Goal: Information Seeking & Learning: Understand process/instructions

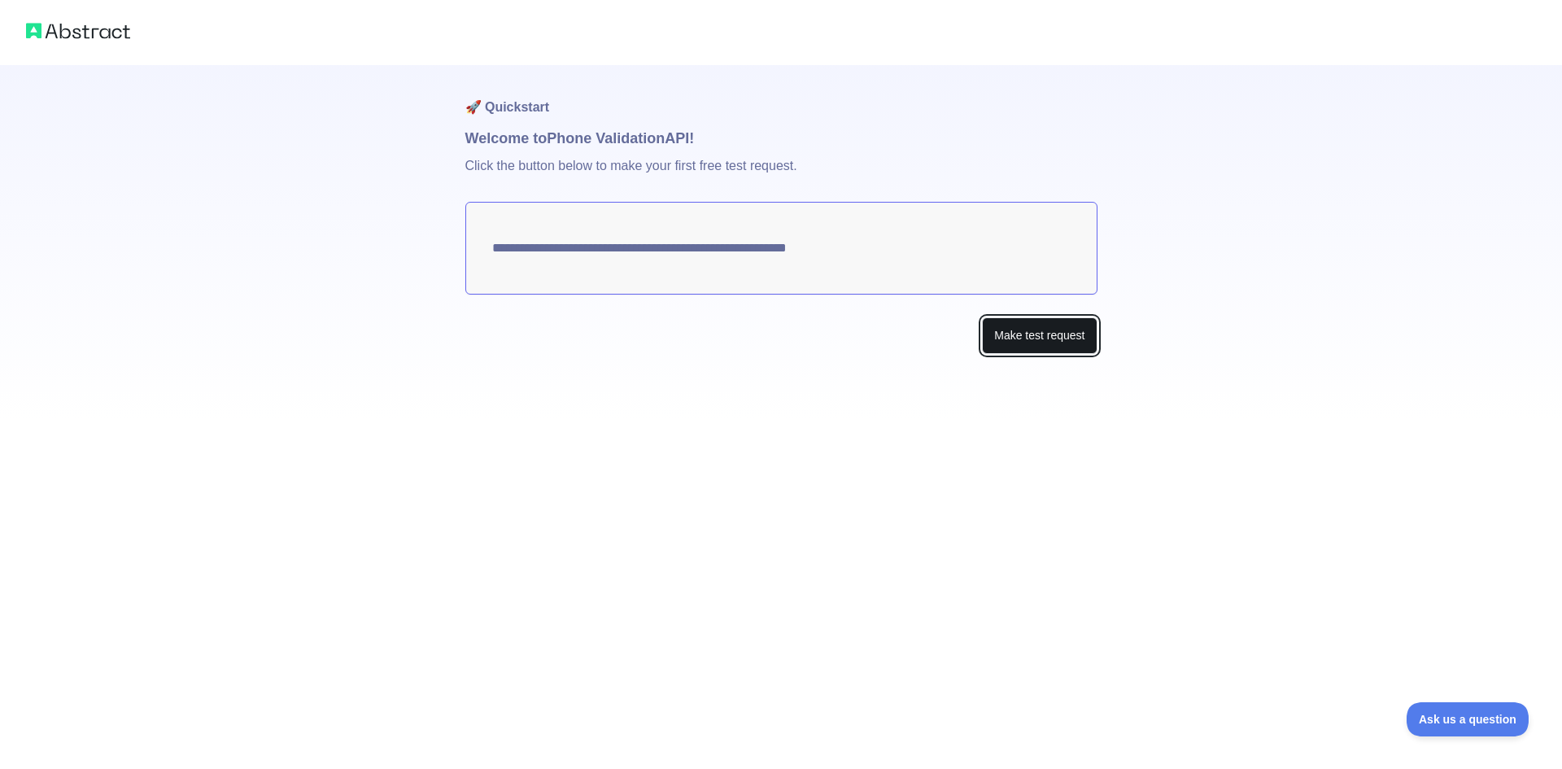
click at [1037, 326] on button "Make test request" at bounding box center [1039, 335] width 115 height 37
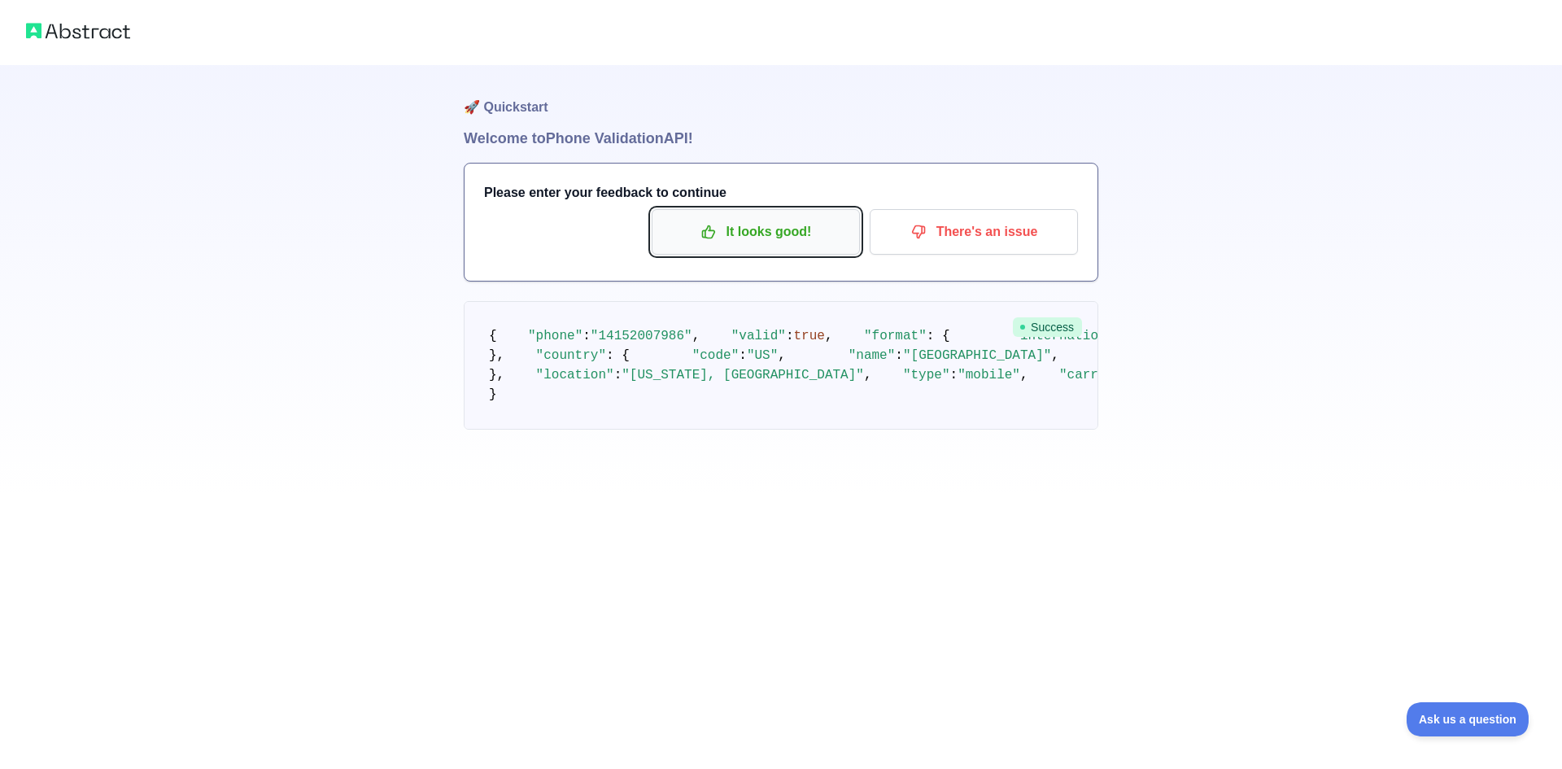
click at [781, 232] on p "It looks good!" at bounding box center [756, 232] width 184 height 28
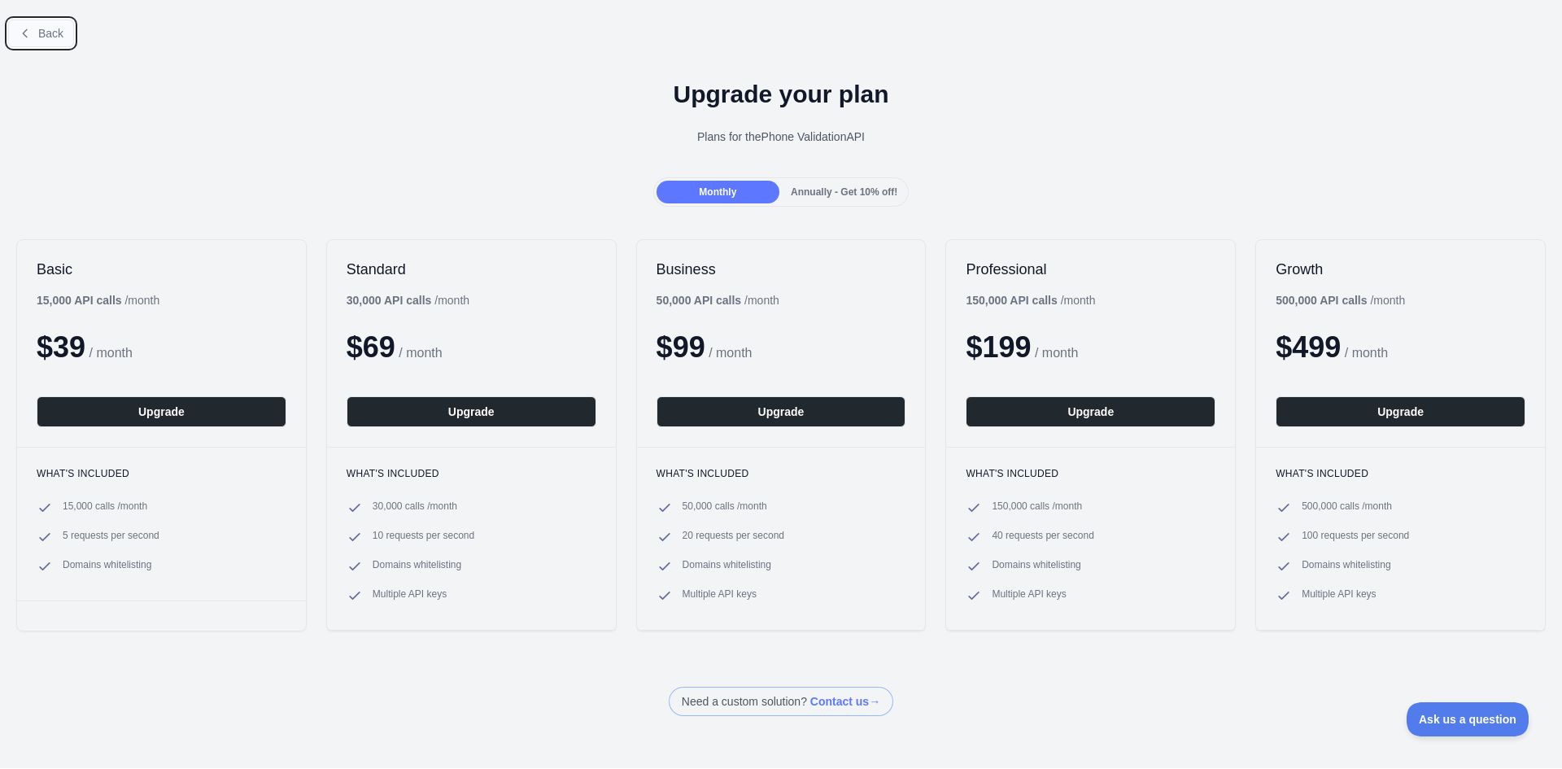
click at [41, 39] on span "Back" at bounding box center [50, 33] width 25 height 13
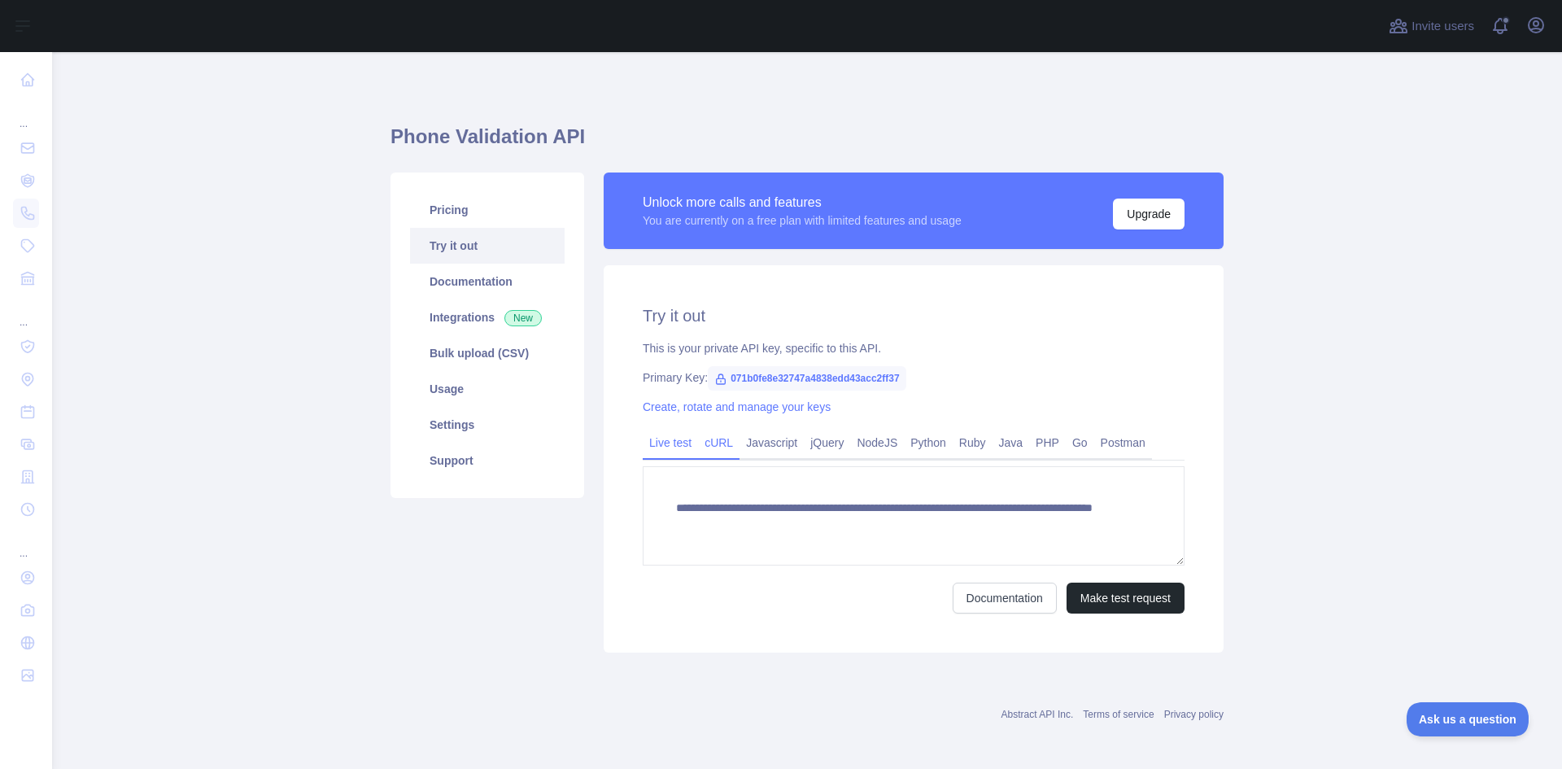
click at [704, 448] on link "cURL" at bounding box center [718, 442] width 41 height 26
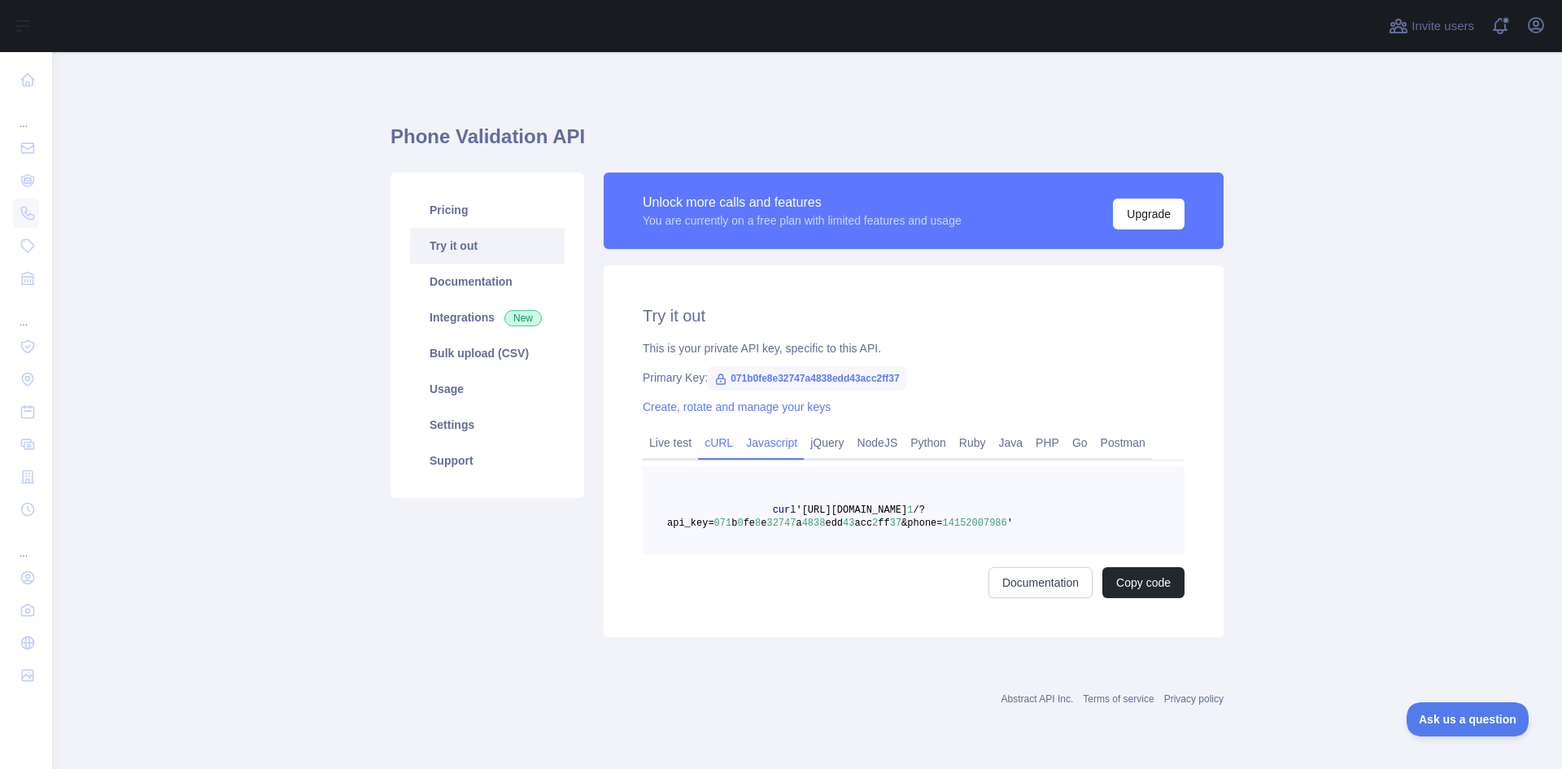
click at [747, 451] on link "Javascript" at bounding box center [771, 442] width 64 height 26
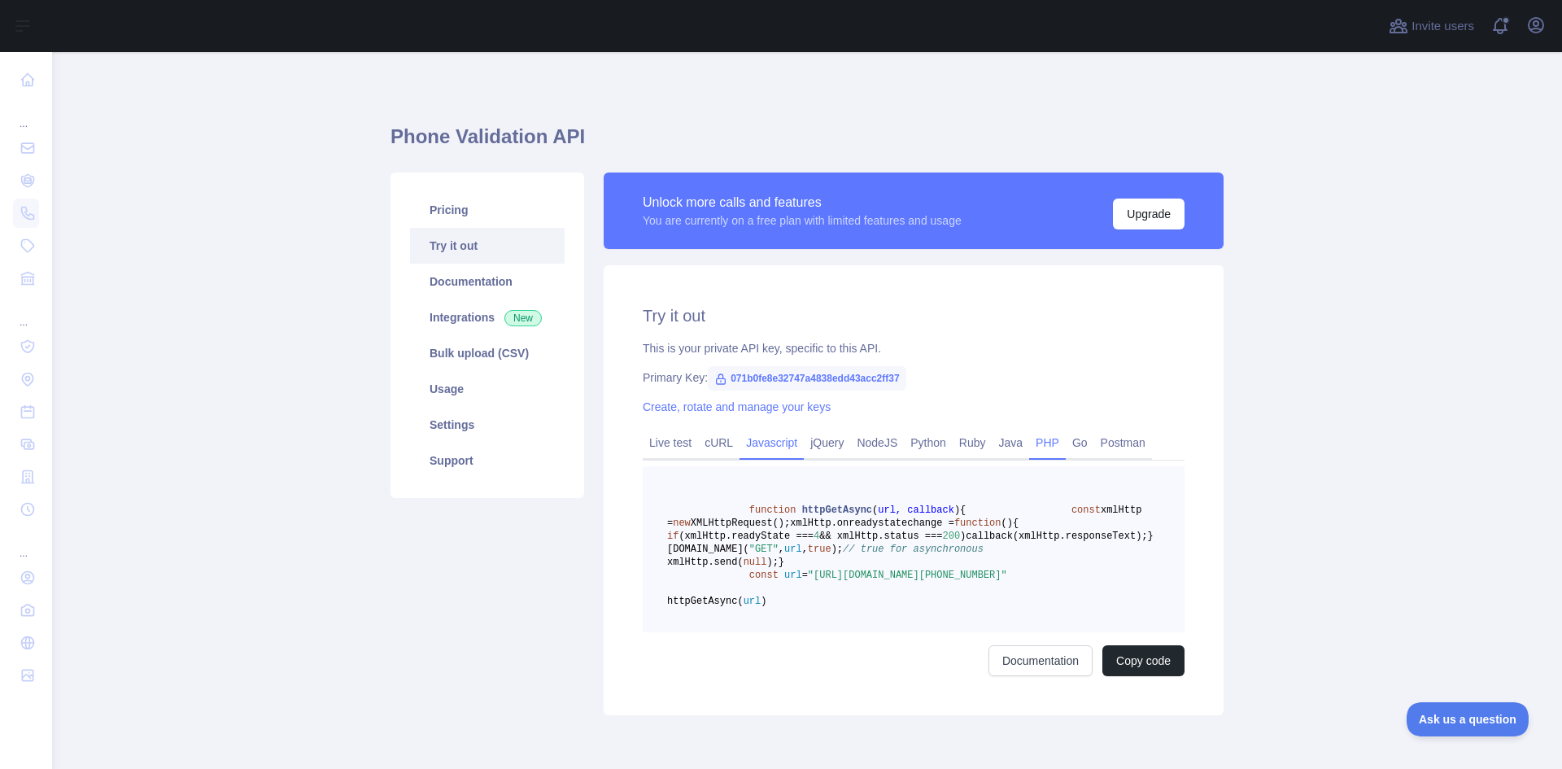
click at [1042, 439] on link "PHP" at bounding box center [1047, 442] width 37 height 26
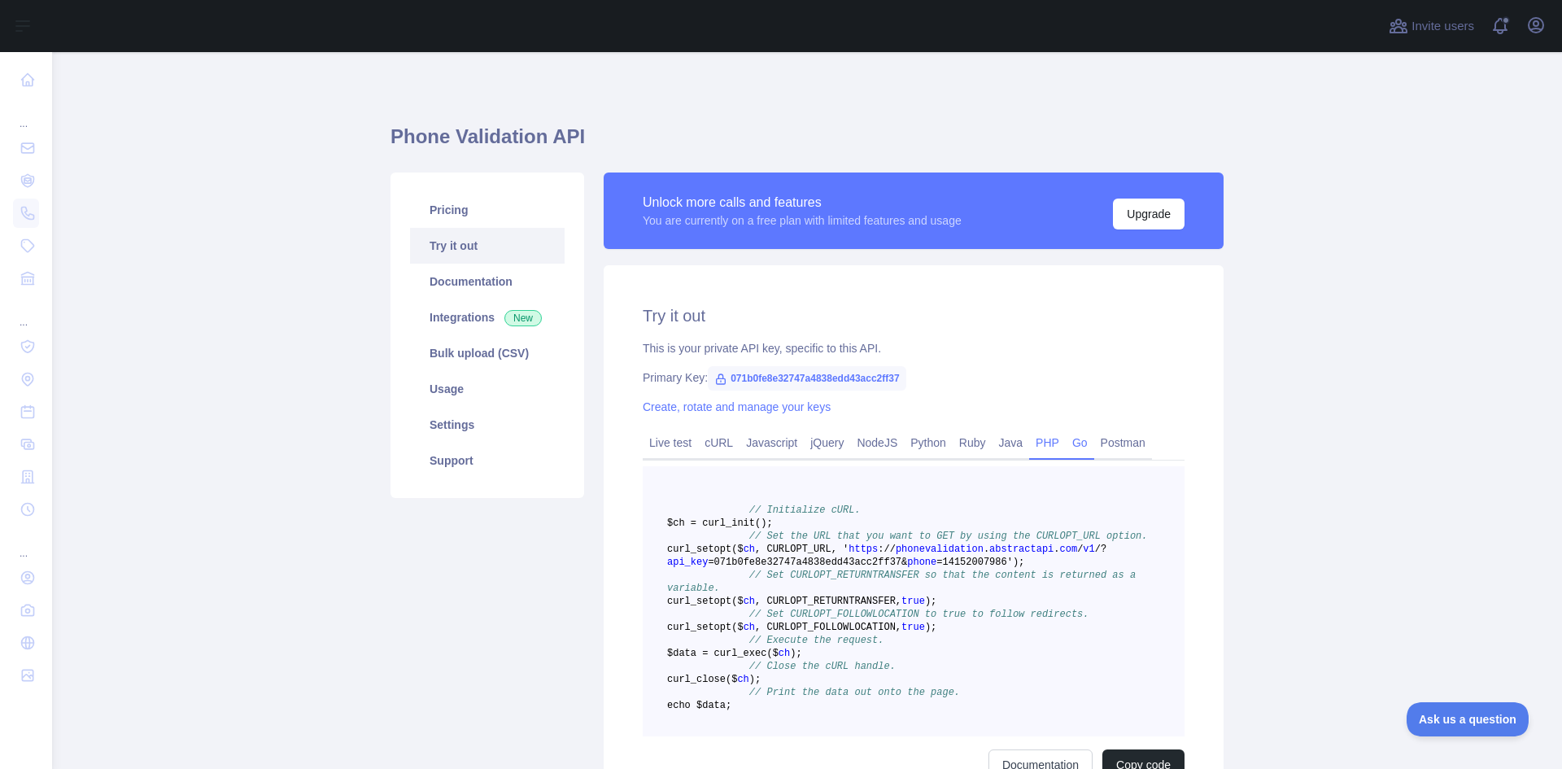
click at [1066, 446] on link "Go" at bounding box center [1080, 442] width 28 height 26
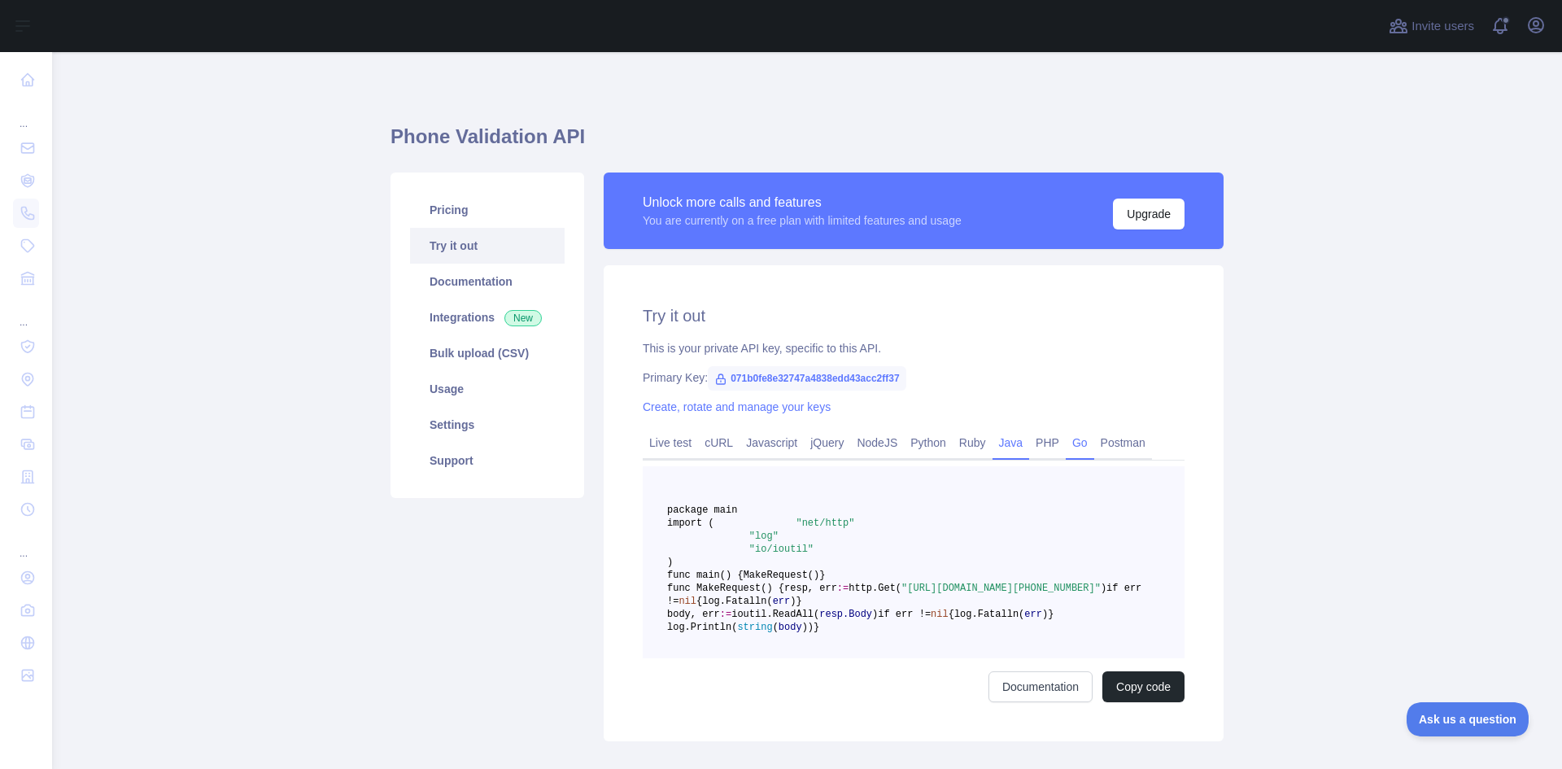
click at [992, 438] on link "Java" at bounding box center [1010, 442] width 37 height 26
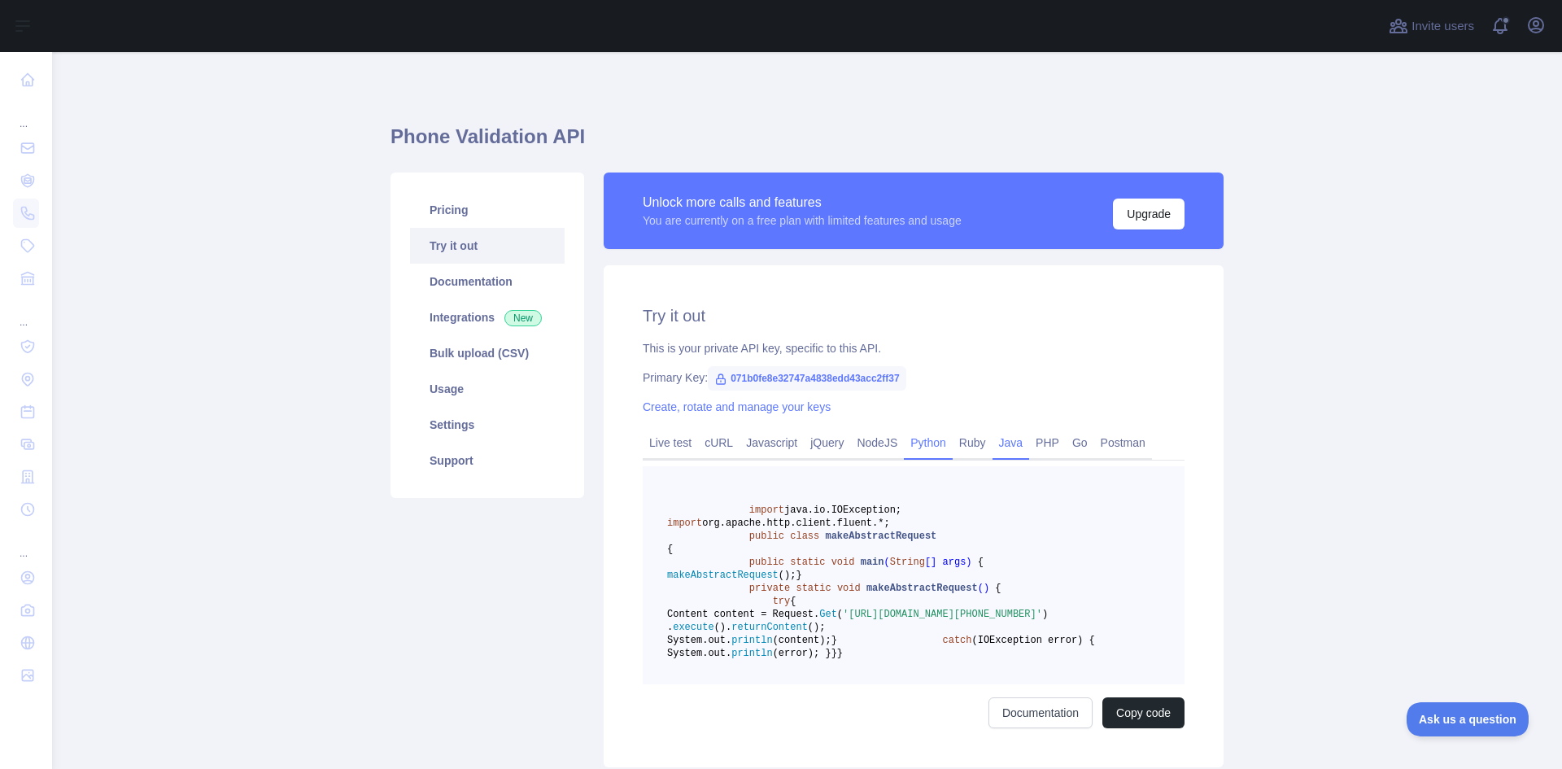
click at [940, 449] on link "Python" at bounding box center [928, 442] width 49 height 26
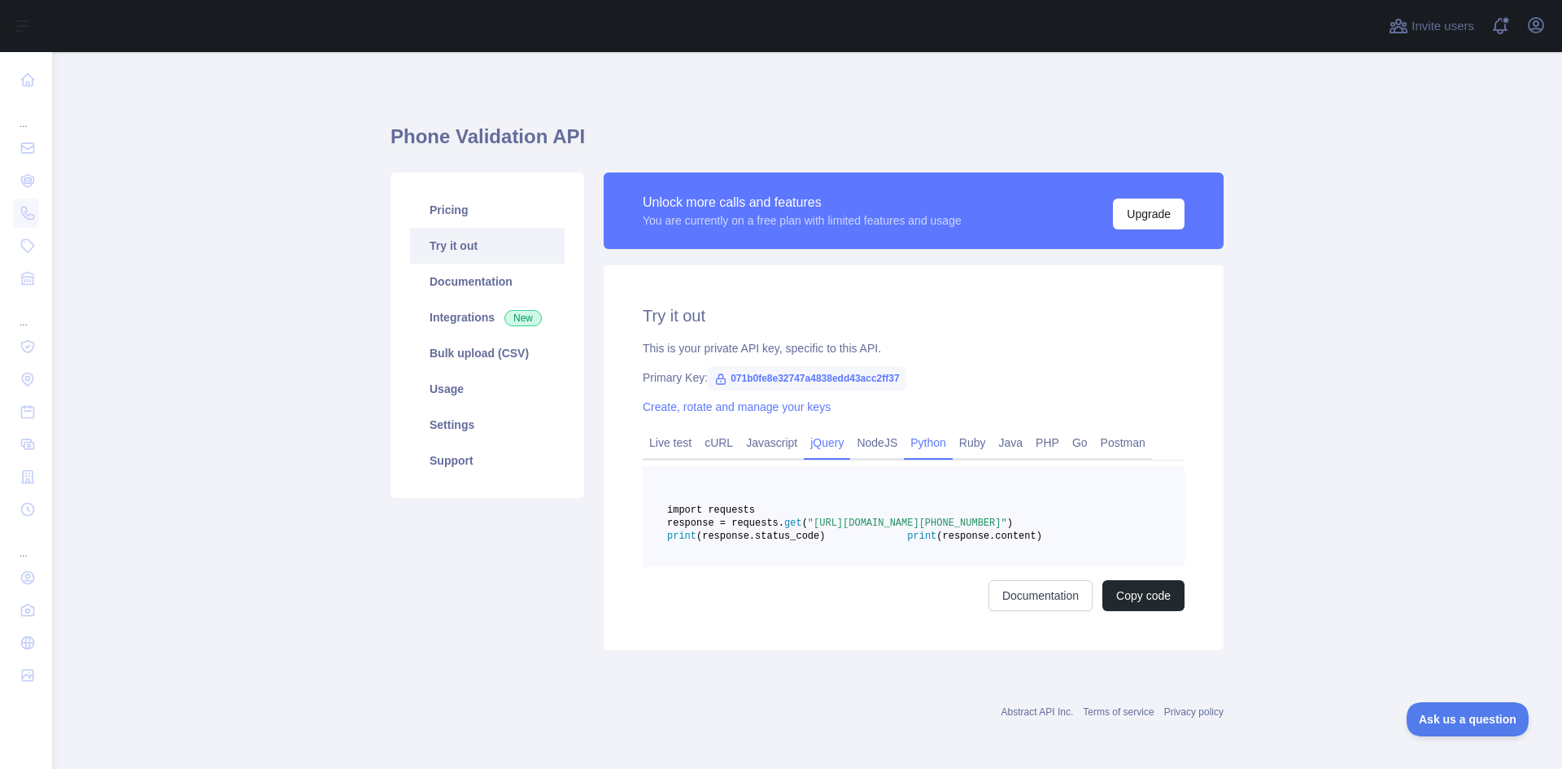
click at [815, 443] on link "jQuery" at bounding box center [827, 442] width 46 height 26
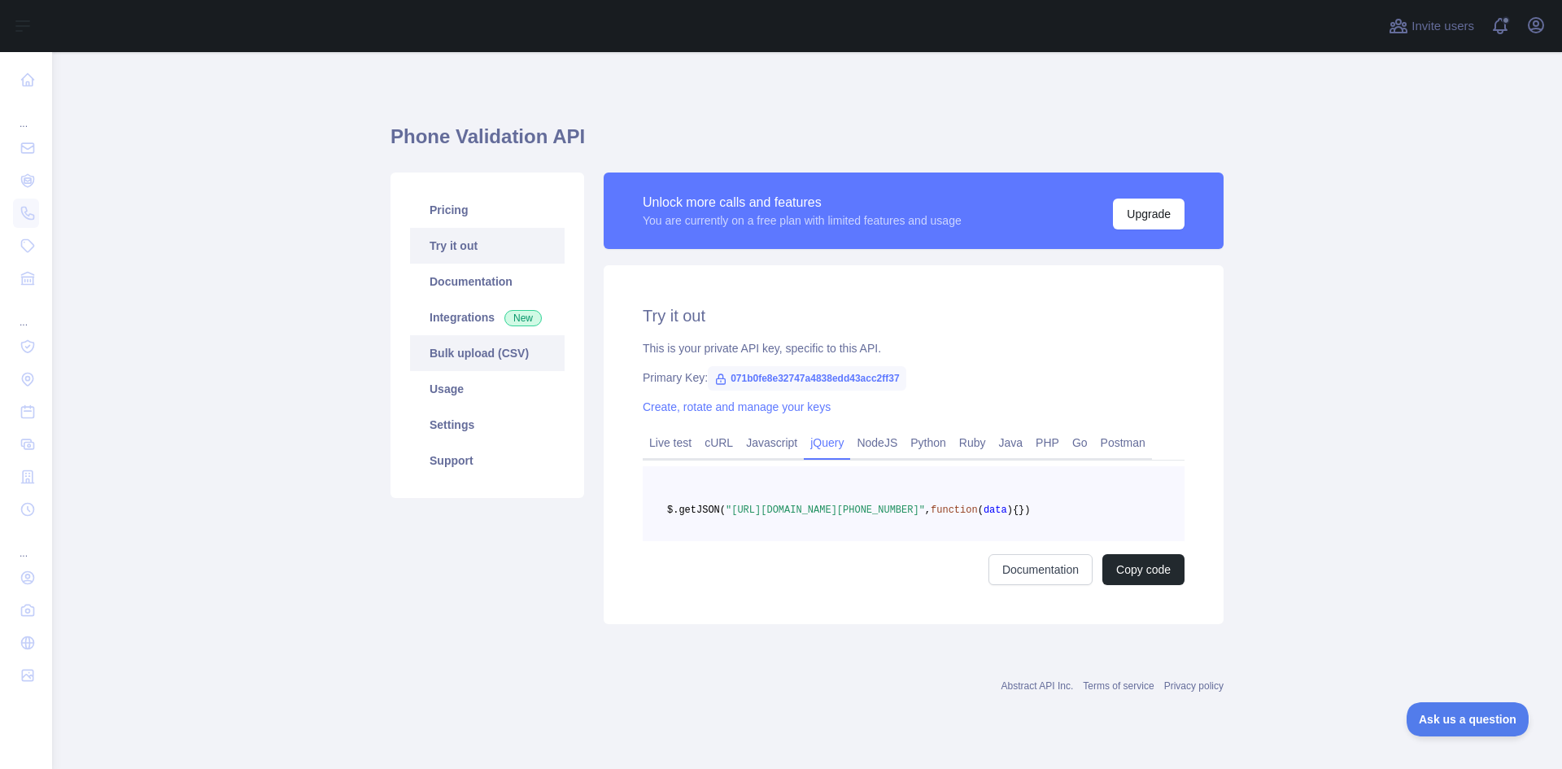
click at [501, 359] on link "Bulk upload (CSV)" at bounding box center [487, 353] width 155 height 36
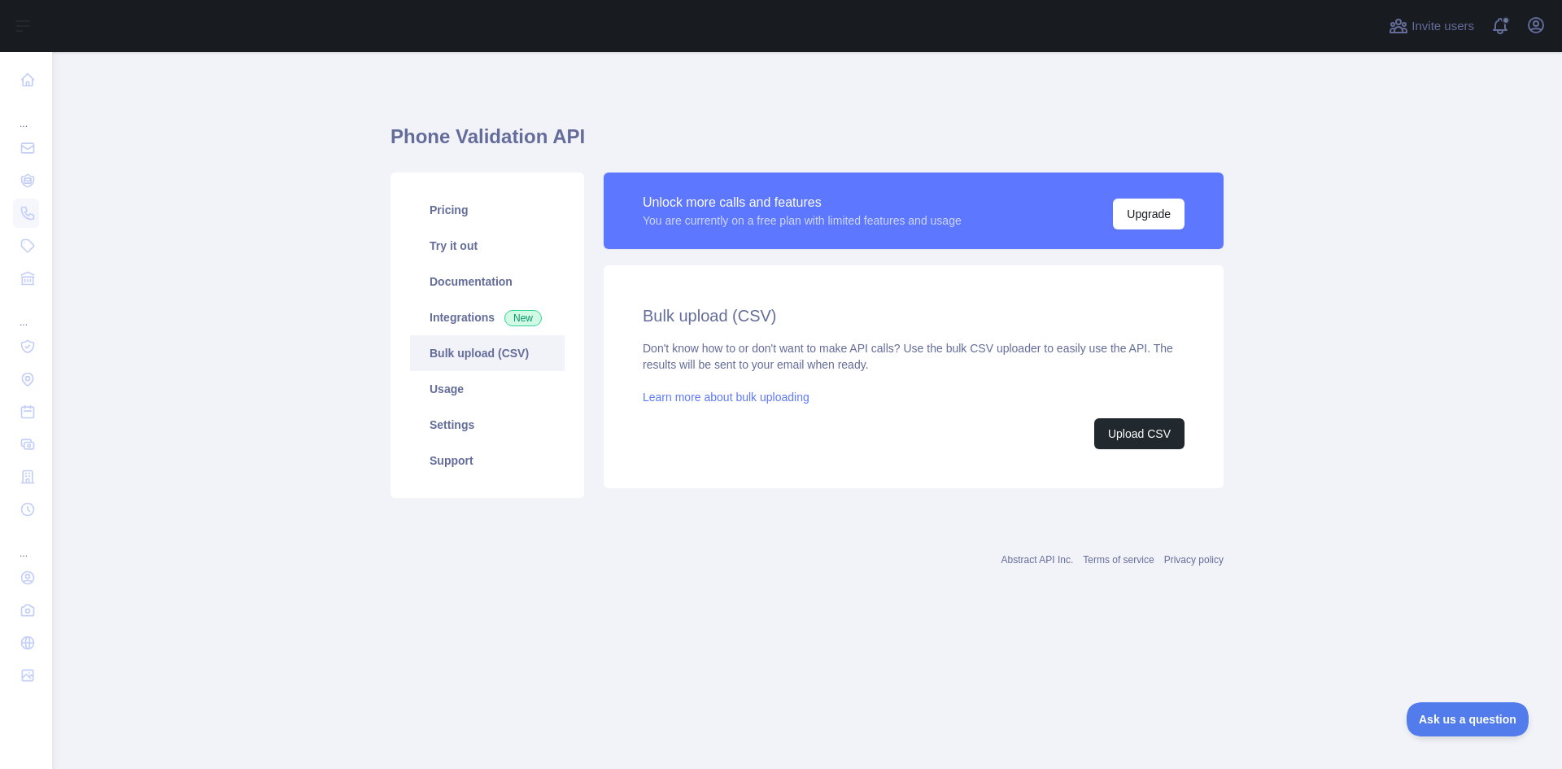
click at [757, 394] on link "Learn more about bulk uploading" at bounding box center [726, 396] width 167 height 13
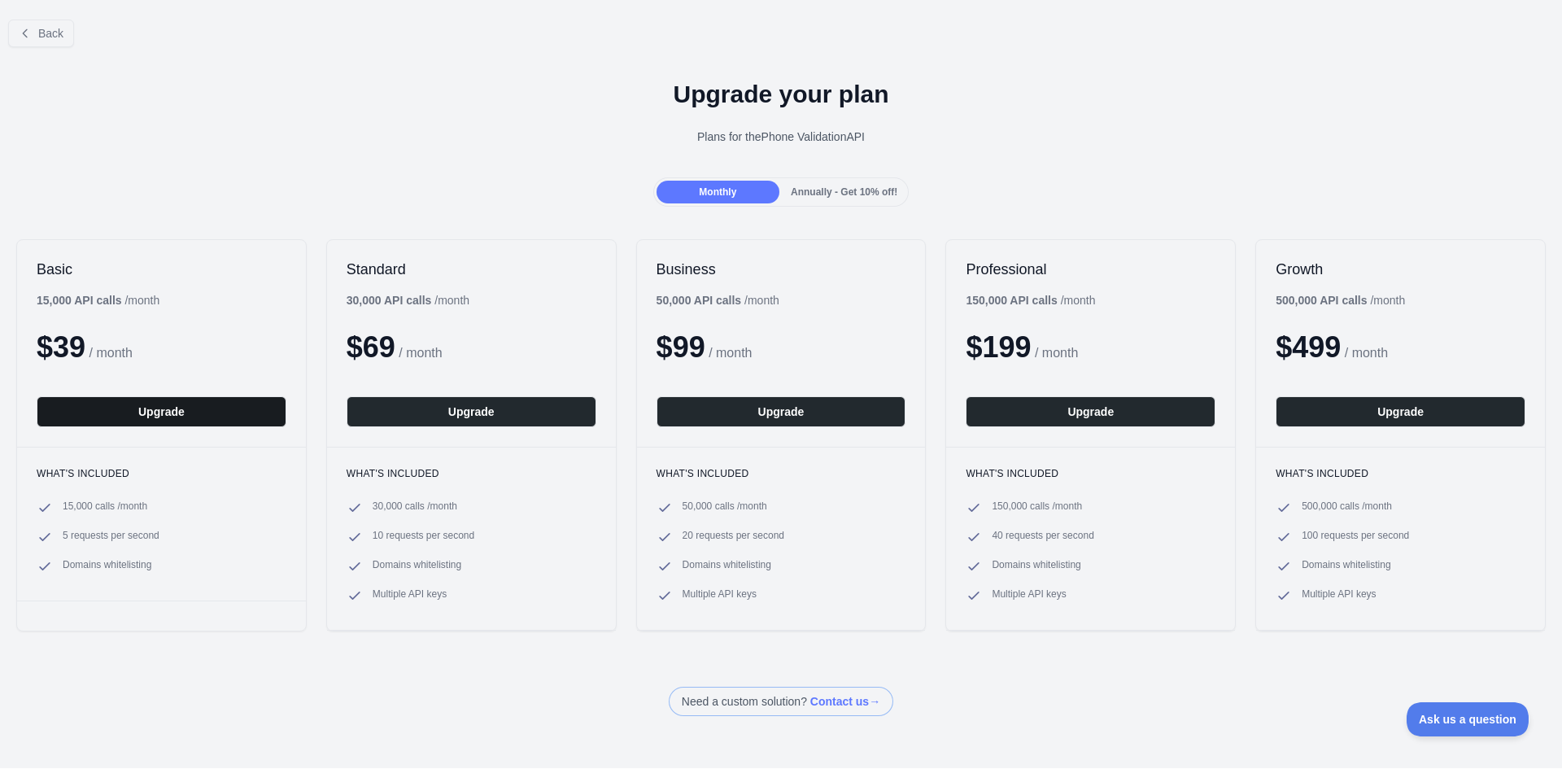
click at [169, 412] on button "Upgrade" at bounding box center [162, 411] width 250 height 31
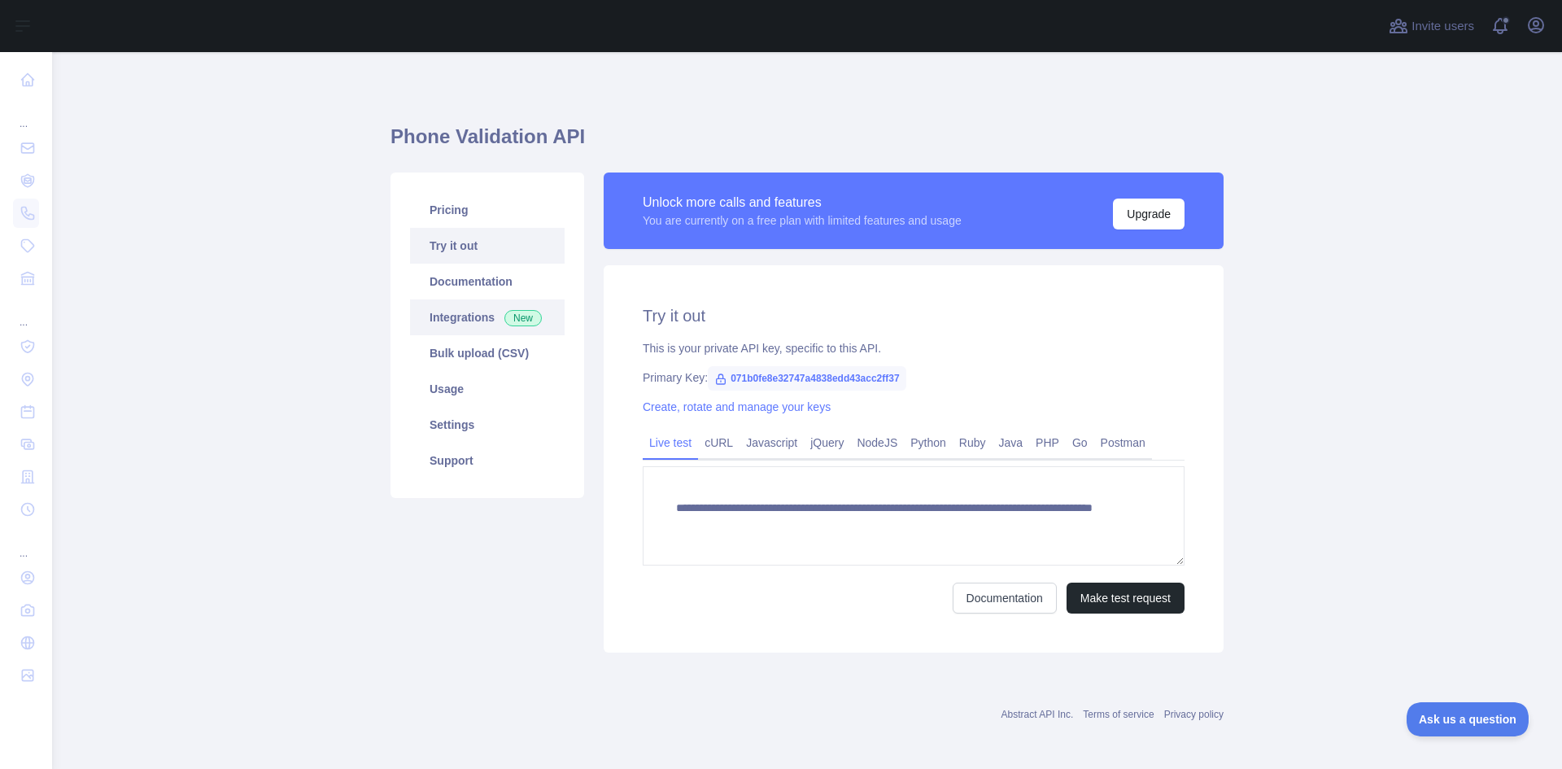
click at [453, 322] on link "Integrations New" at bounding box center [487, 317] width 155 height 36
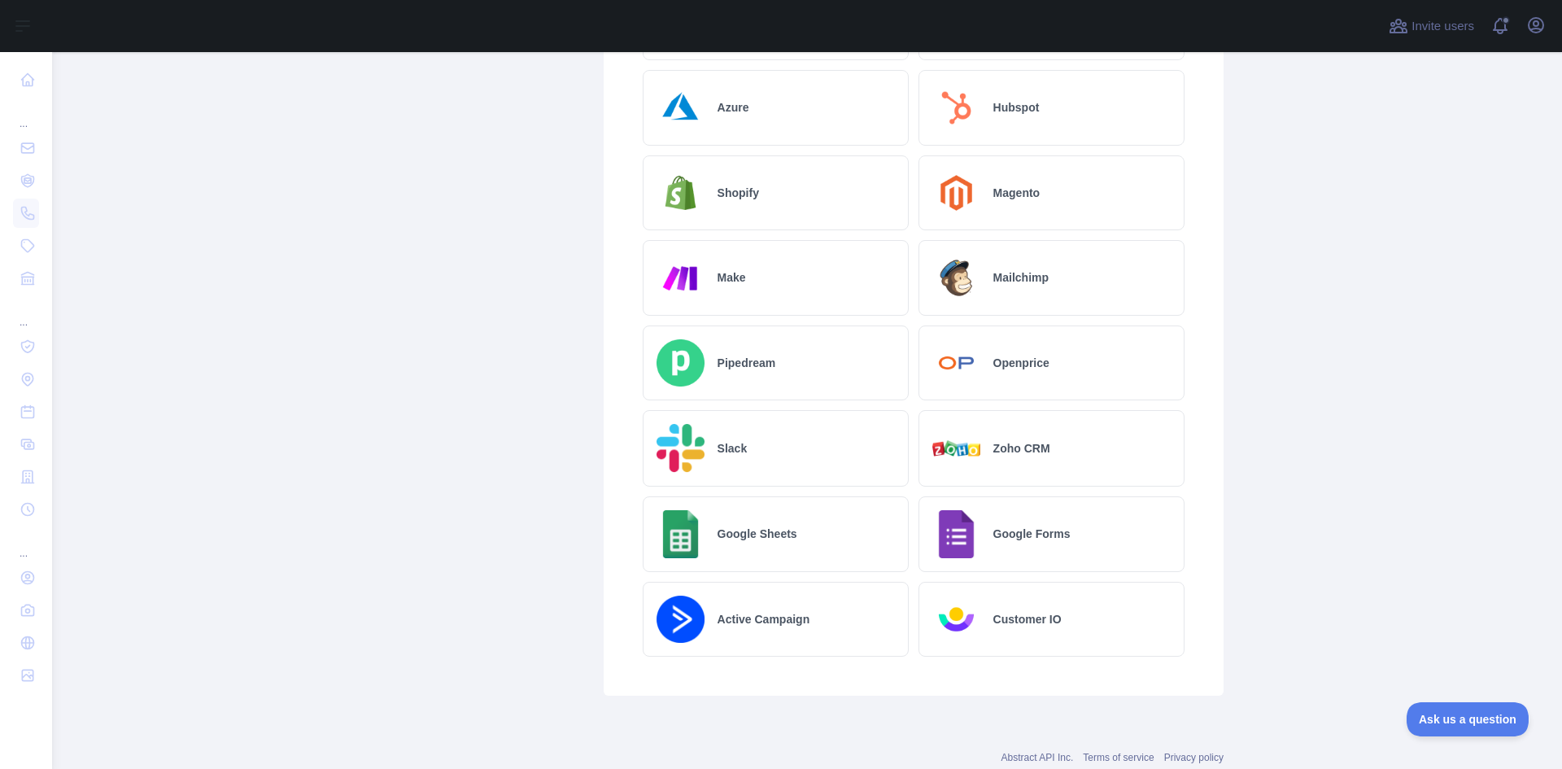
scroll to position [726, 0]
click at [732, 538] on h2 "Google Sheets" at bounding box center [757, 532] width 80 height 16
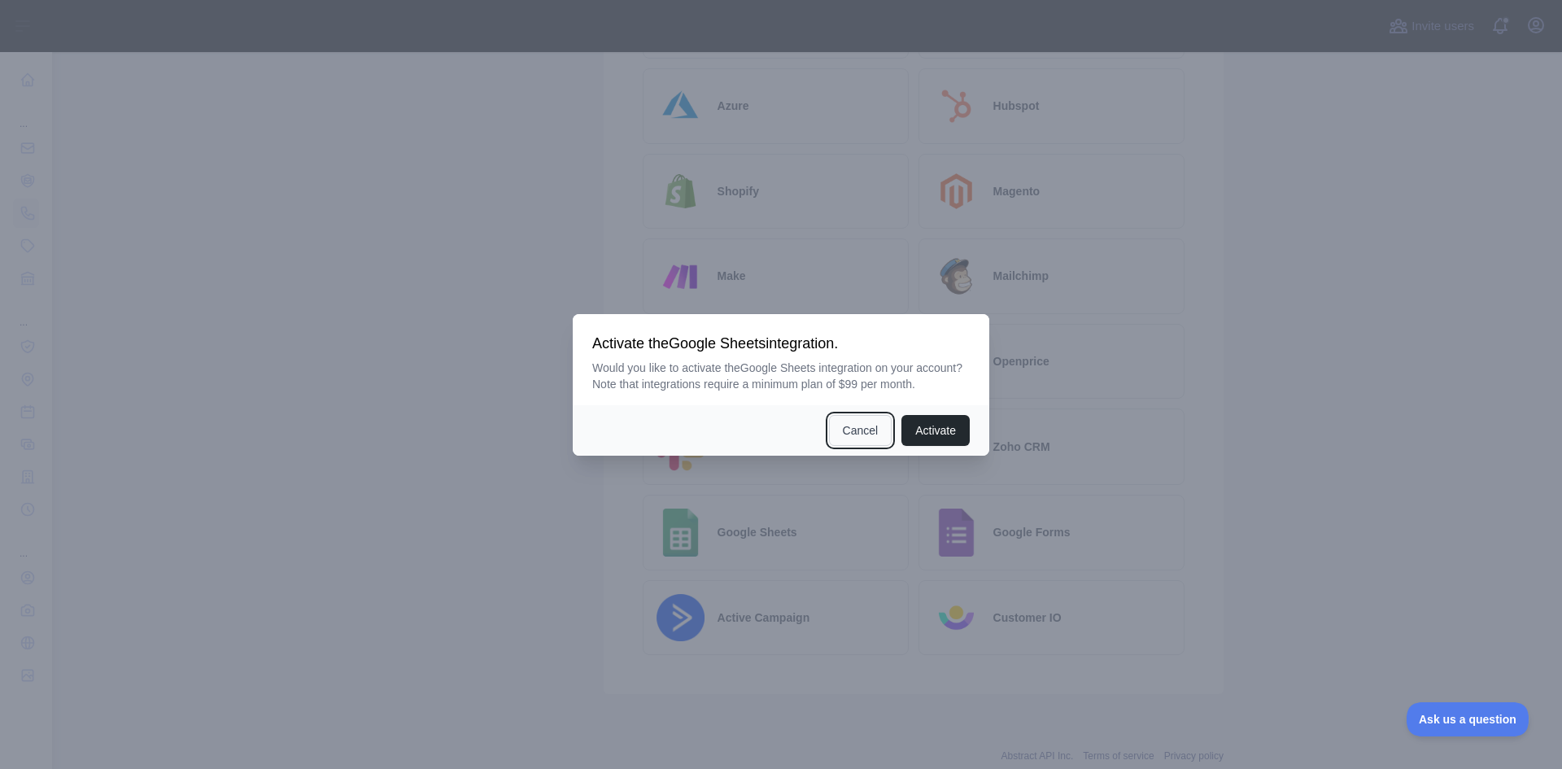
click at [867, 421] on button "Cancel" at bounding box center [860, 430] width 63 height 31
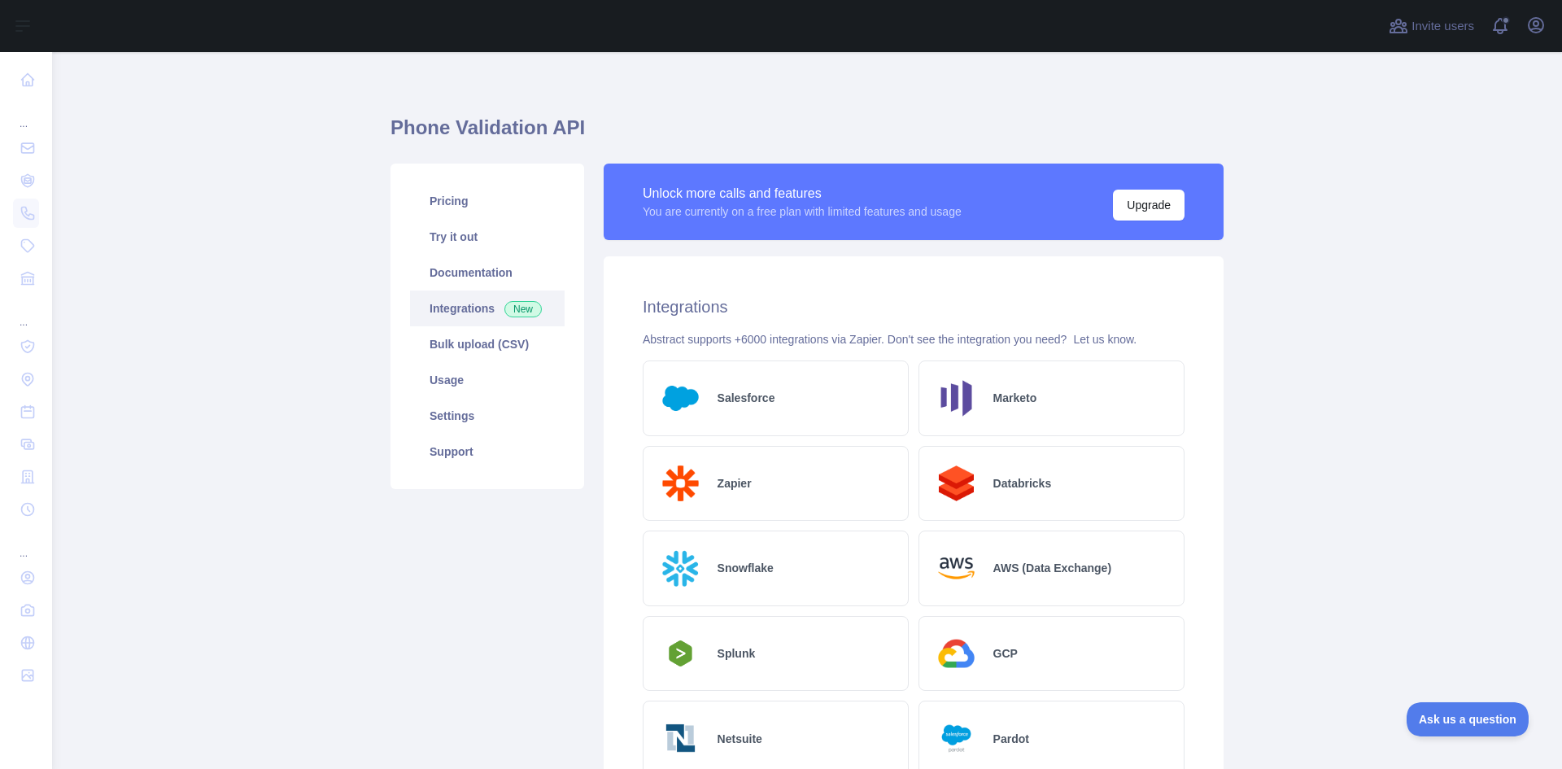
scroll to position [0, 0]
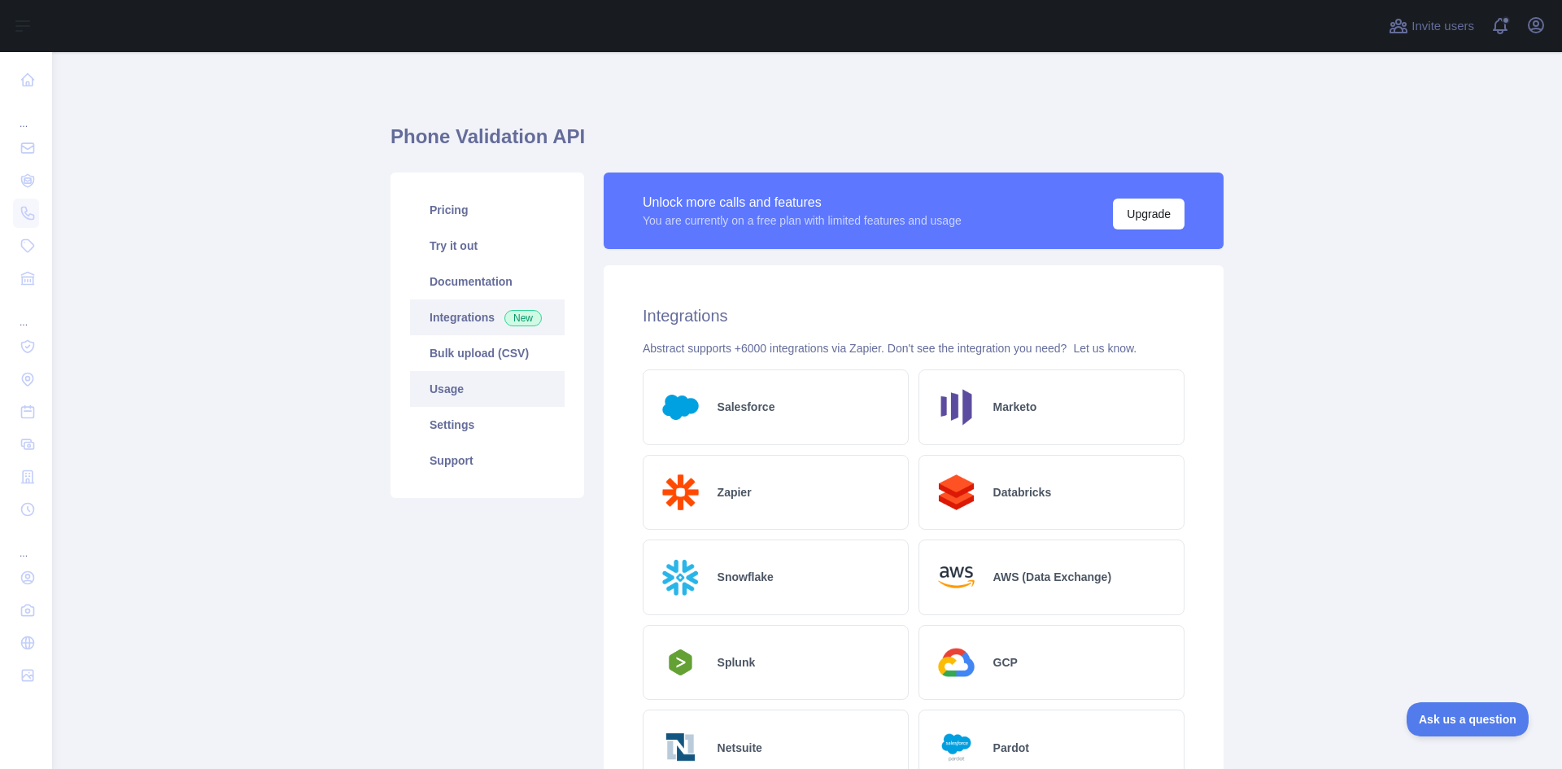
click at [458, 386] on link "Usage" at bounding box center [487, 389] width 155 height 36
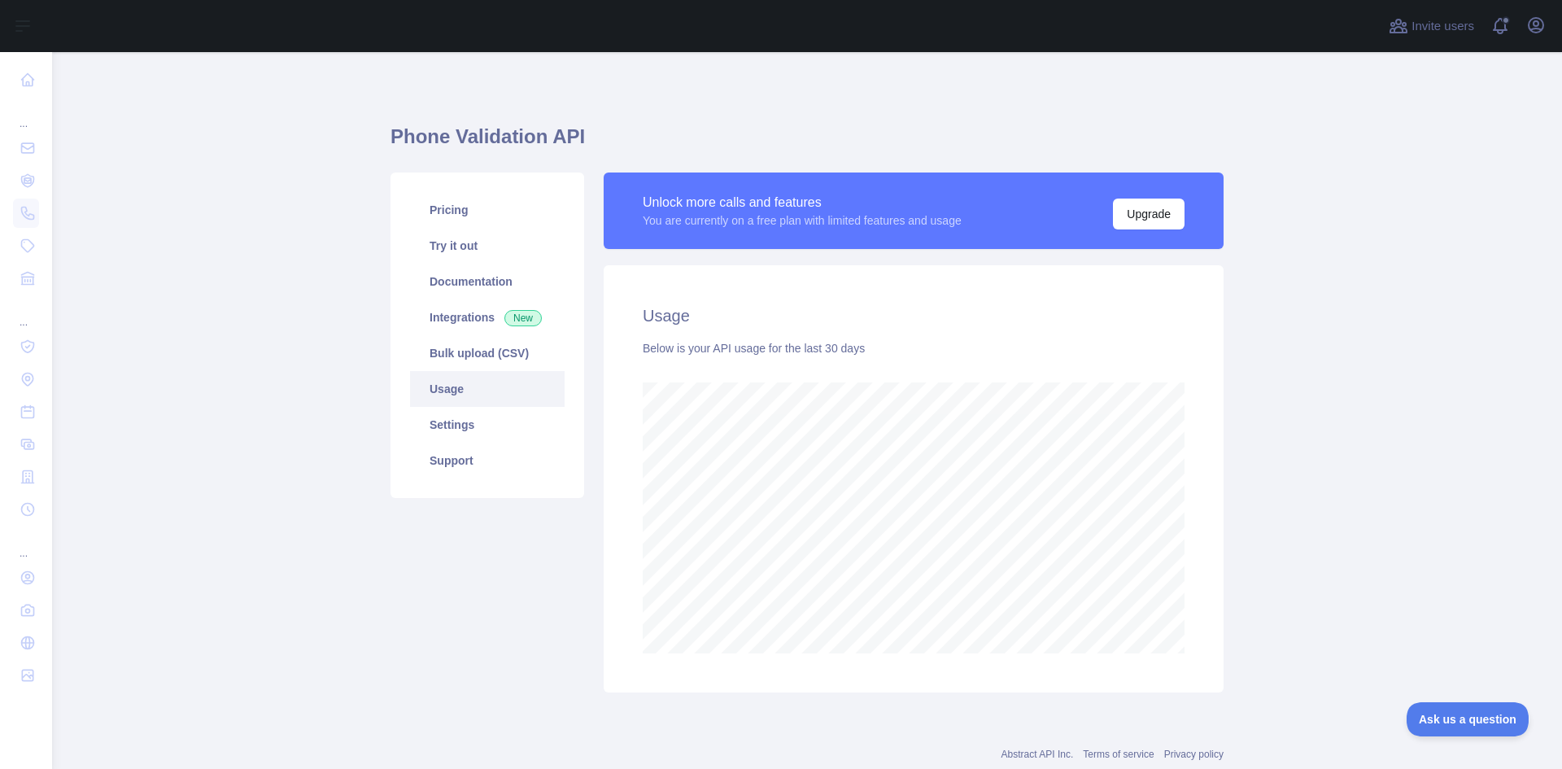
scroll to position [717, 1498]
click at [456, 439] on link "Settings" at bounding box center [487, 425] width 155 height 36
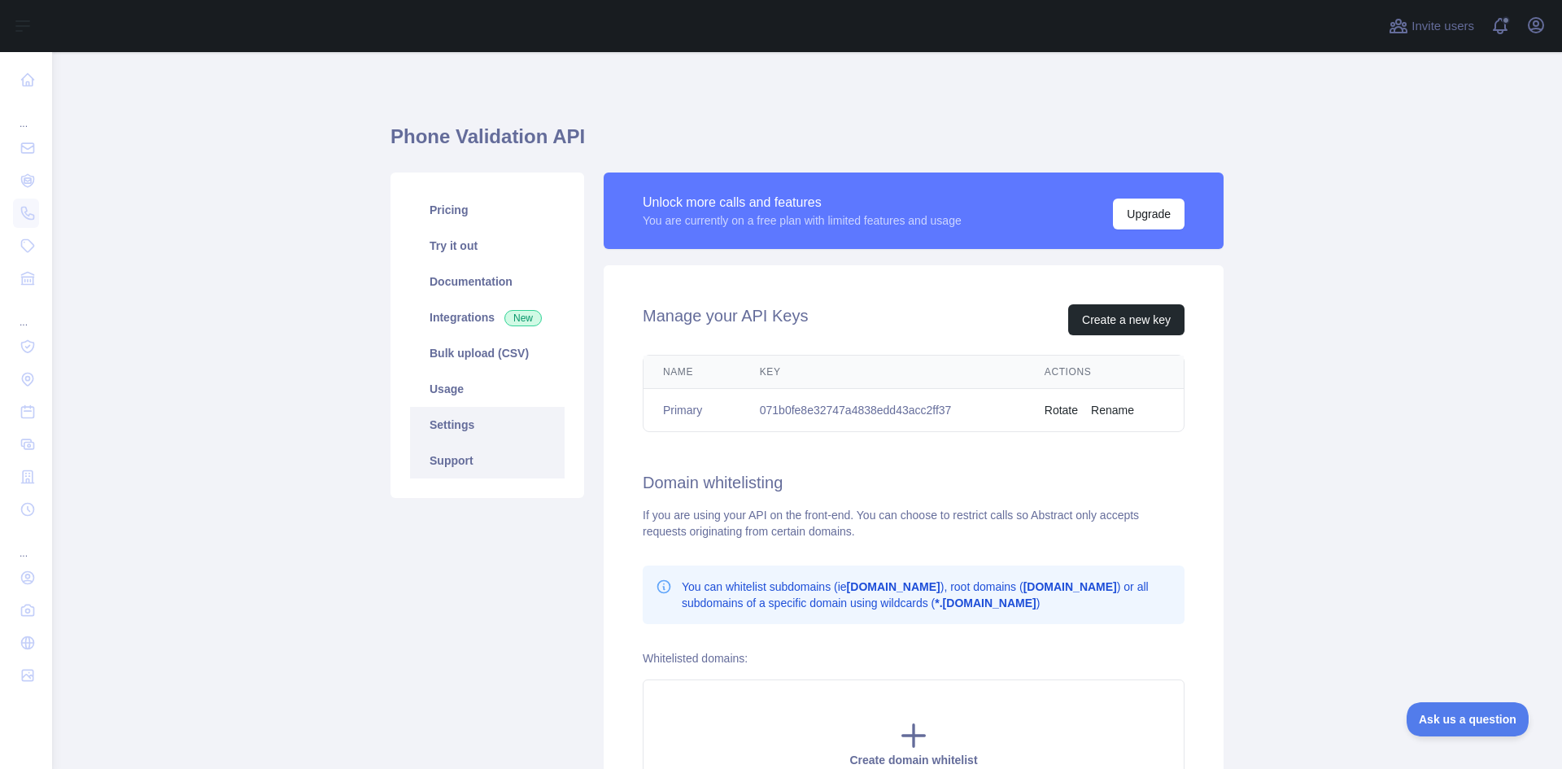
click at [465, 469] on link "Support" at bounding box center [487, 461] width 155 height 36
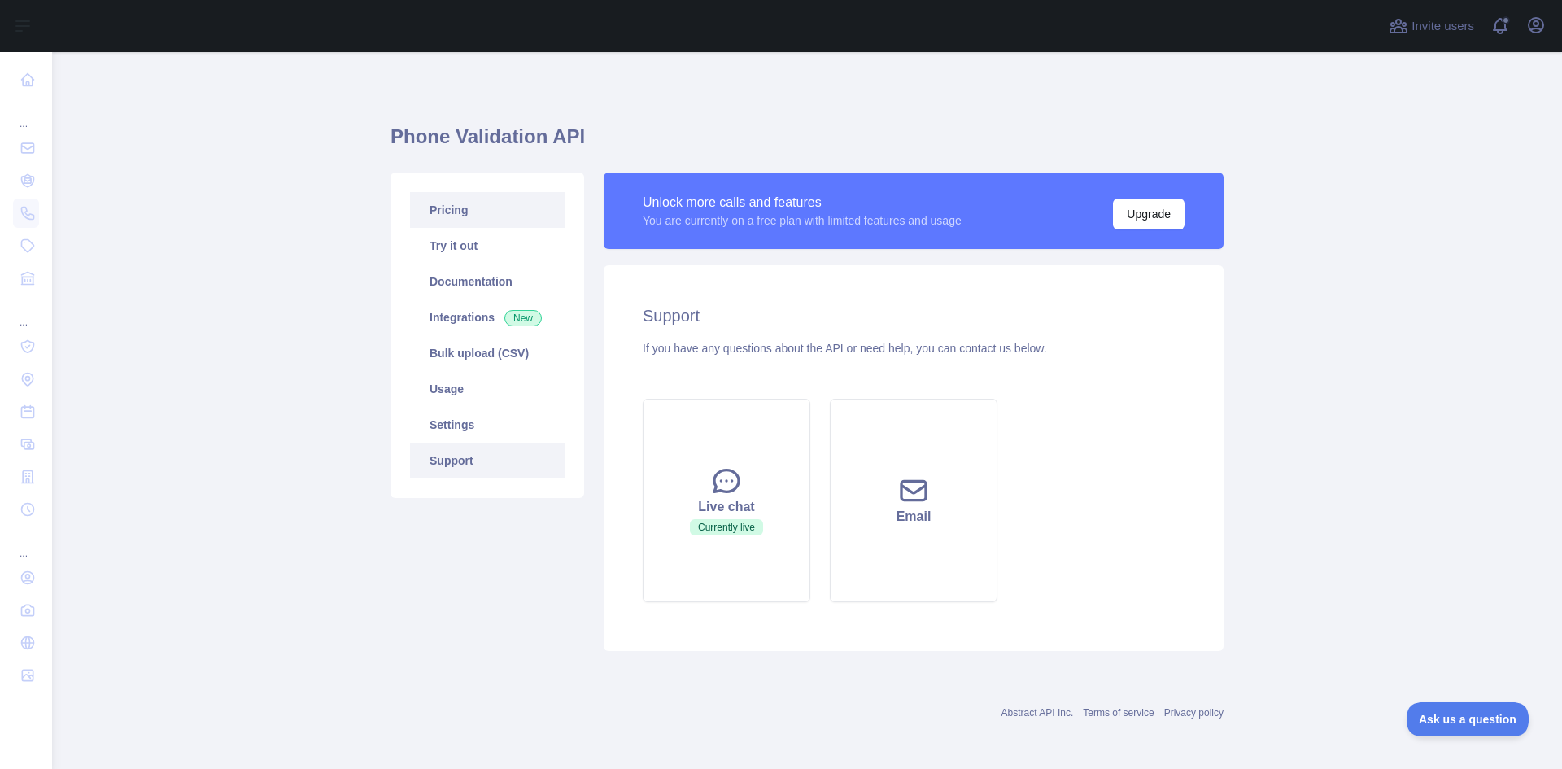
click at [479, 198] on link "Pricing" at bounding box center [487, 210] width 155 height 36
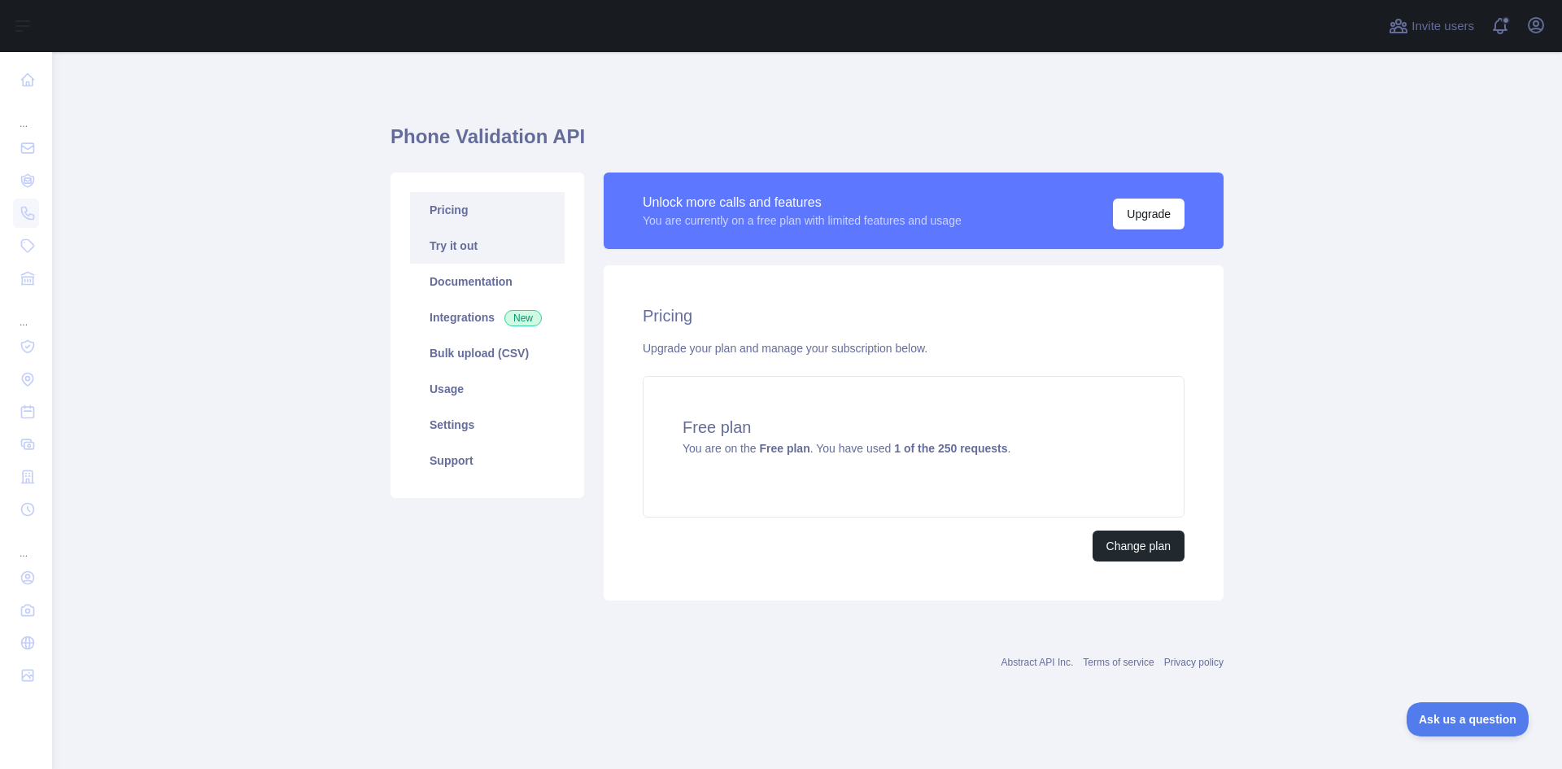
click at [466, 239] on link "Try it out" at bounding box center [487, 246] width 155 height 36
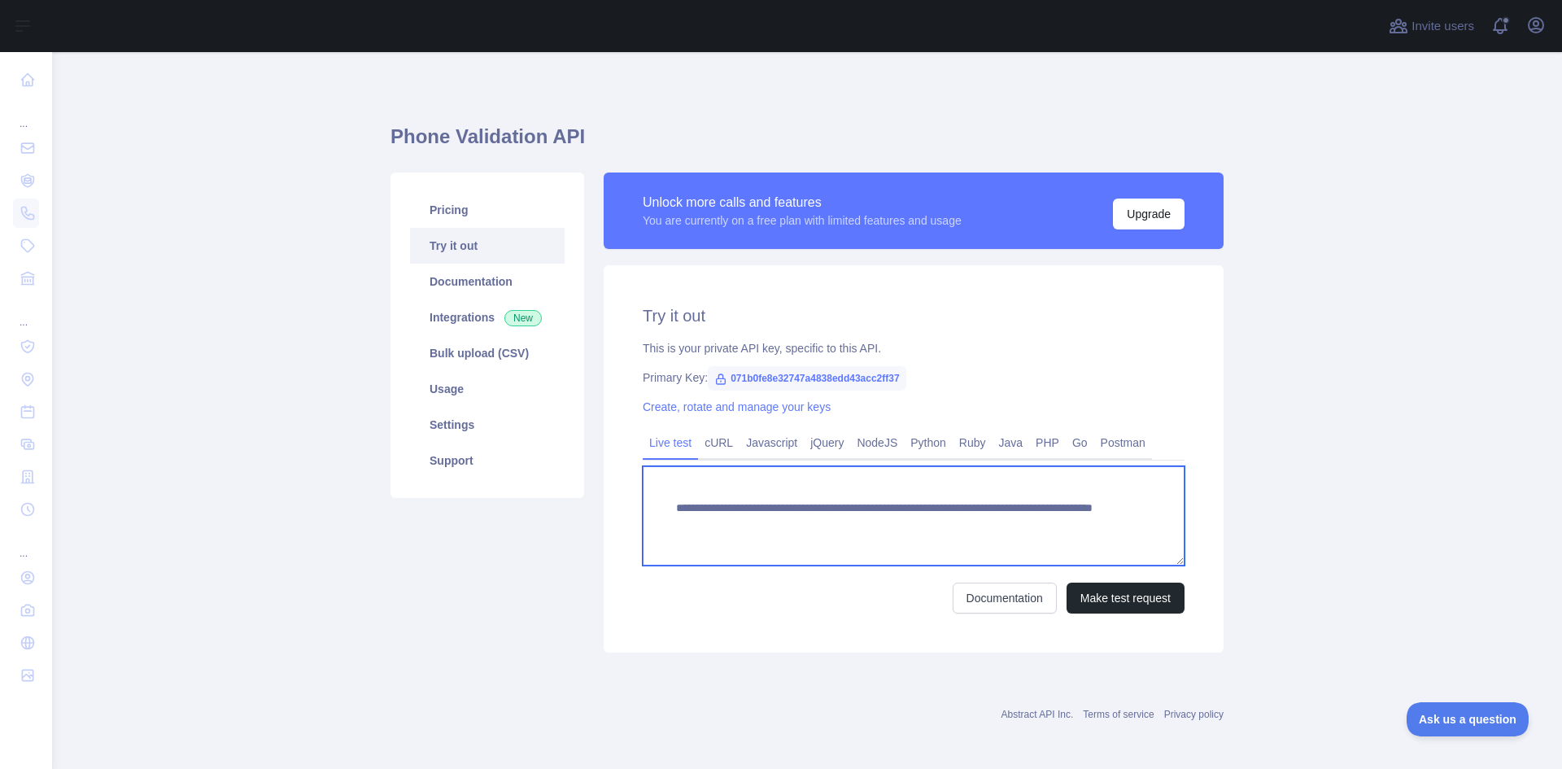
click at [1026, 527] on textarea "**********" at bounding box center [914, 515] width 542 height 99
type textarea "**********"
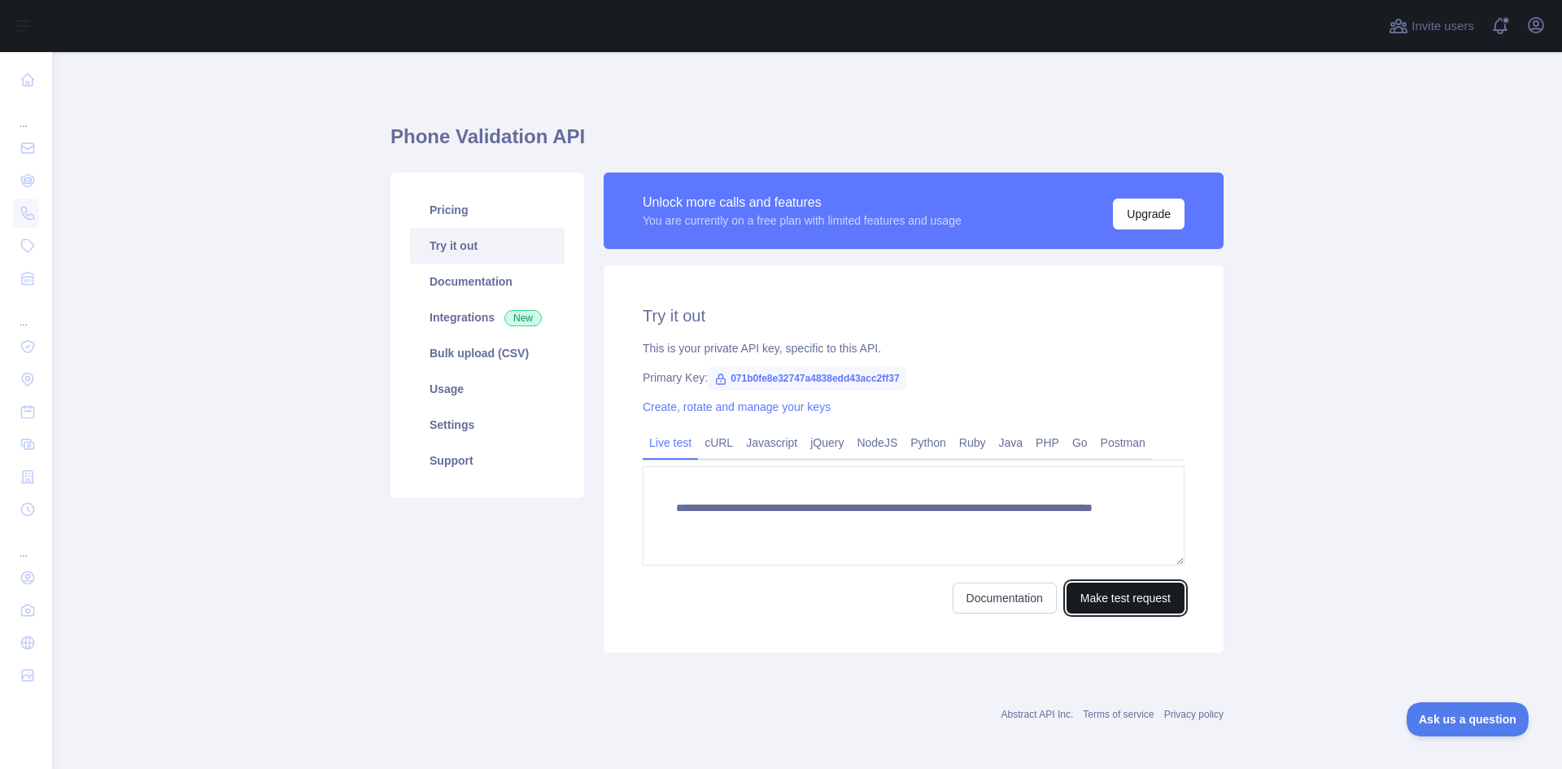
click at [1101, 599] on button "Make test request" at bounding box center [1125, 597] width 118 height 31
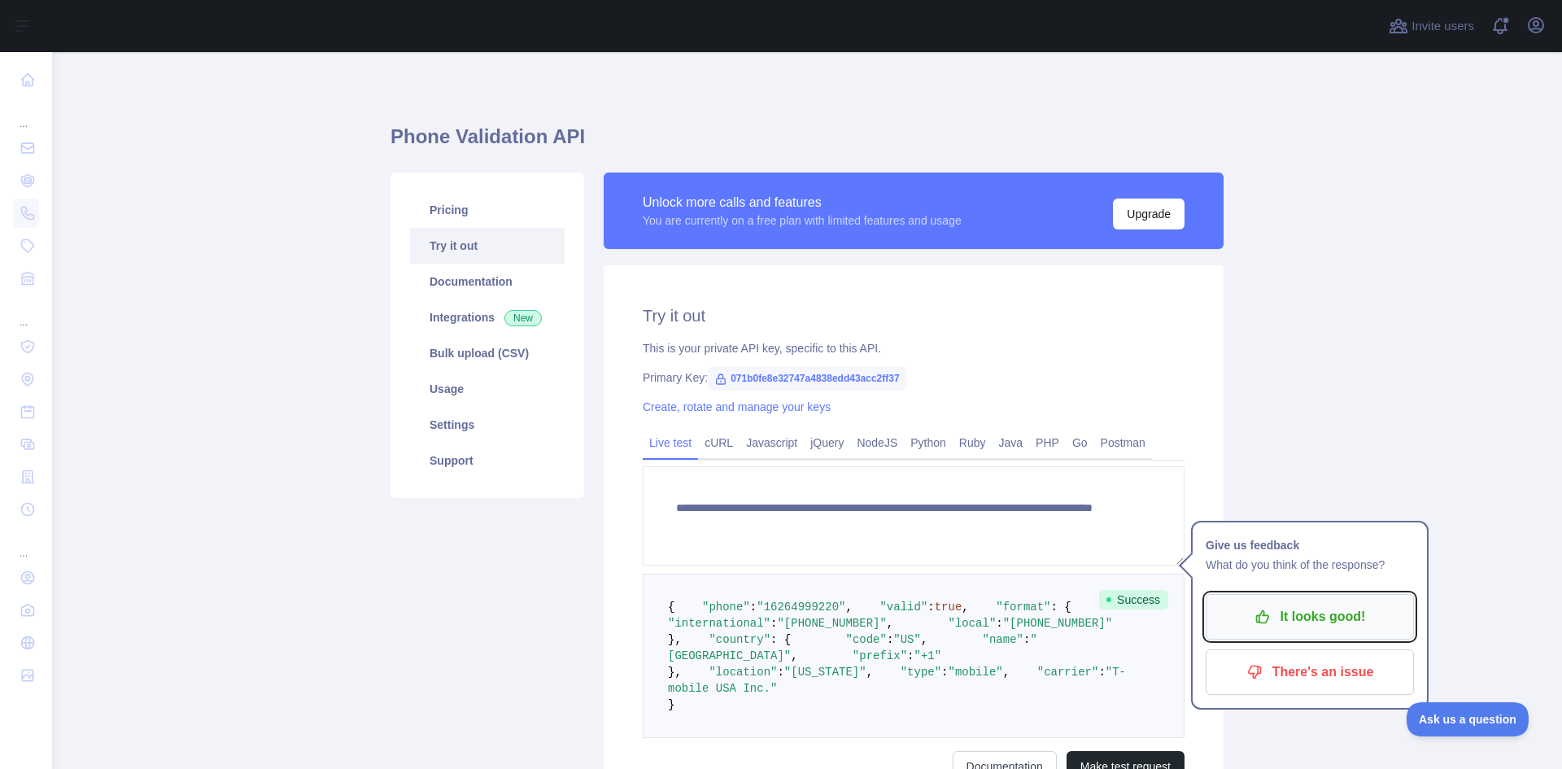
click at [1332, 627] on p "It looks good!" at bounding box center [1310, 617] width 184 height 28
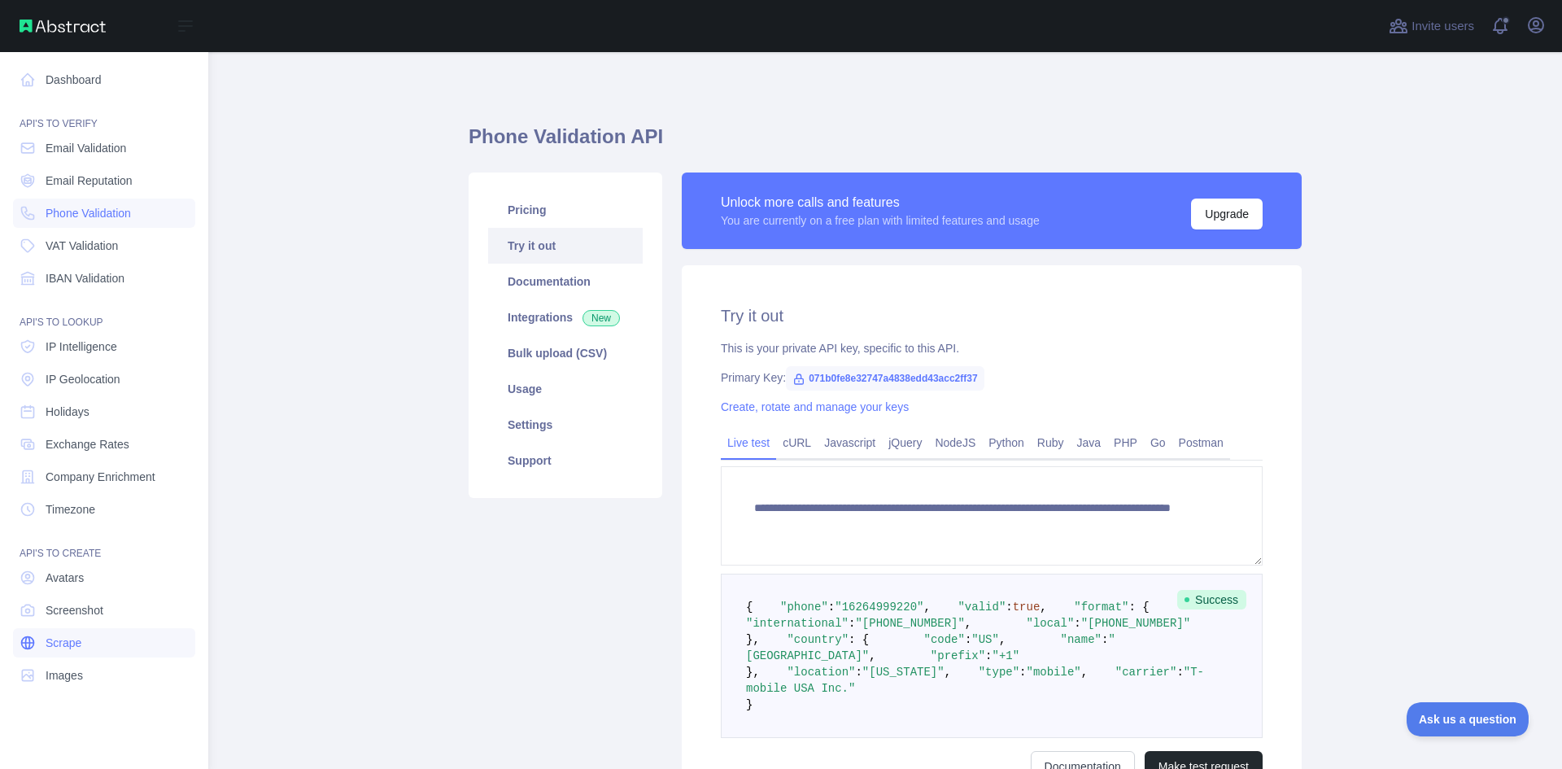
click at [85, 650] on link "Scrape" at bounding box center [104, 642] width 182 height 29
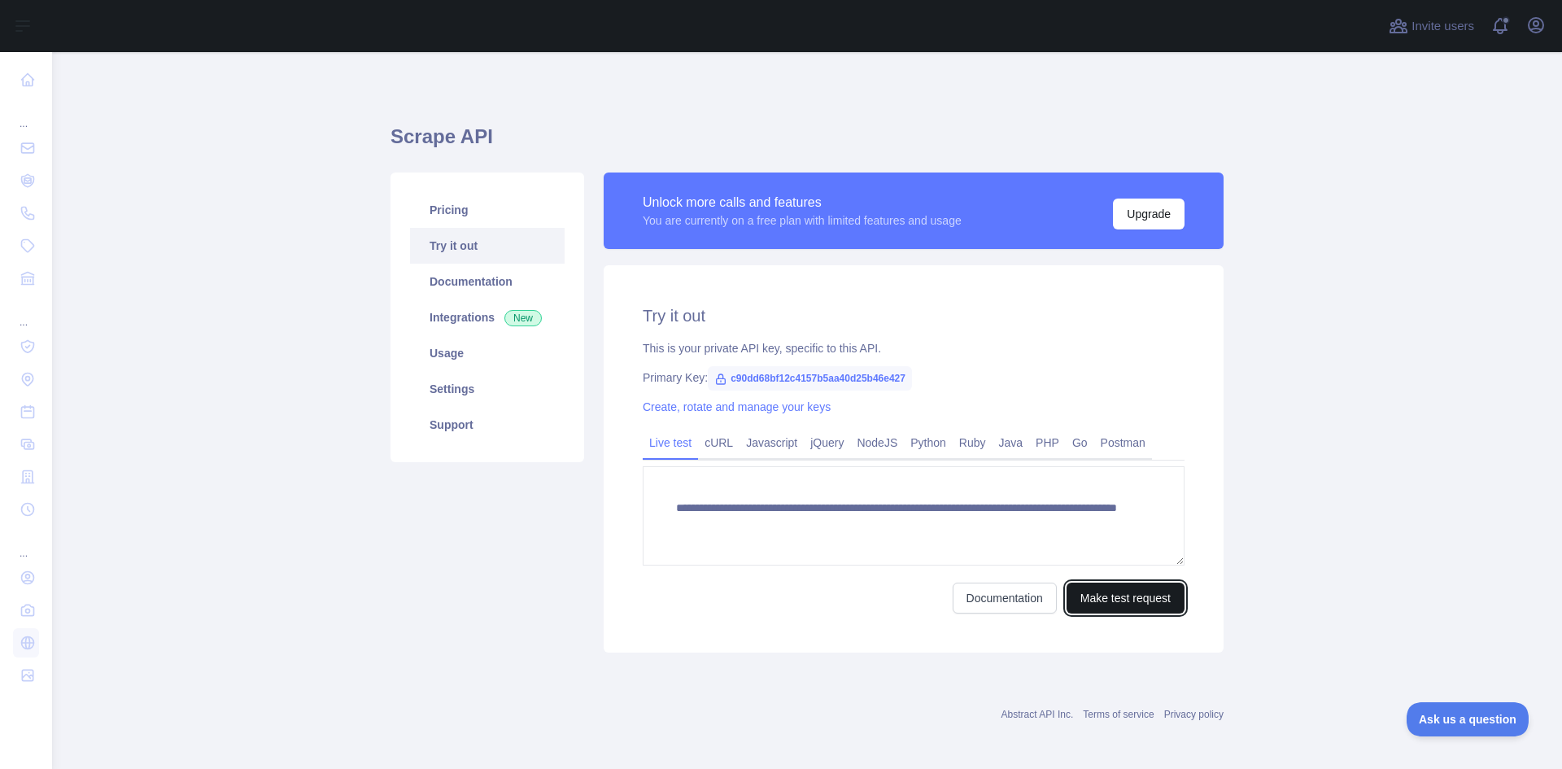
click at [1131, 602] on button "Make test request" at bounding box center [1125, 597] width 118 height 31
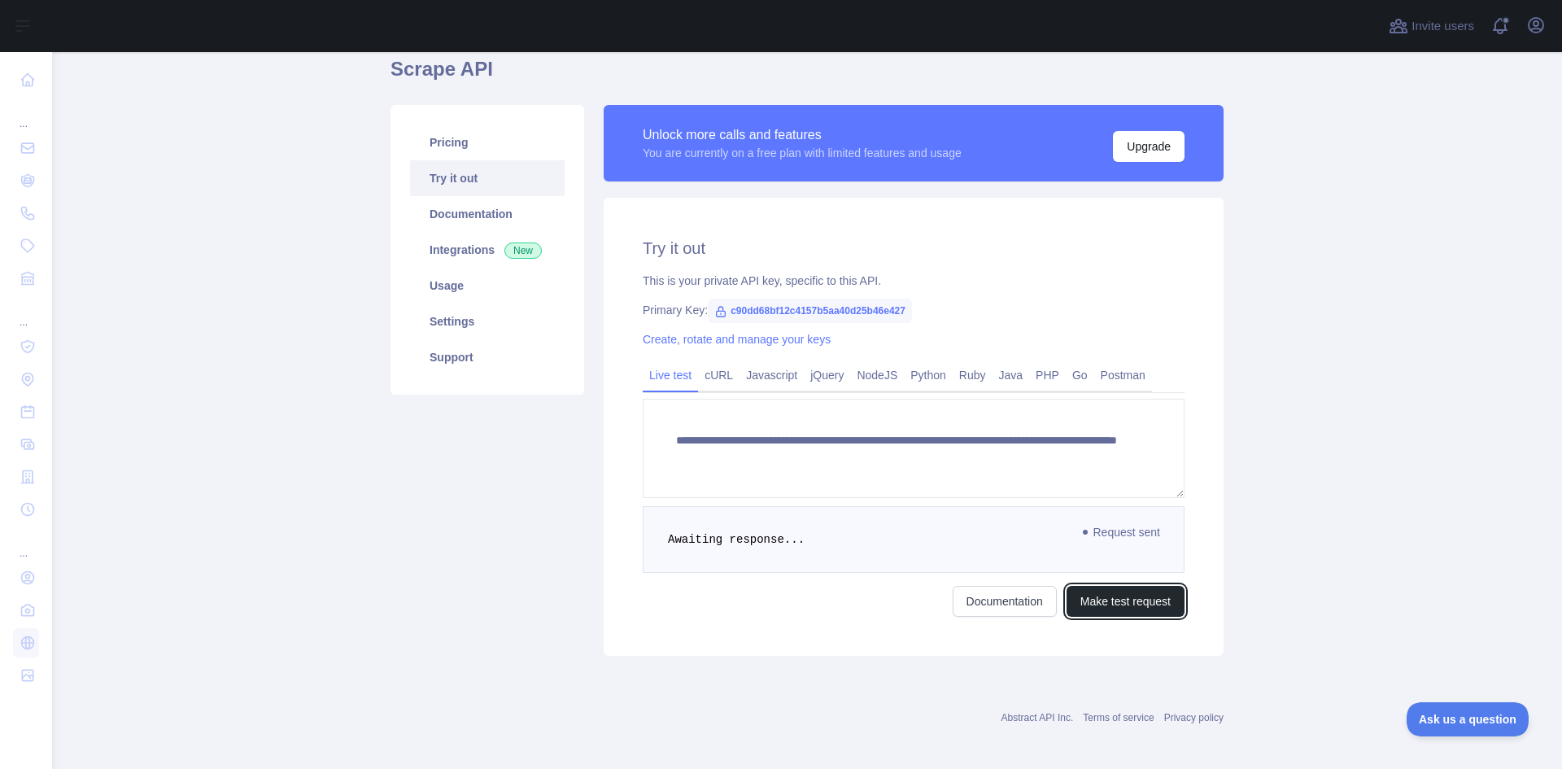
scroll to position [75, 0]
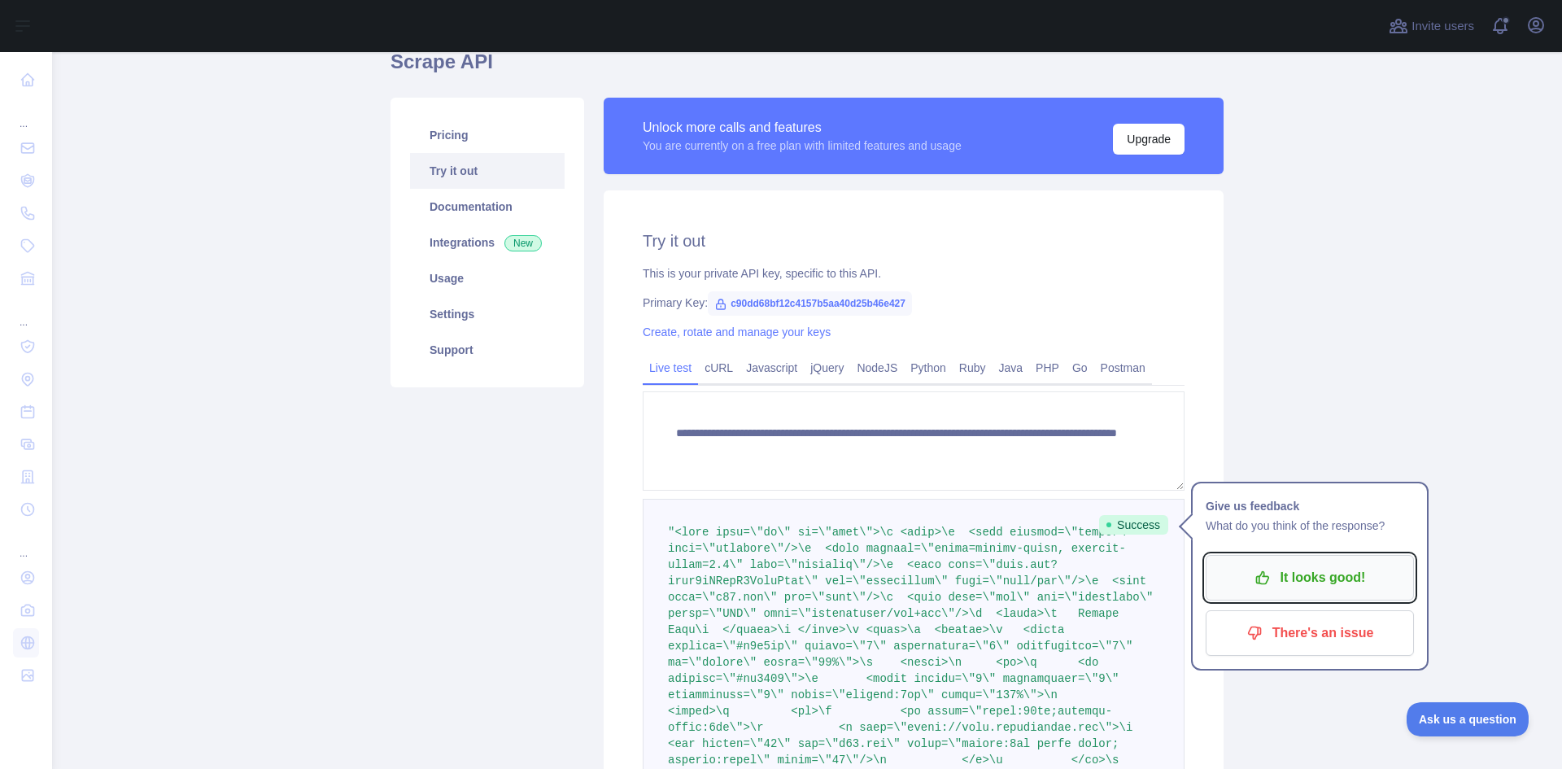
click at [1341, 583] on p "It looks good!" at bounding box center [1310, 578] width 184 height 28
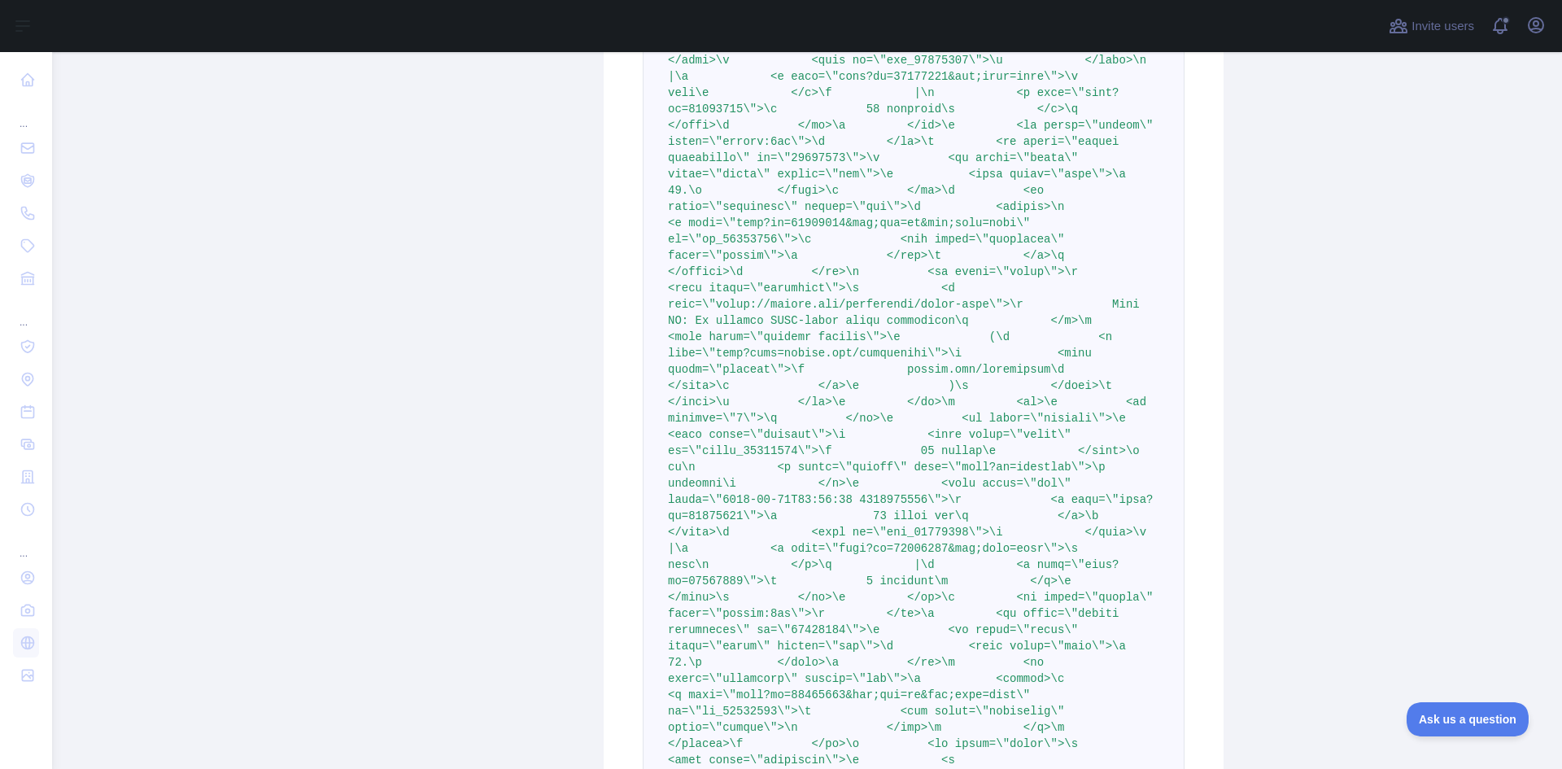
scroll to position [0, 0]
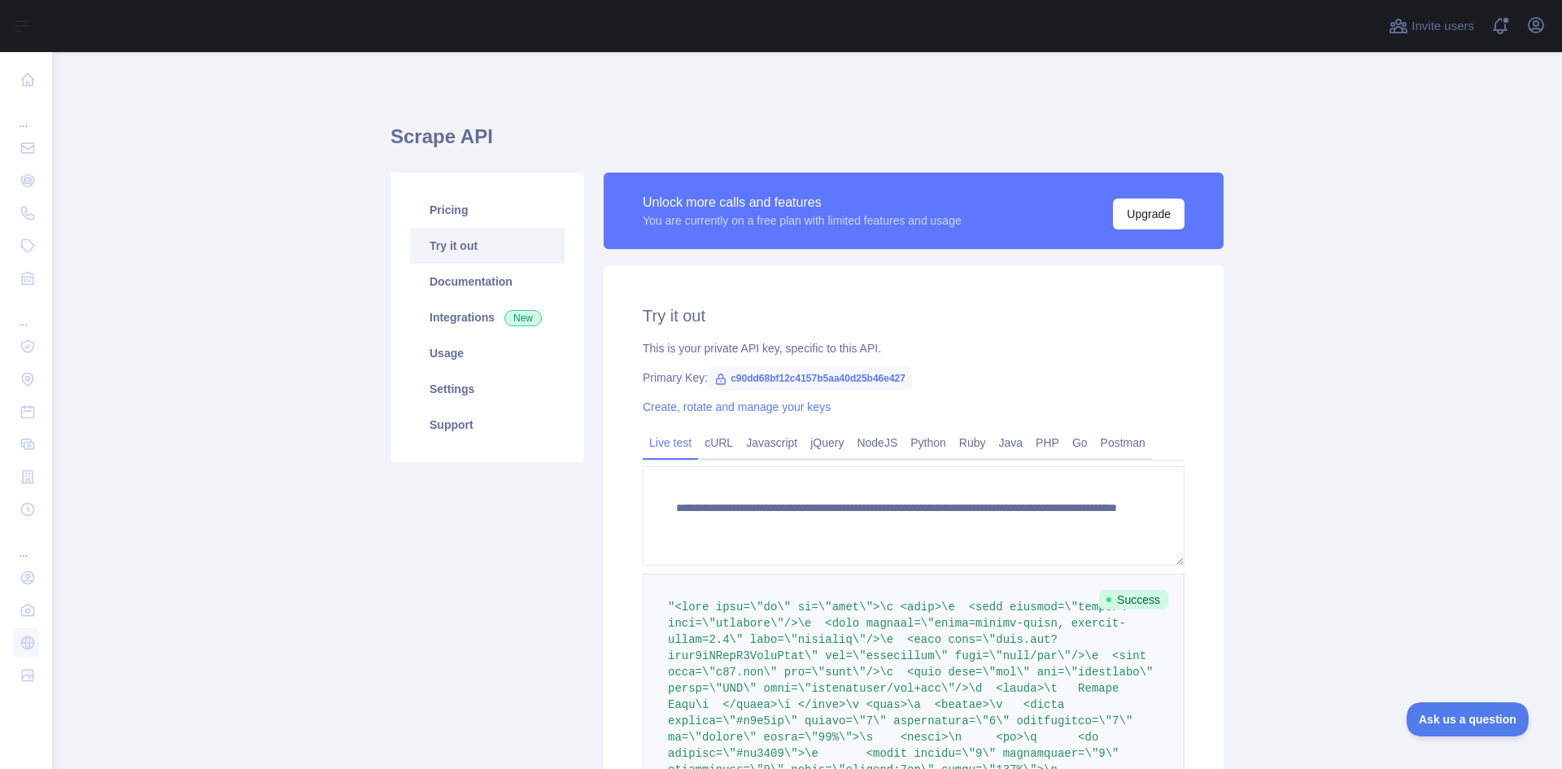
click at [708, 441] on link "cURL" at bounding box center [718, 442] width 41 height 26
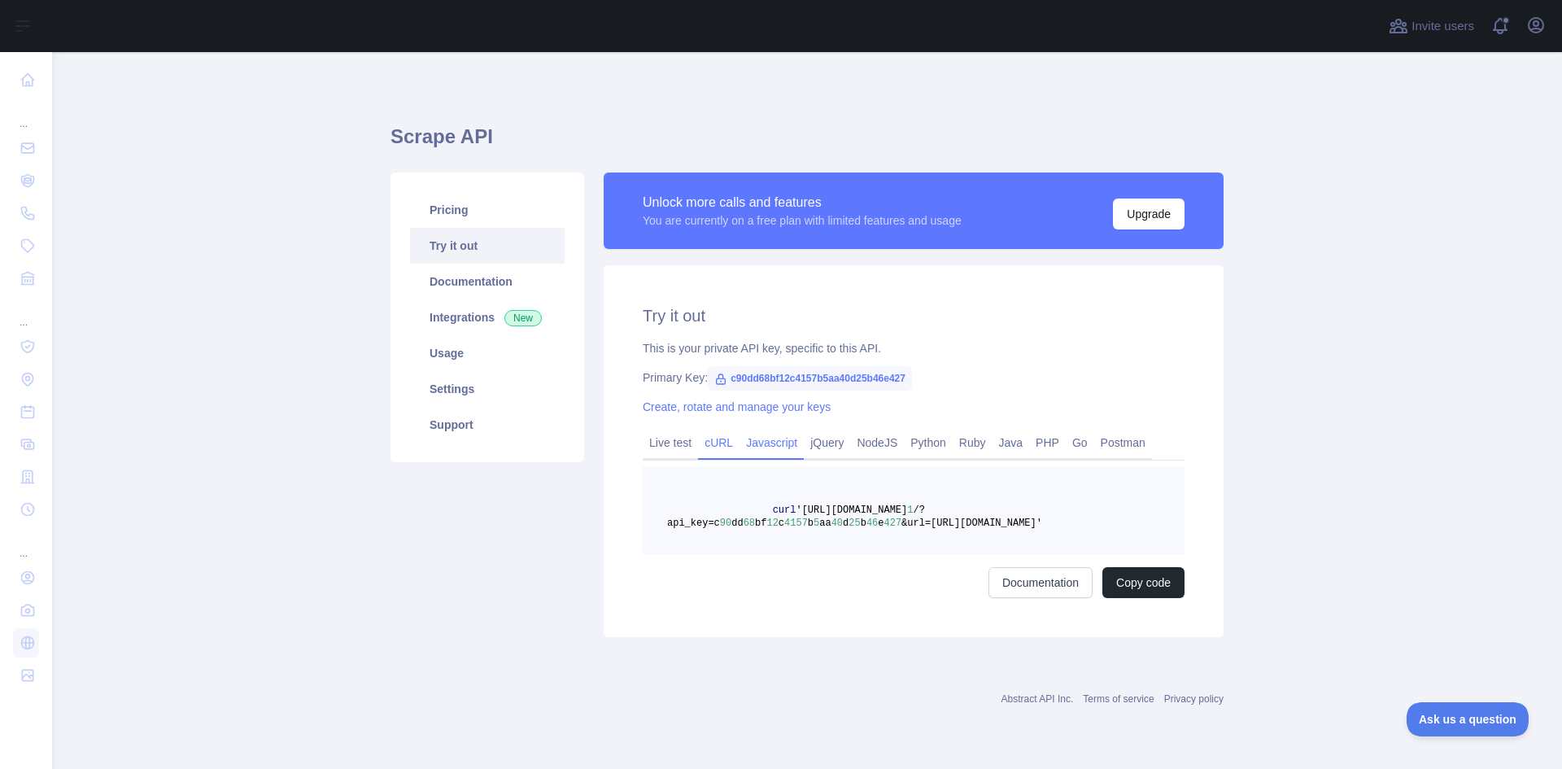
click at [774, 448] on link "Javascript" at bounding box center [771, 442] width 64 height 26
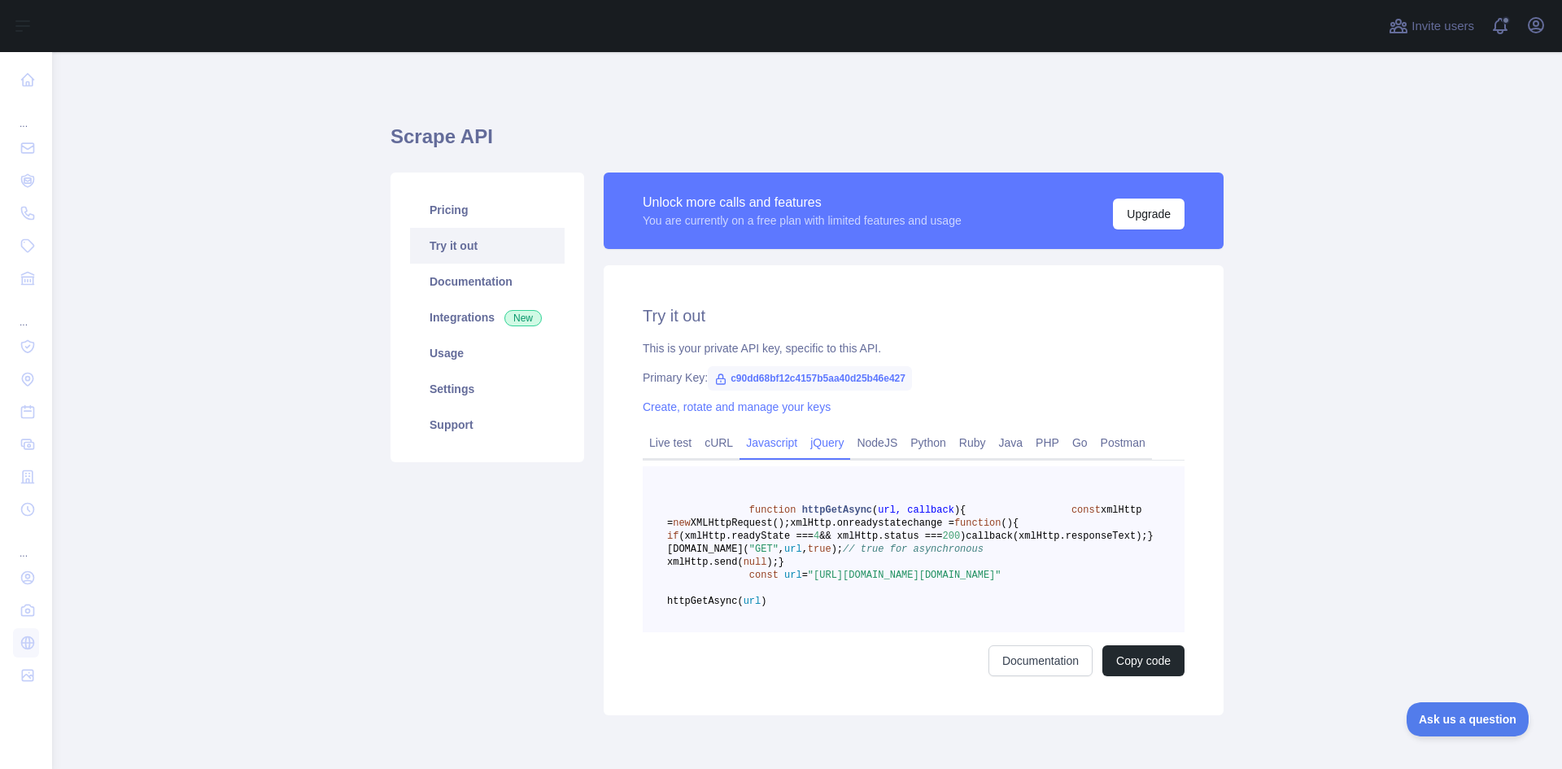
click at [823, 442] on link "jQuery" at bounding box center [827, 442] width 46 height 26
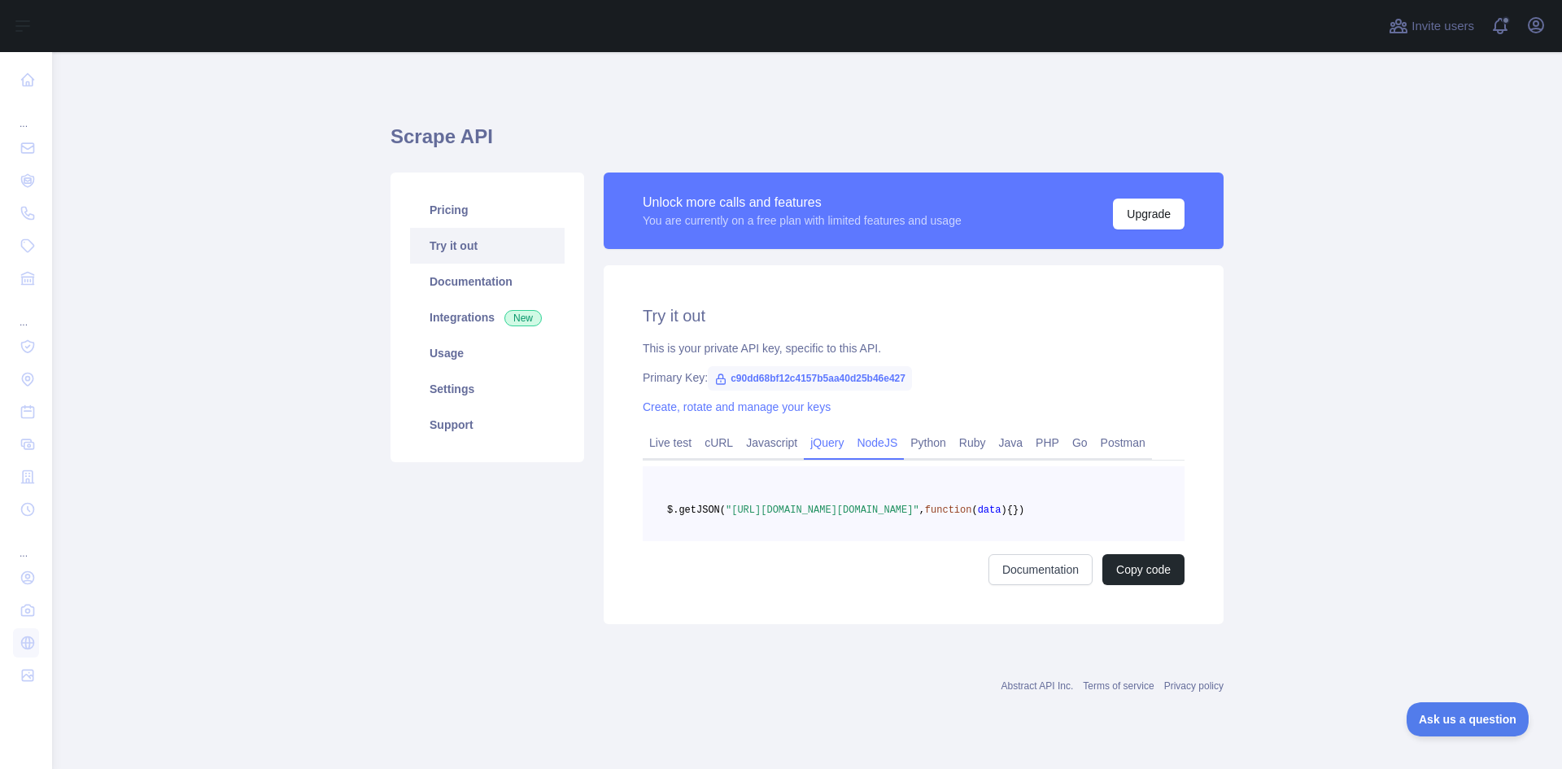
click at [867, 429] on link "NodeJS" at bounding box center [877, 442] width 54 height 26
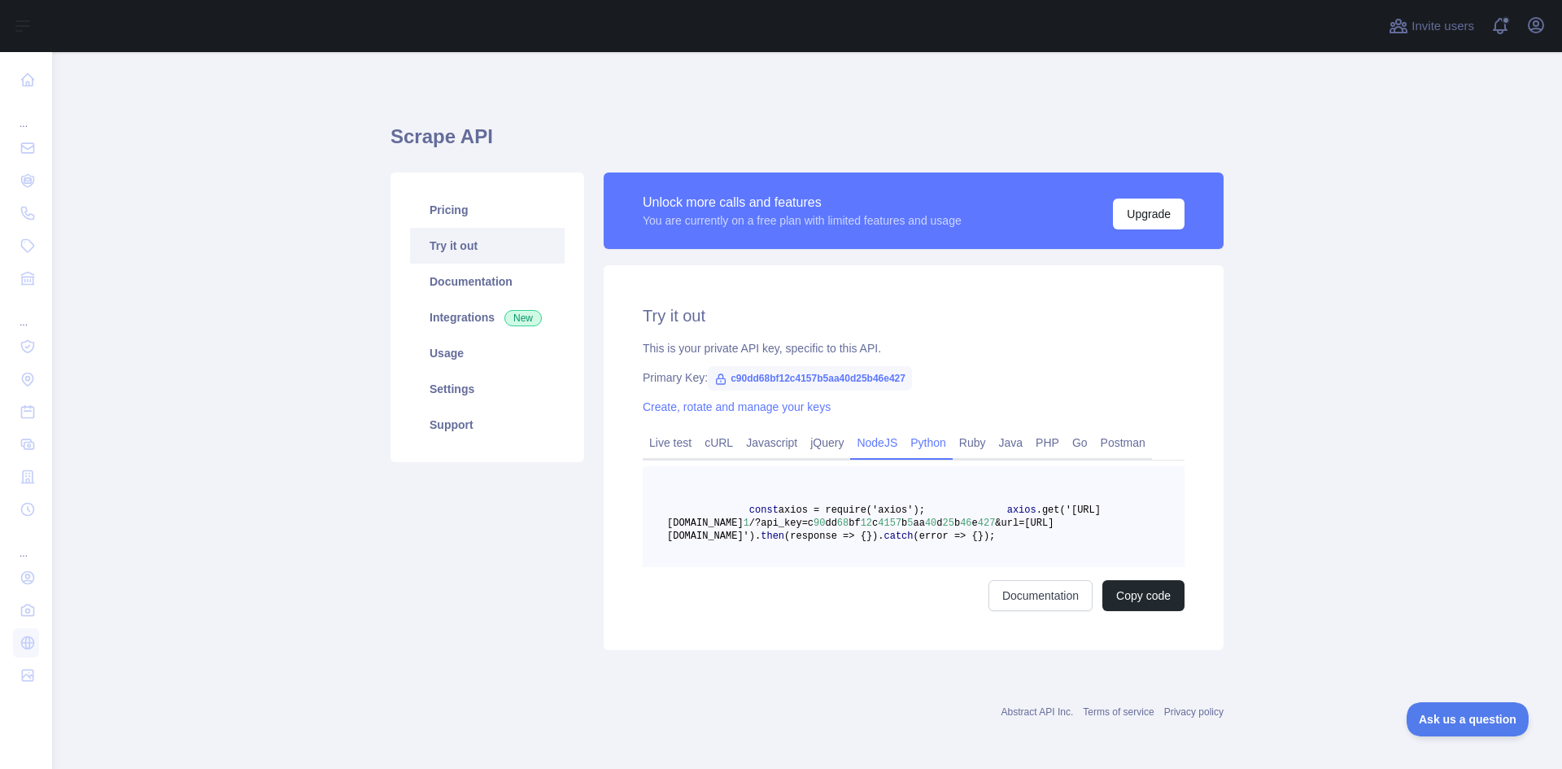
click at [908, 432] on link "Python" at bounding box center [928, 442] width 49 height 26
click at [963, 447] on link "Ruby" at bounding box center [973, 442] width 40 height 26
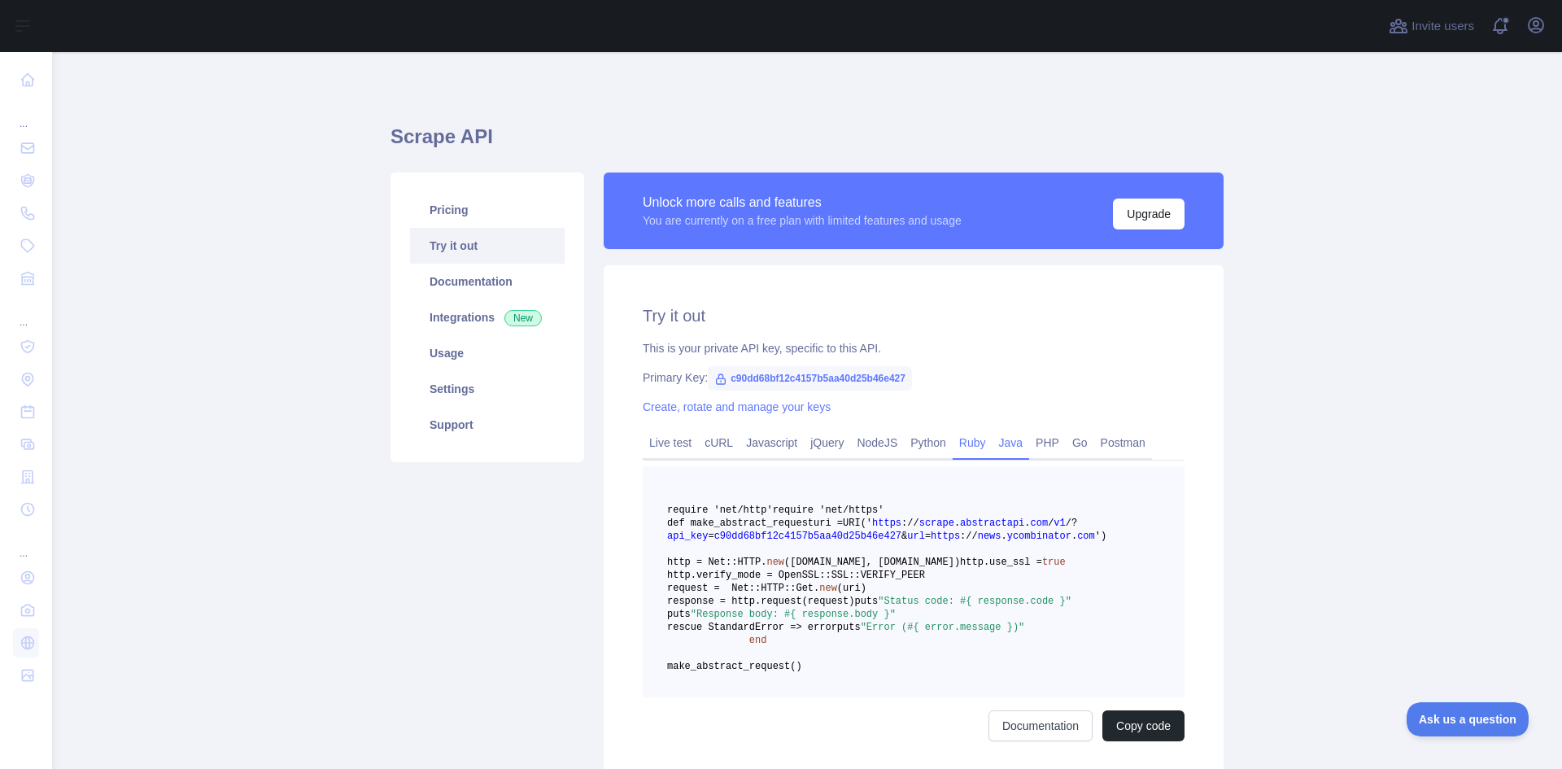
click at [992, 448] on link "Java" at bounding box center [1010, 442] width 37 height 26
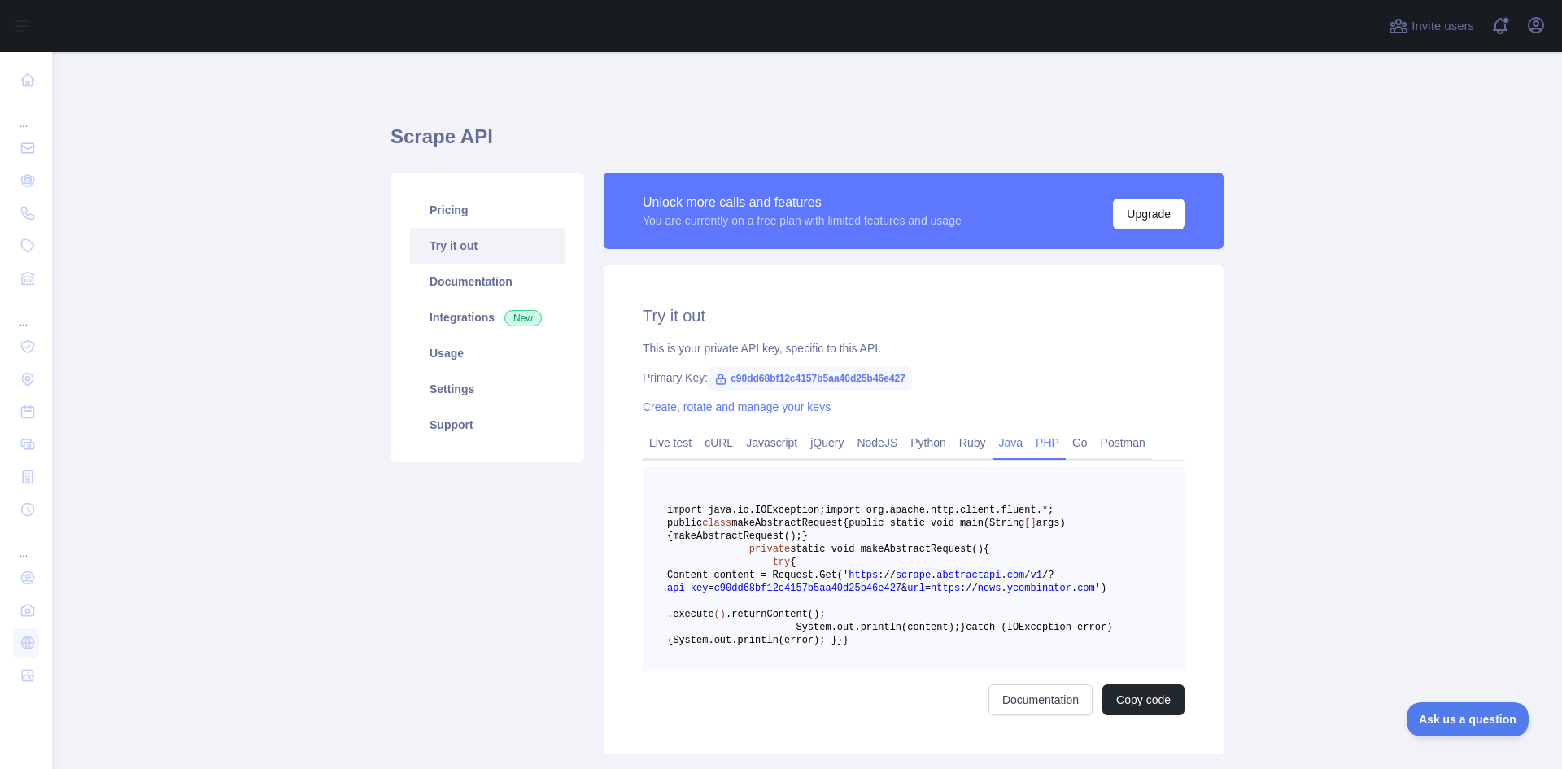
click at [1036, 435] on link "PHP" at bounding box center [1047, 442] width 37 height 26
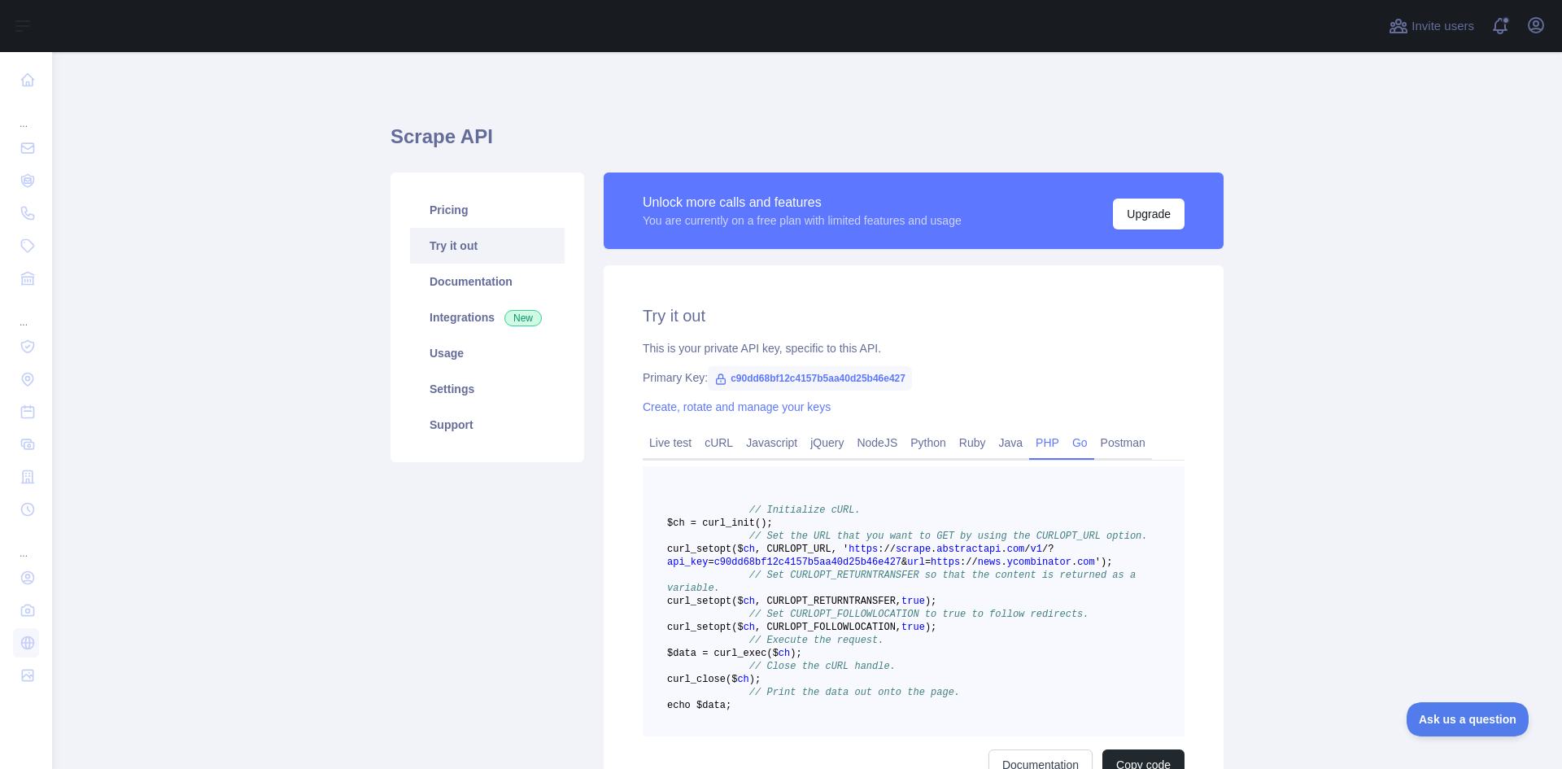
click at [1066, 441] on link "Go" at bounding box center [1080, 442] width 28 height 26
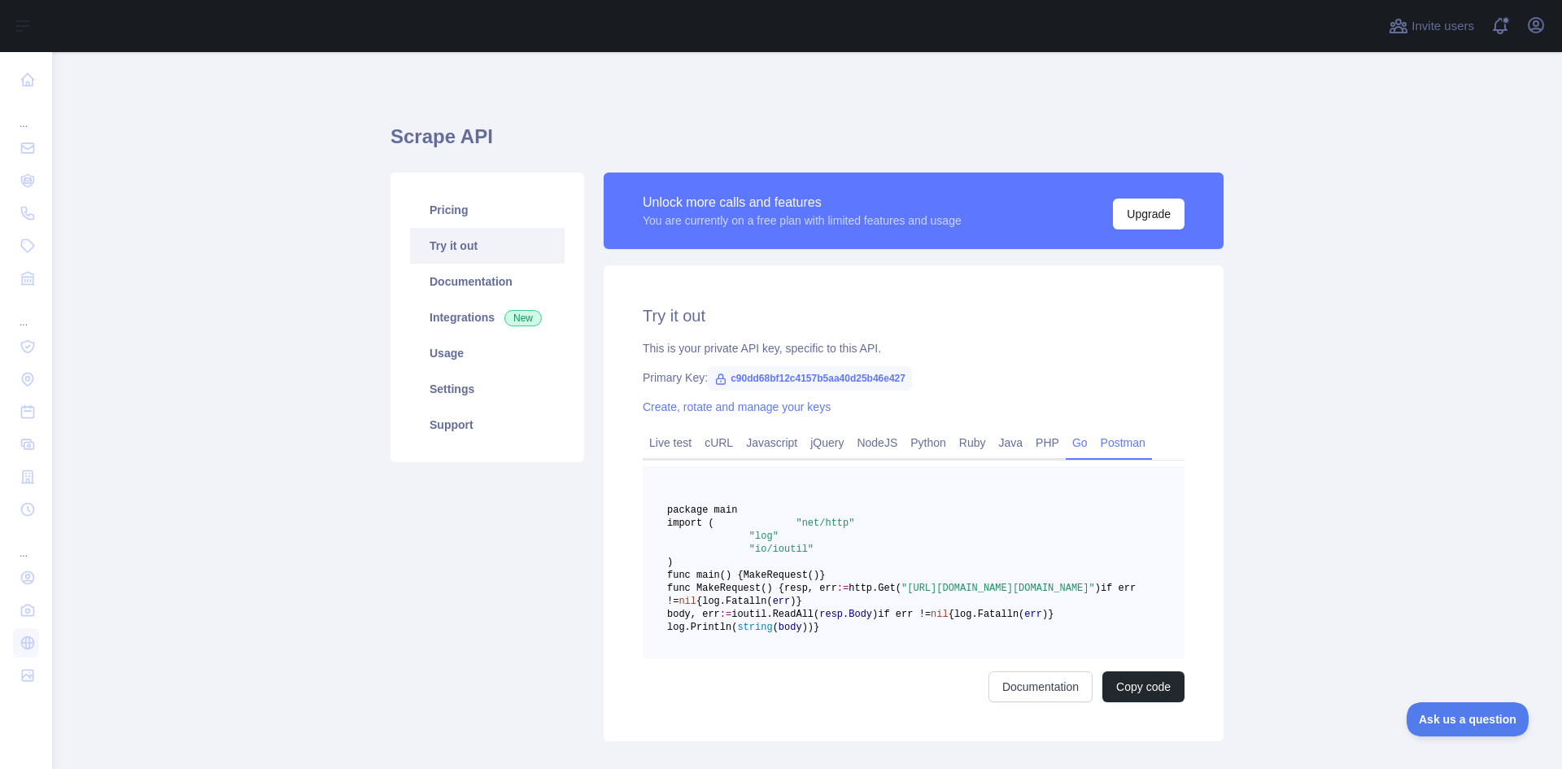
click at [1109, 441] on link "Postman" at bounding box center [1123, 442] width 58 height 26
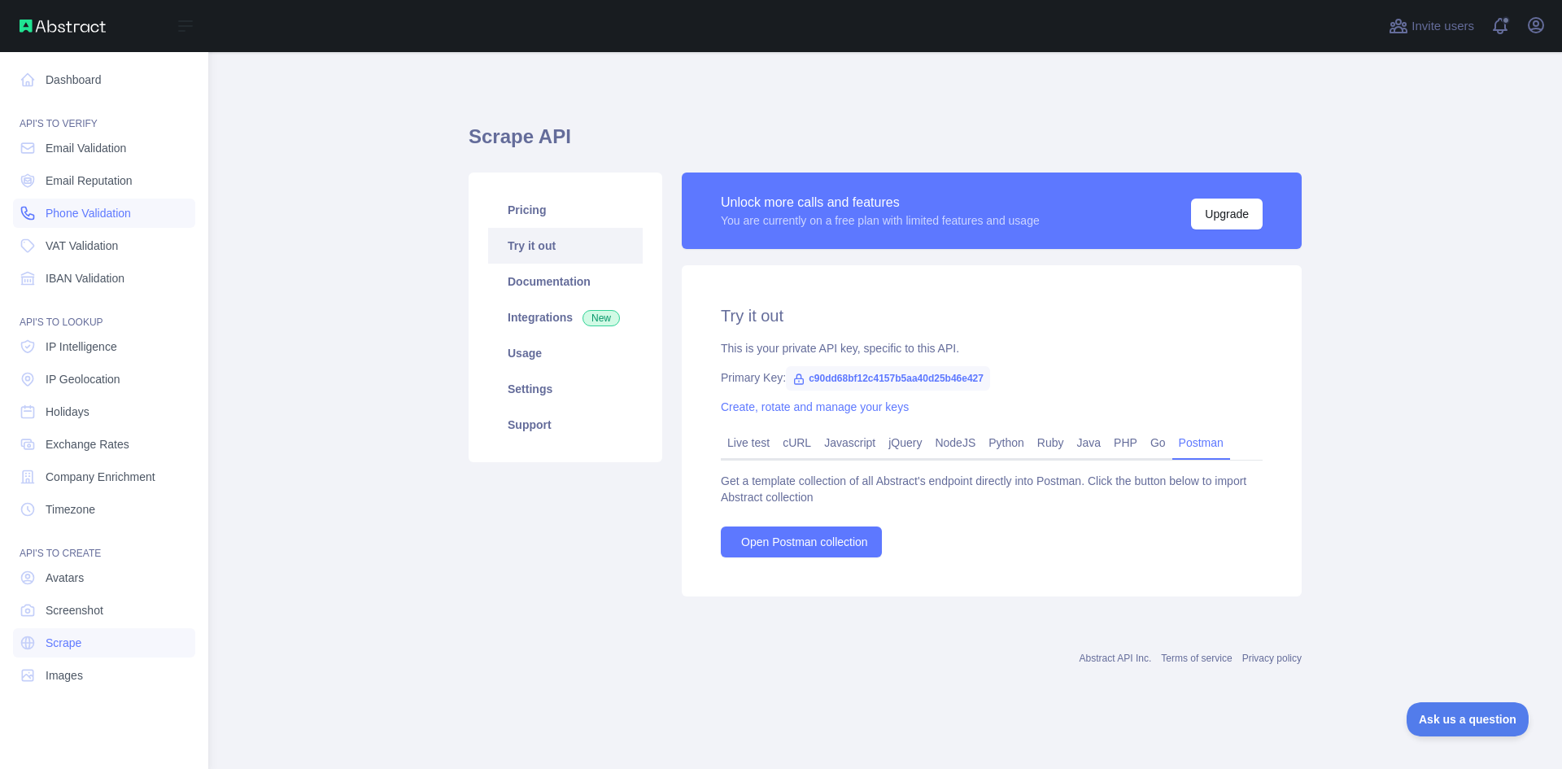
click at [98, 214] on span "Phone Validation" at bounding box center [88, 213] width 85 height 16
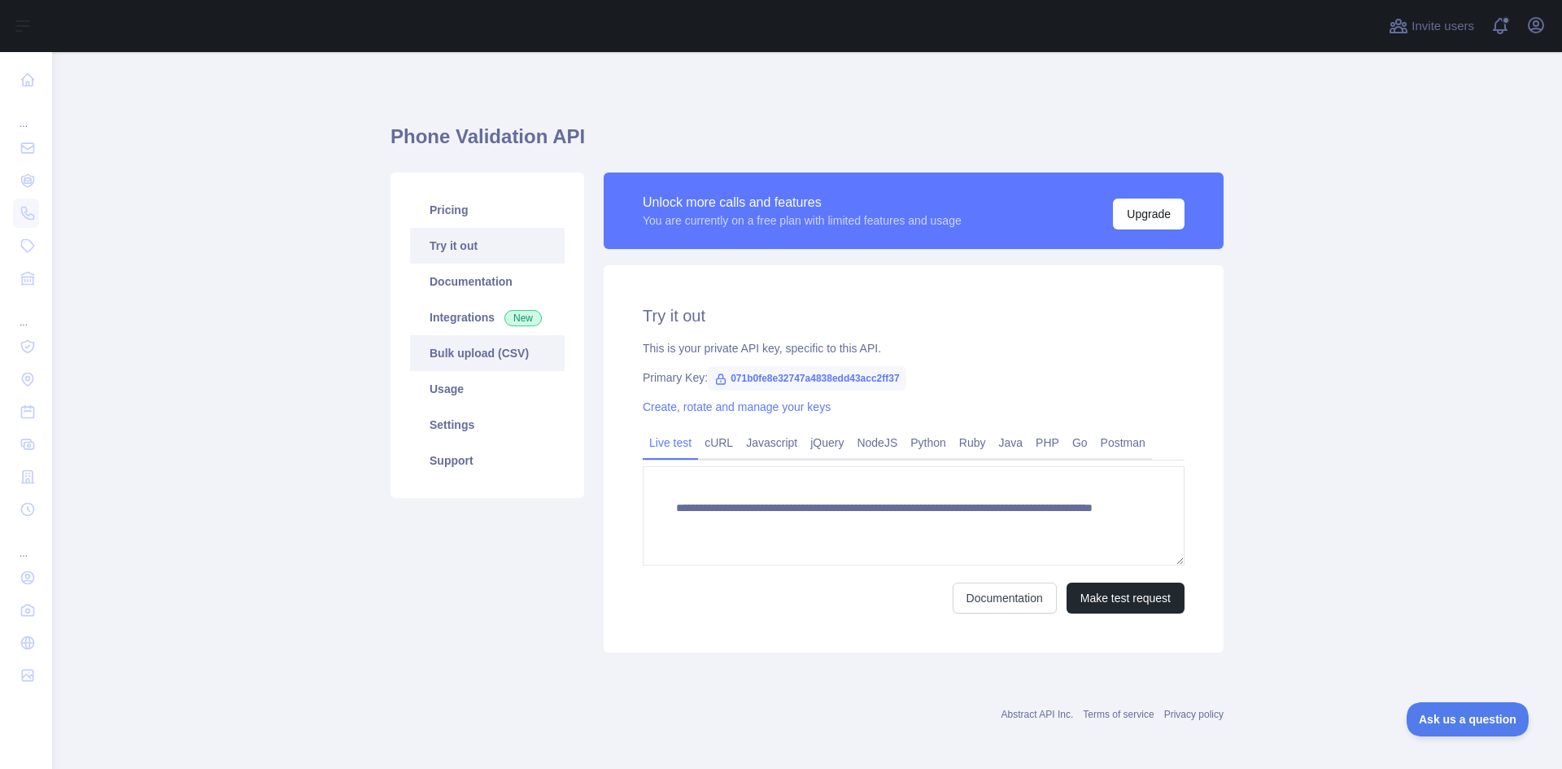
click at [479, 345] on link "Bulk upload (CSV)" at bounding box center [487, 353] width 155 height 36
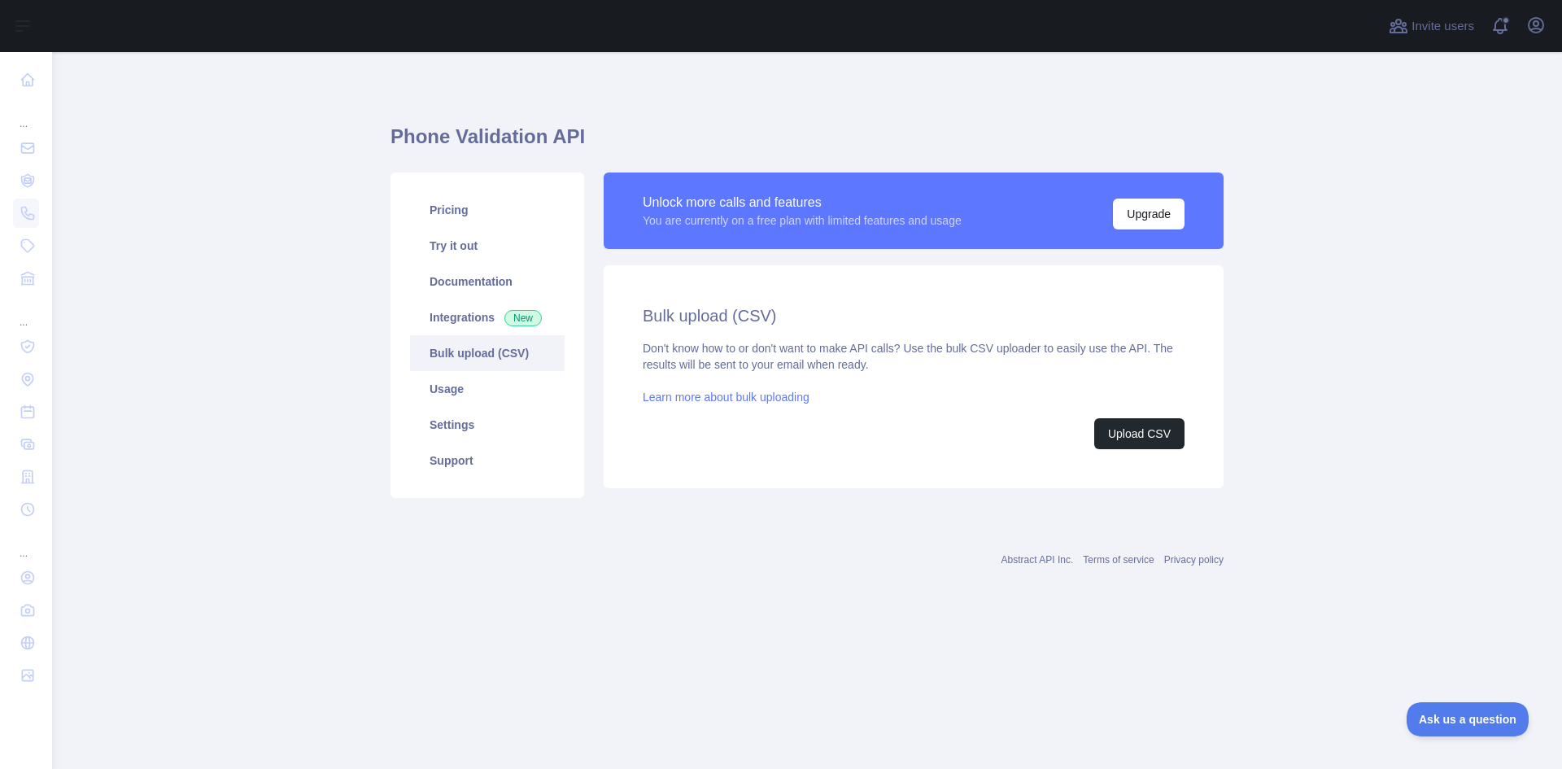
click at [736, 392] on link "Learn more about bulk uploading" at bounding box center [726, 396] width 167 height 13
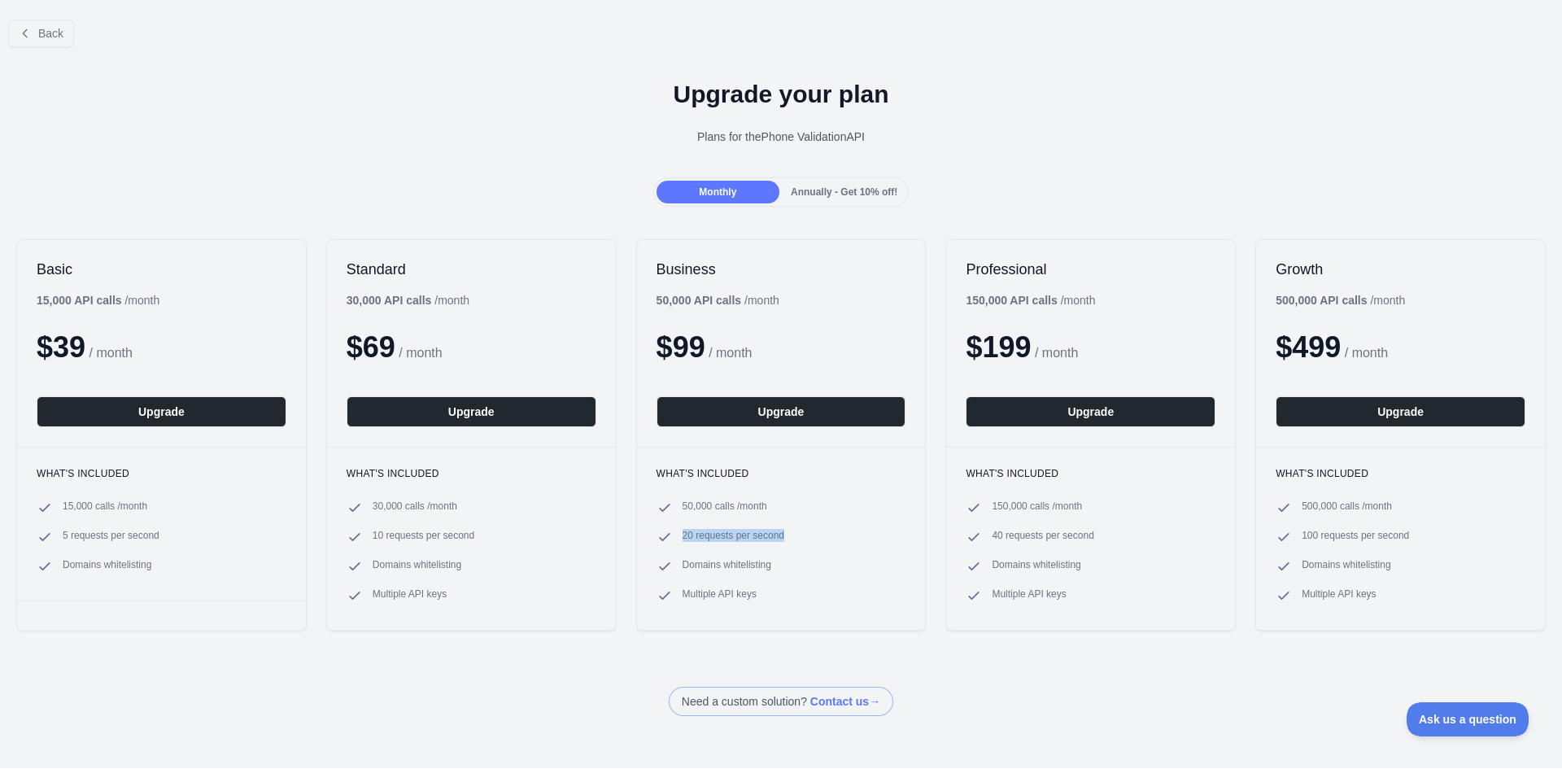
drag, startPoint x: 780, startPoint y: 538, endPoint x: 678, endPoint y: 541, distance: 101.7
click at [678, 541] on li "20 requests per second" at bounding box center [781, 537] width 250 height 16
copy span "20 requests per second"
click at [1464, 717] on span "Ask us a question" at bounding box center [1459, 716] width 122 height 11
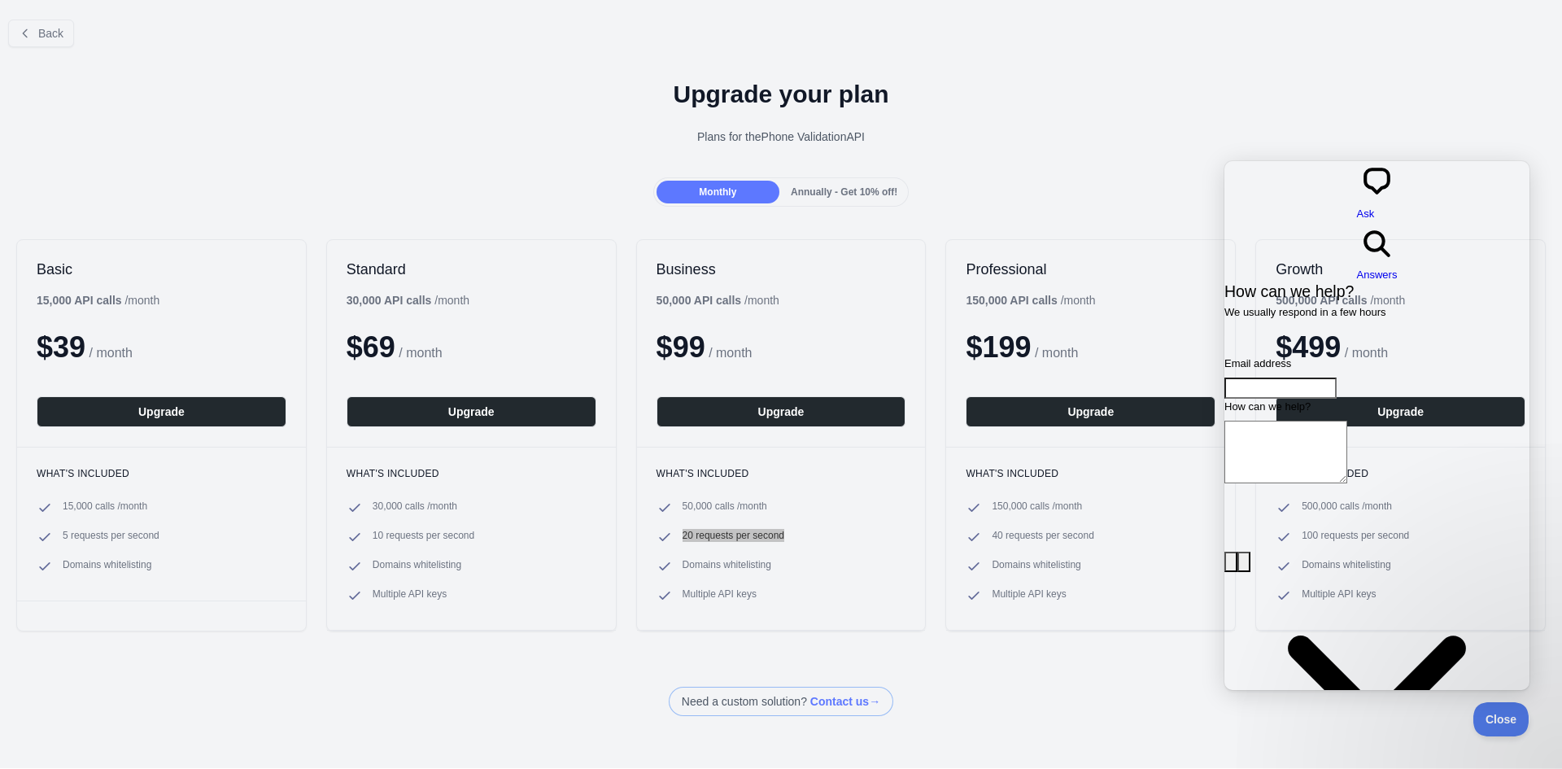
click at [1300, 377] on input "Email address" at bounding box center [1280, 387] width 112 height 21
type input "**********"
click at [1300, 421] on textarea "How can we help?" at bounding box center [1285, 452] width 123 height 63
paste textarea "**********"
type textarea "**********"
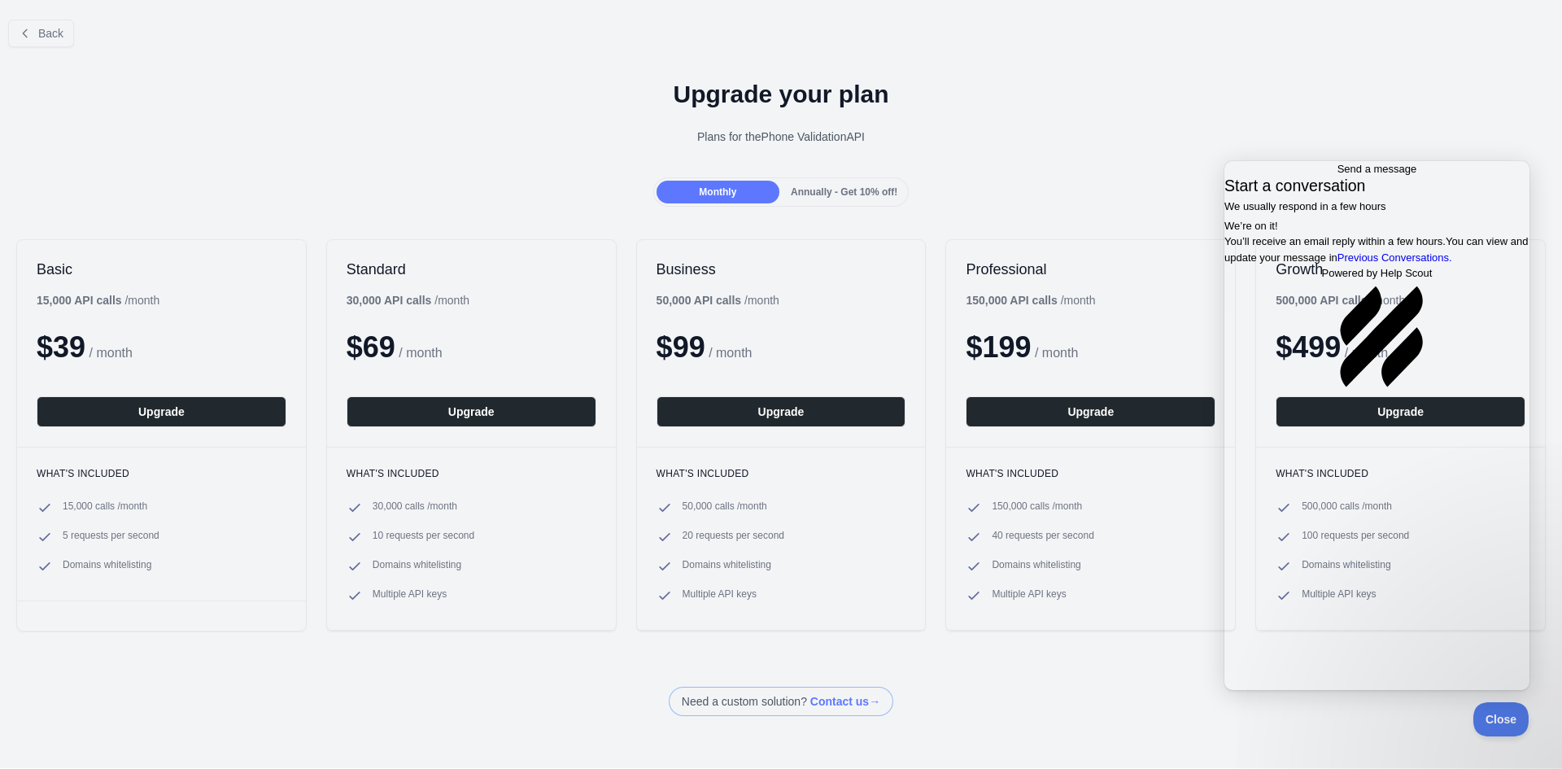
click at [777, 309] on div "Business 50,000 API calls / month $ 99 / month Upgrade" at bounding box center [781, 343] width 289 height 207
click at [791, 192] on span "Annually - Get 10% off!" at bounding box center [844, 191] width 107 height 11
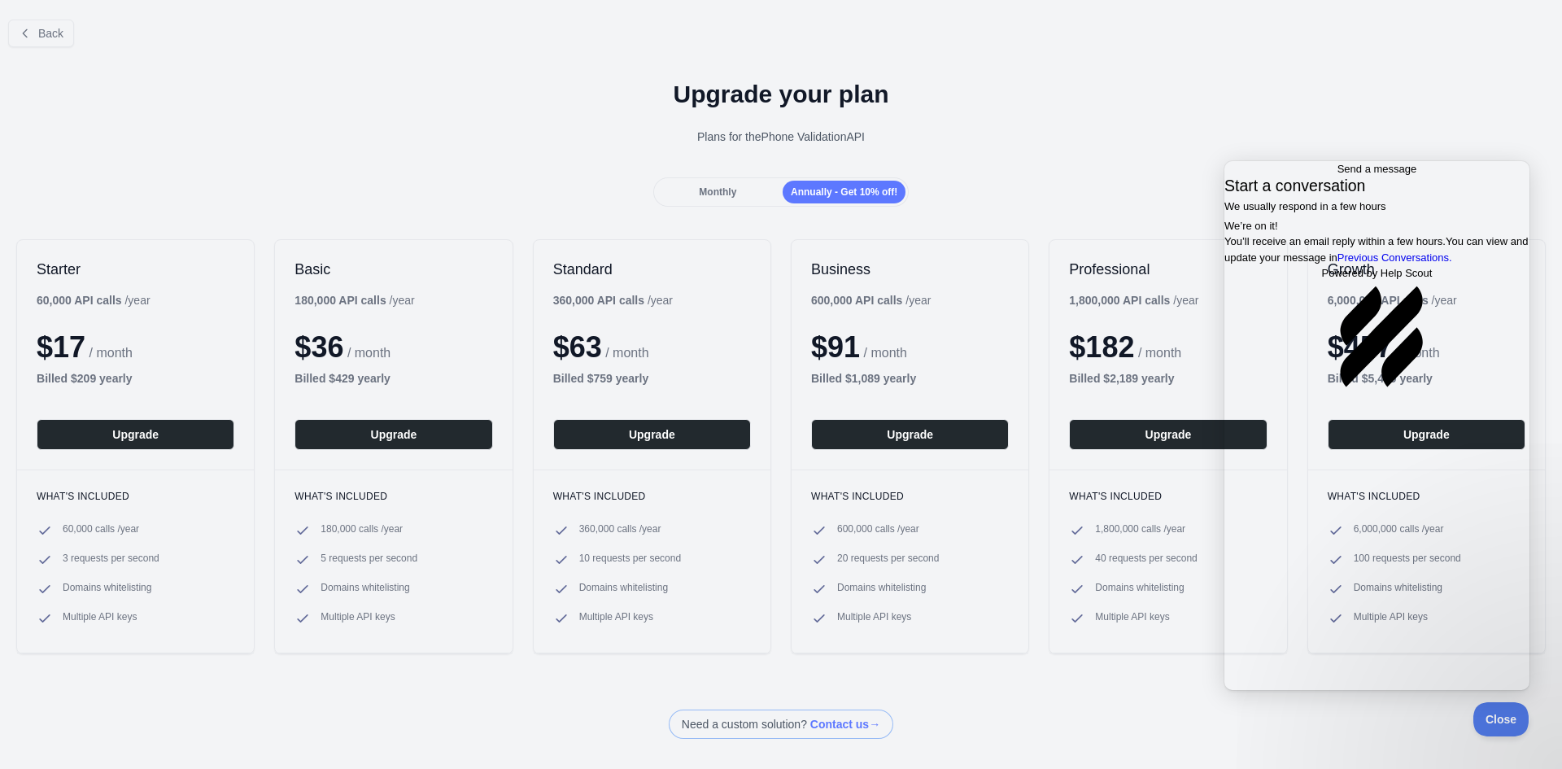
click at [741, 191] on div "Monthly" at bounding box center [717, 192] width 123 height 23
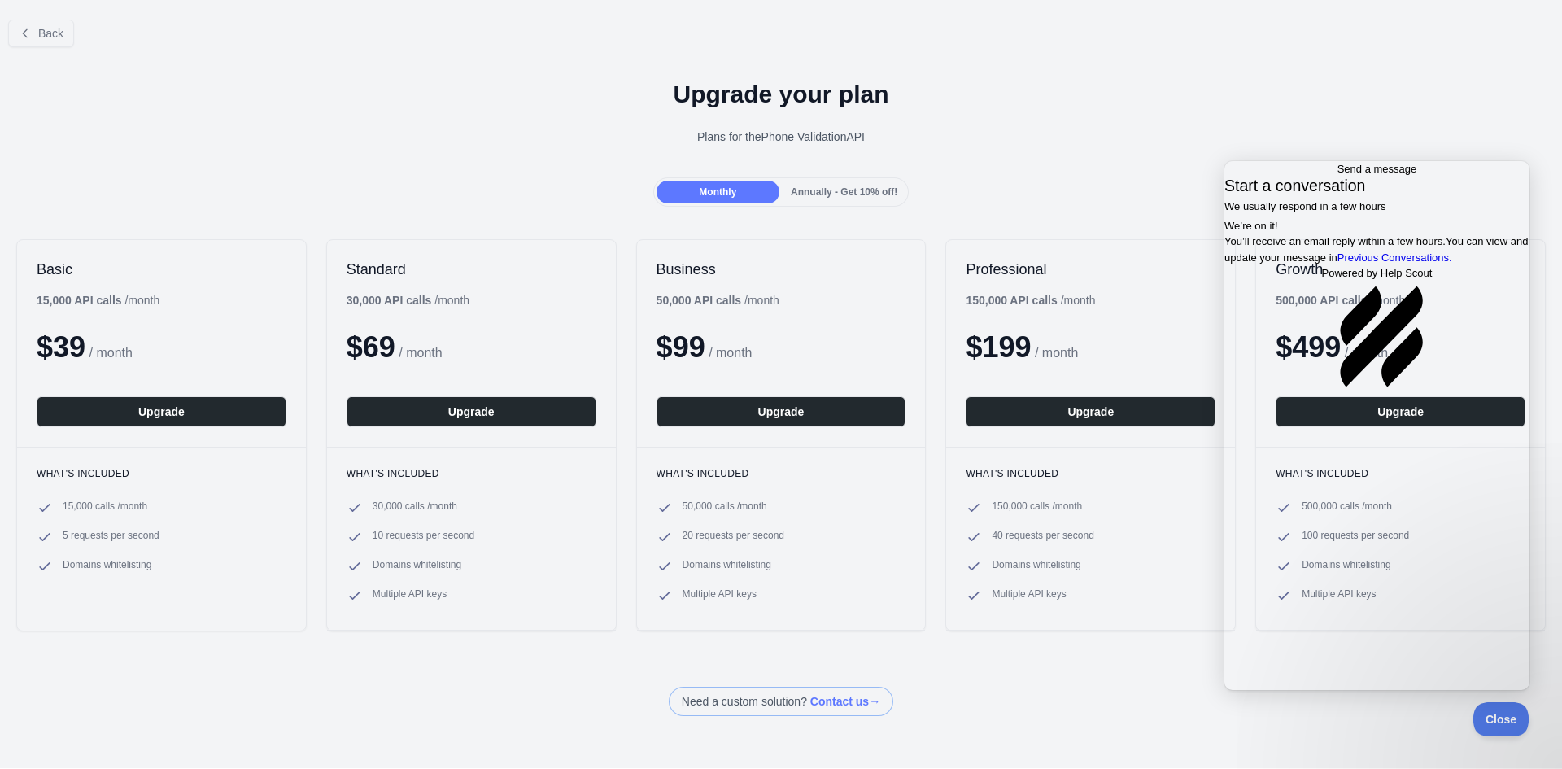
click at [1398, 99] on h1 "Upgrade your plan" at bounding box center [781, 94] width 1536 height 29
click at [1490, 722] on span "Close" at bounding box center [1496, 716] width 55 height 11
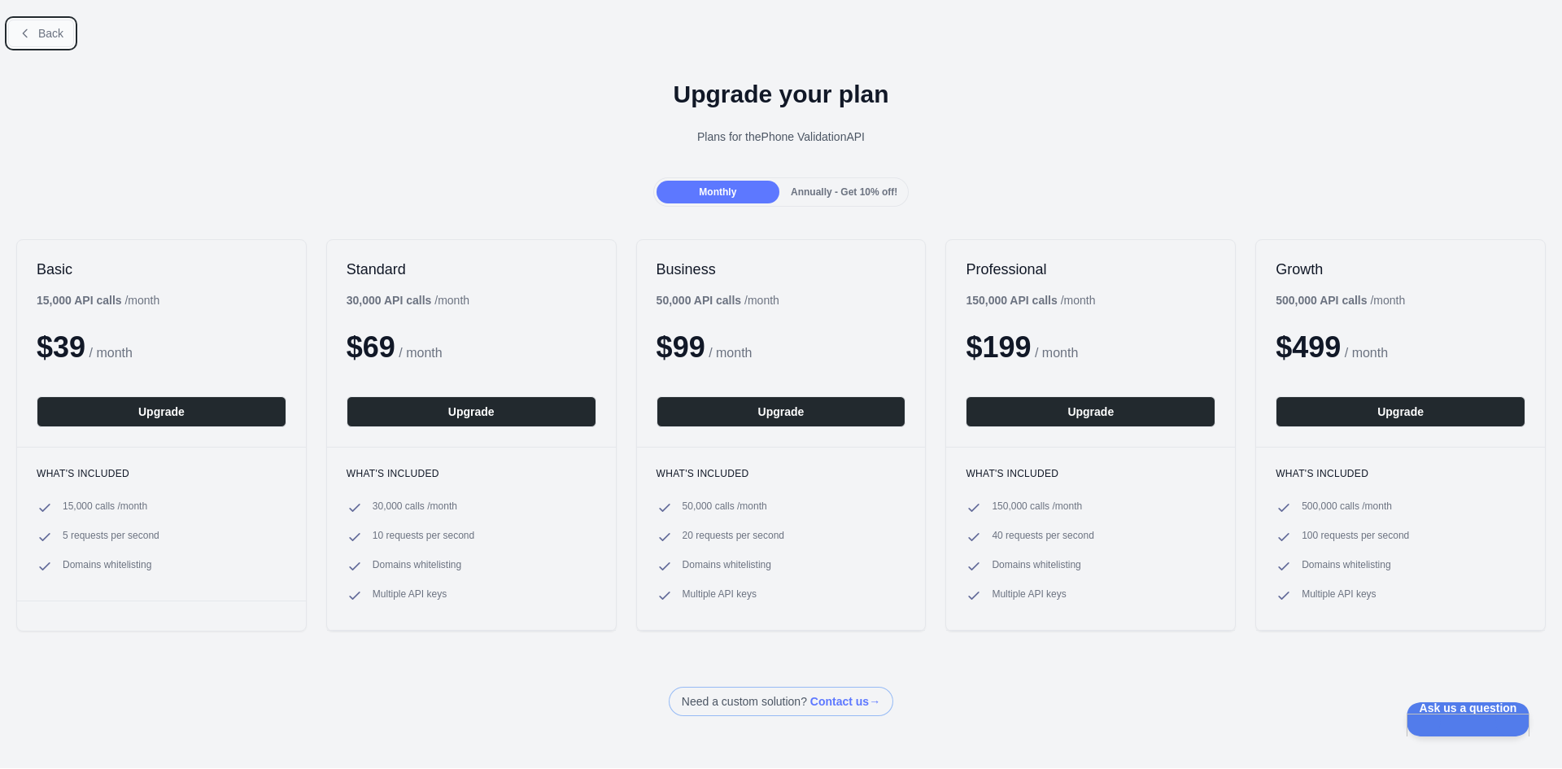
click at [23, 22] on button "Back" at bounding box center [41, 34] width 66 height 28
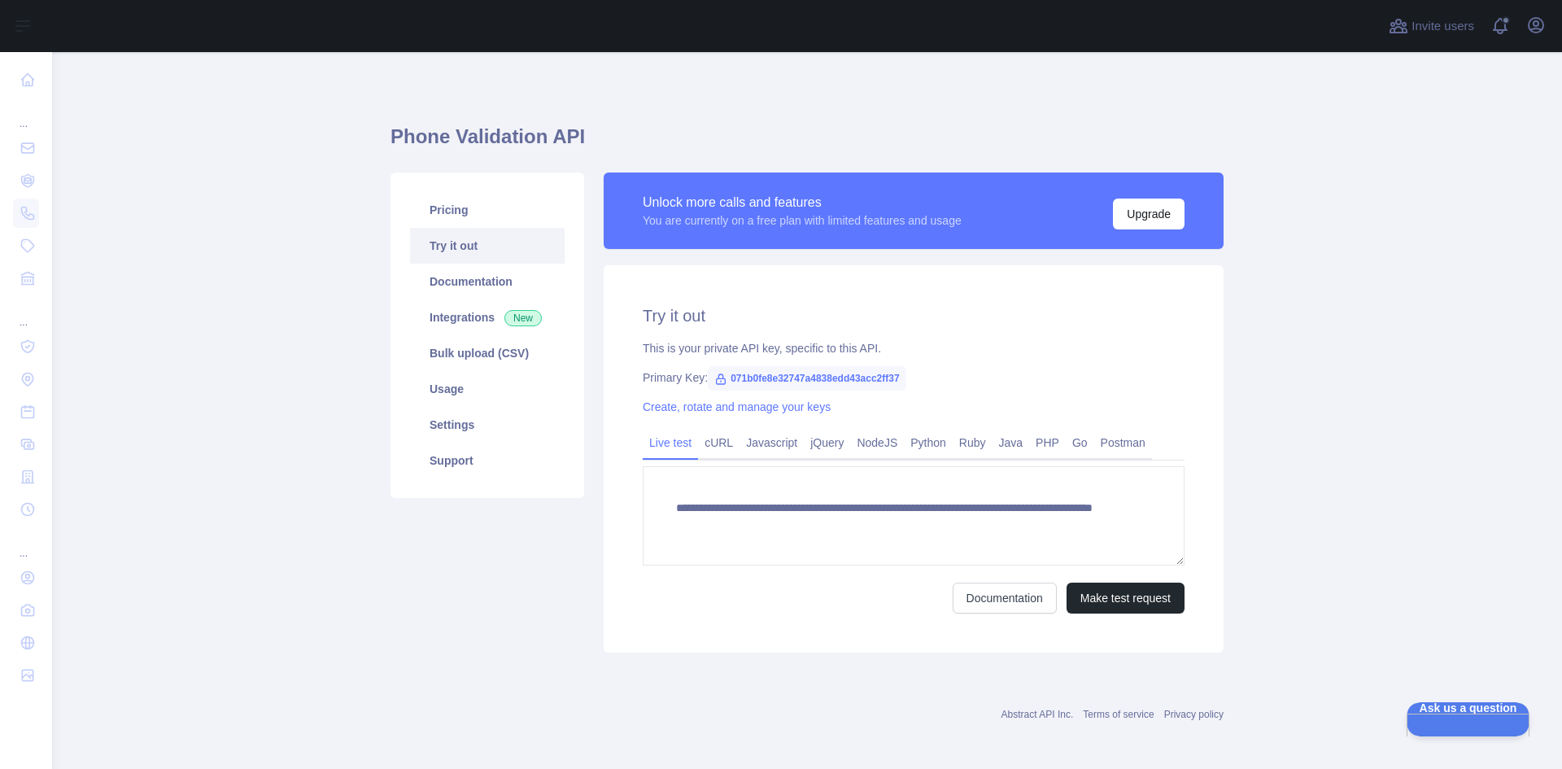
click at [209, 136] on main "**********" at bounding box center [807, 410] width 1510 height 717
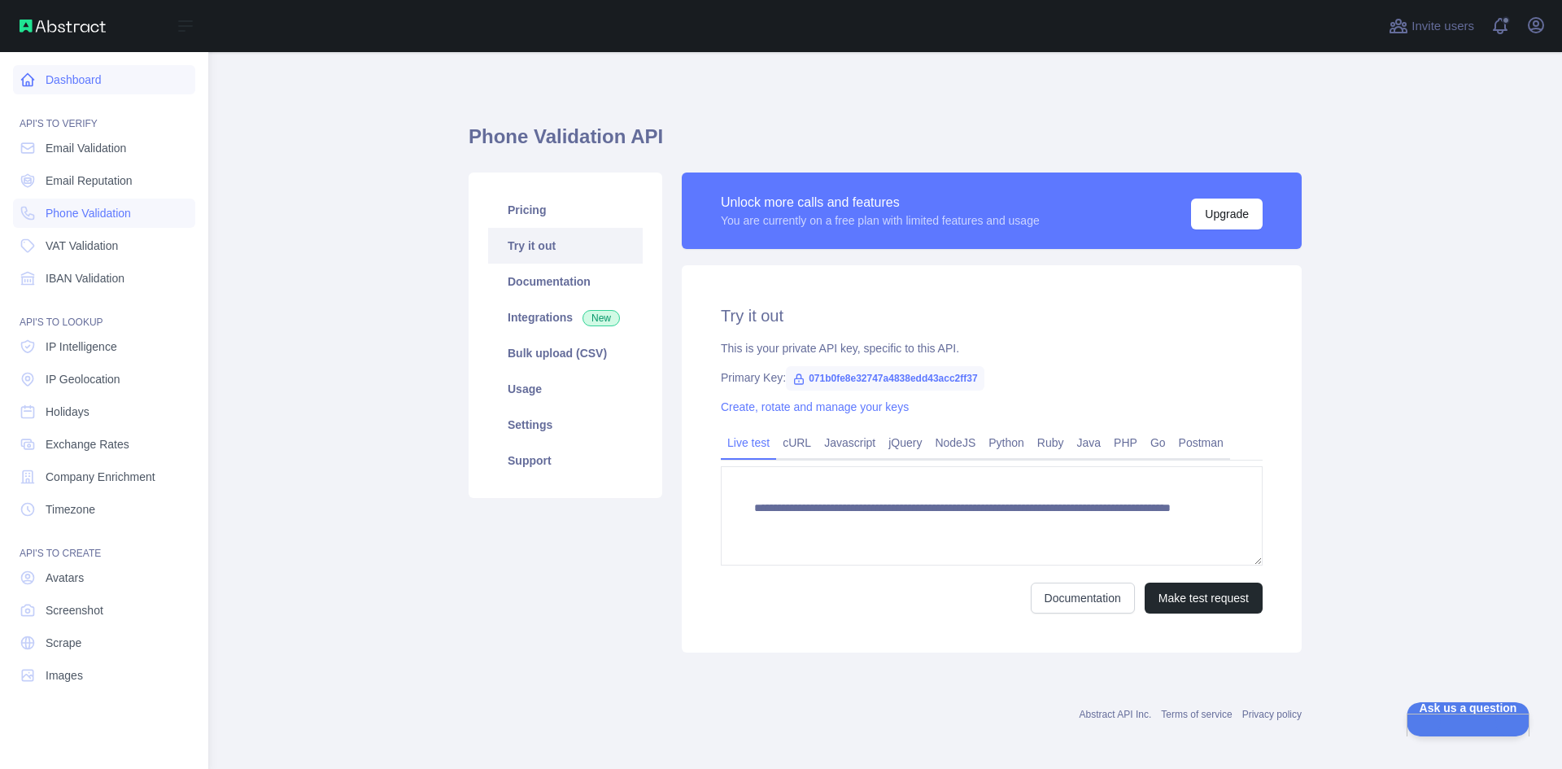
click at [60, 85] on link "Dashboard" at bounding box center [104, 79] width 182 height 29
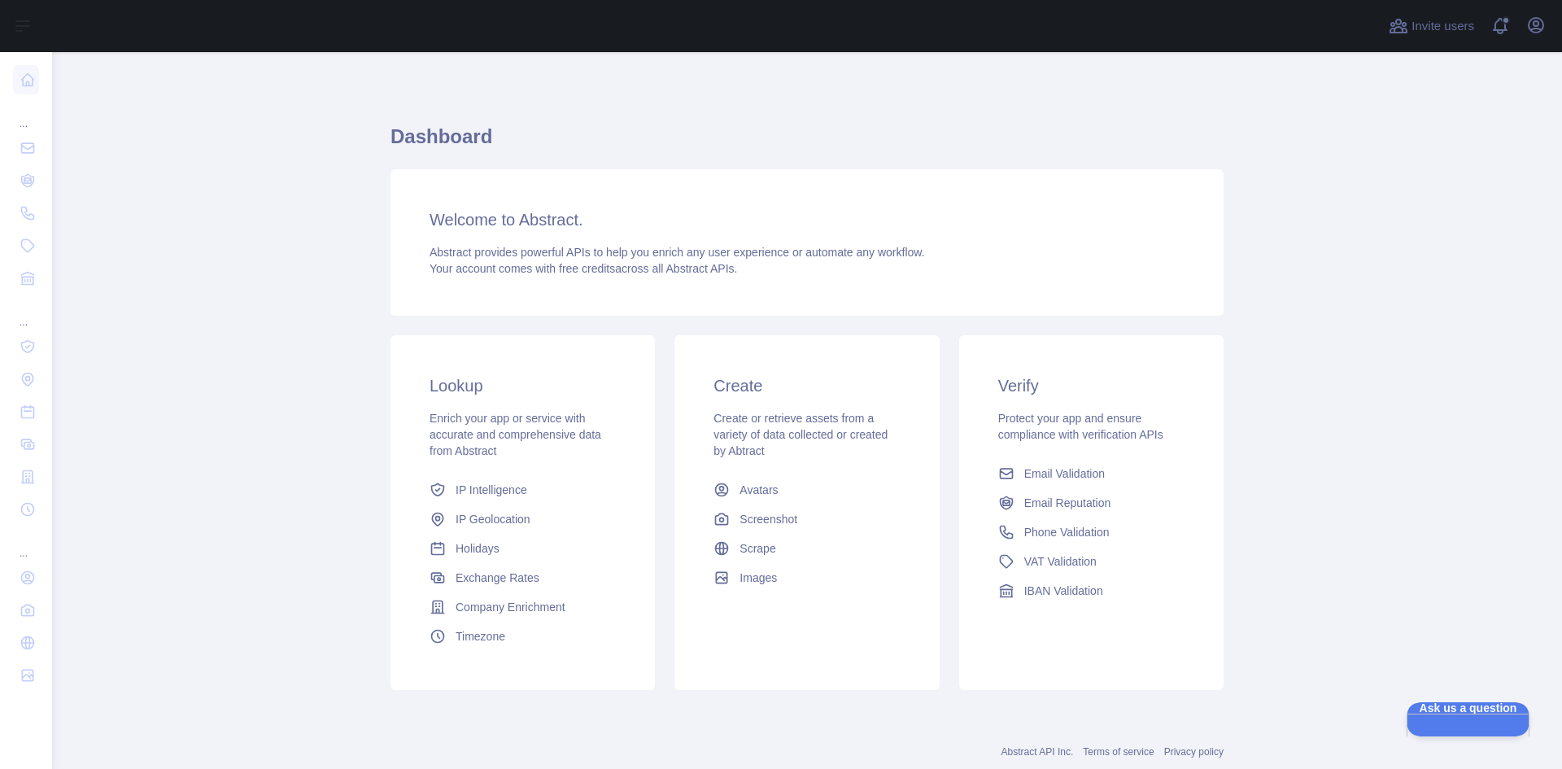
scroll to position [41, 0]
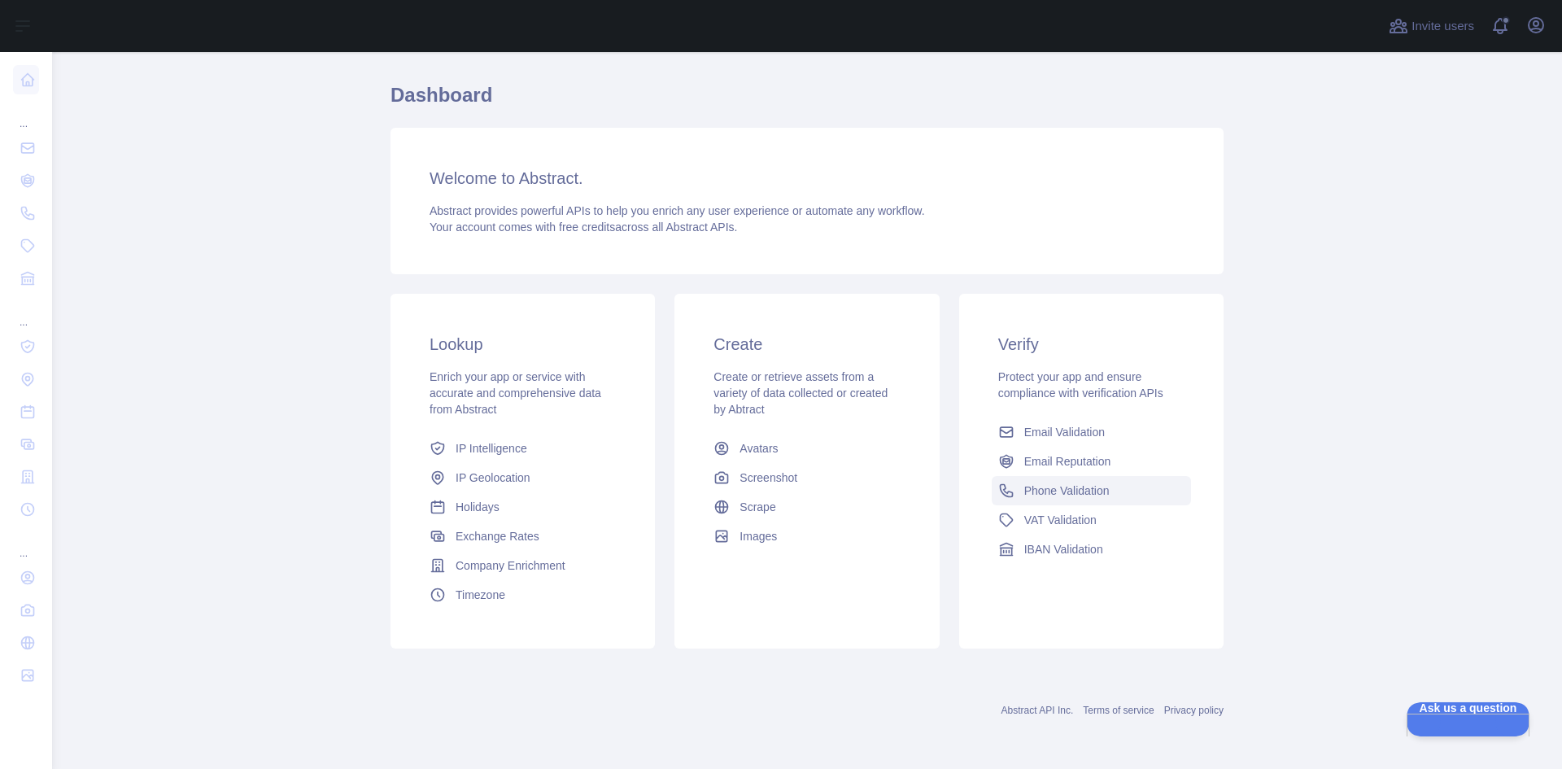
click at [1042, 485] on span "Phone Validation" at bounding box center [1066, 490] width 85 height 16
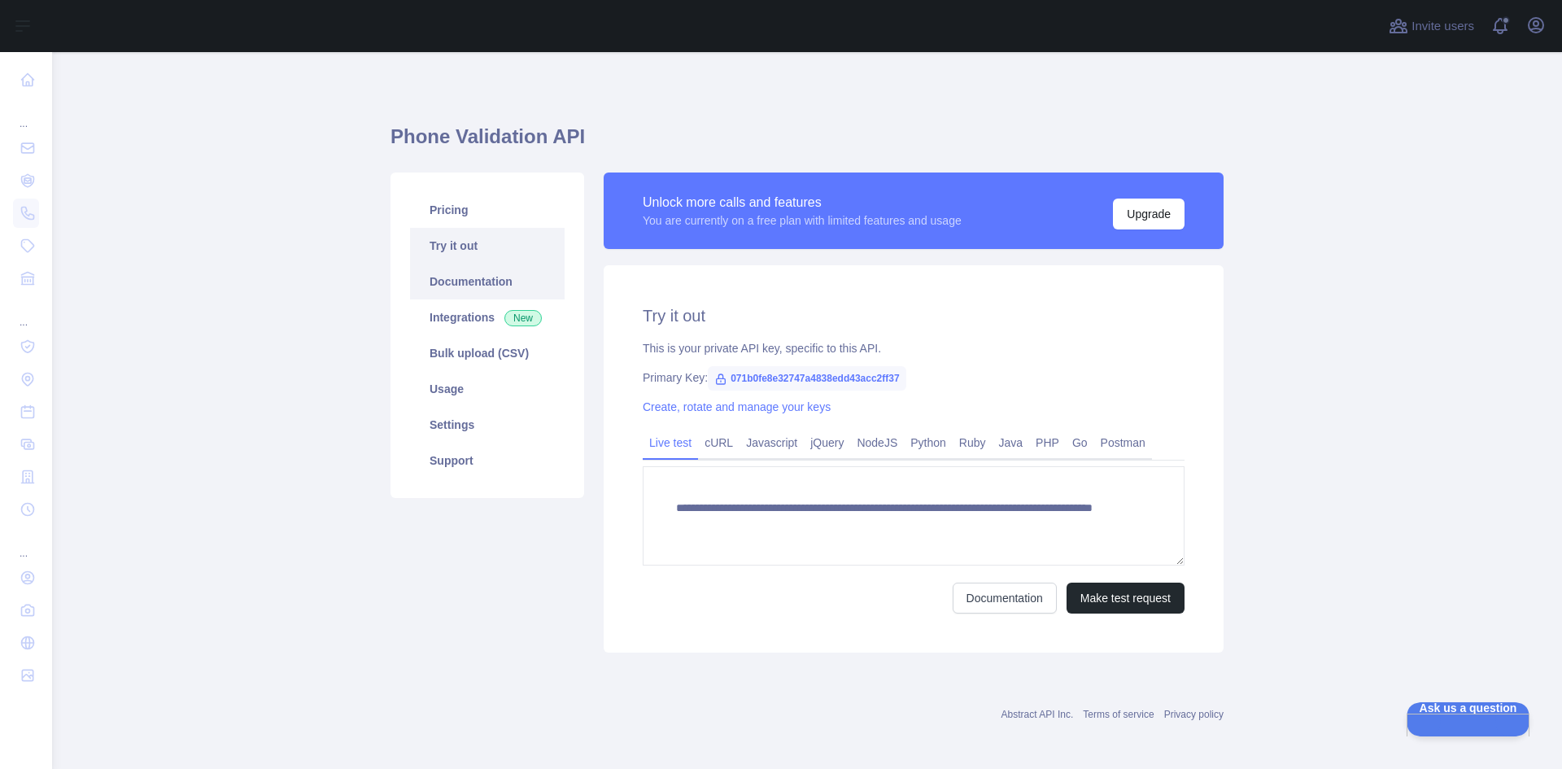
click at [454, 282] on link "Documentation" at bounding box center [487, 282] width 155 height 36
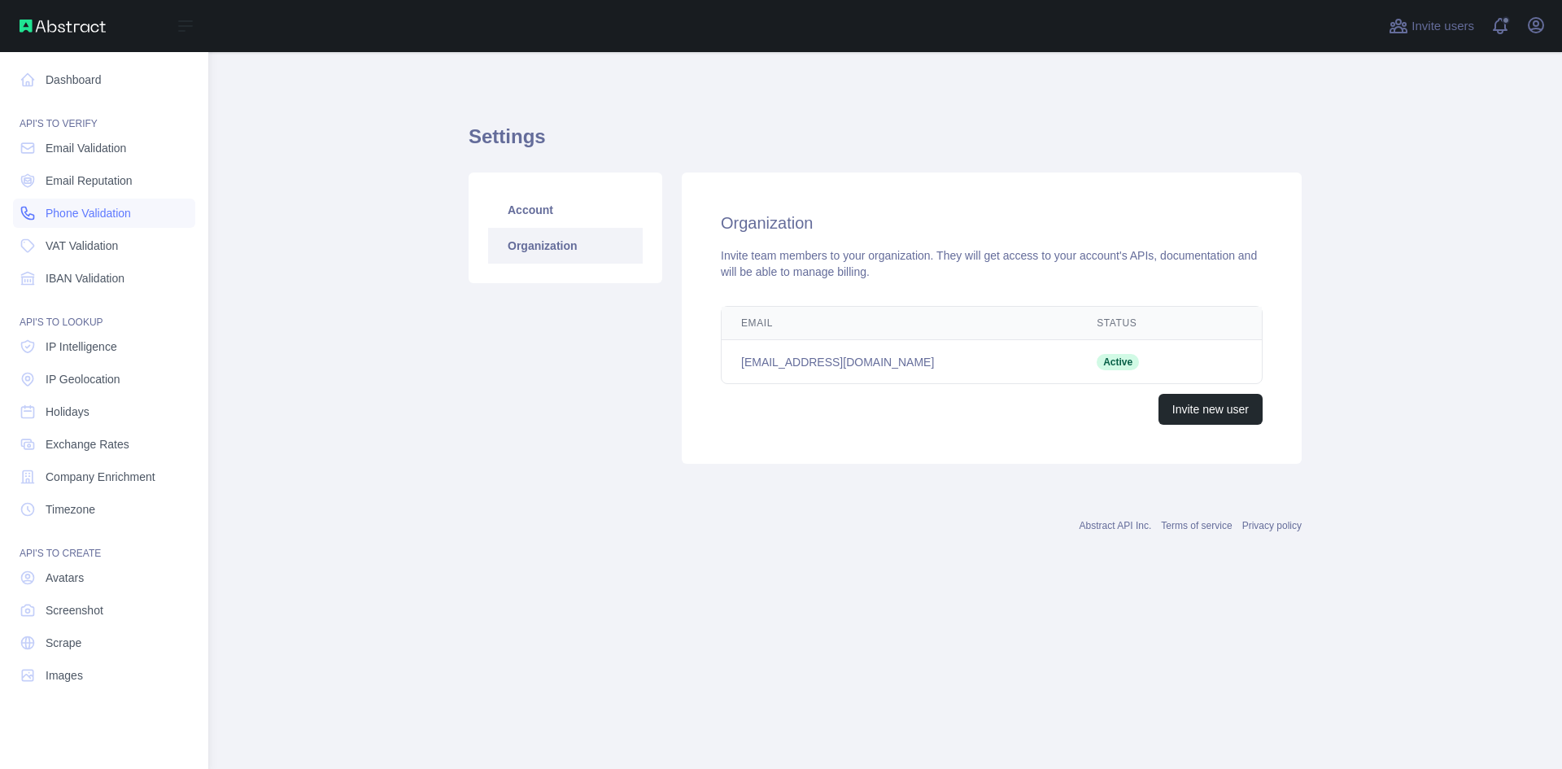
click at [106, 210] on span "Phone Validation" at bounding box center [88, 213] width 85 height 16
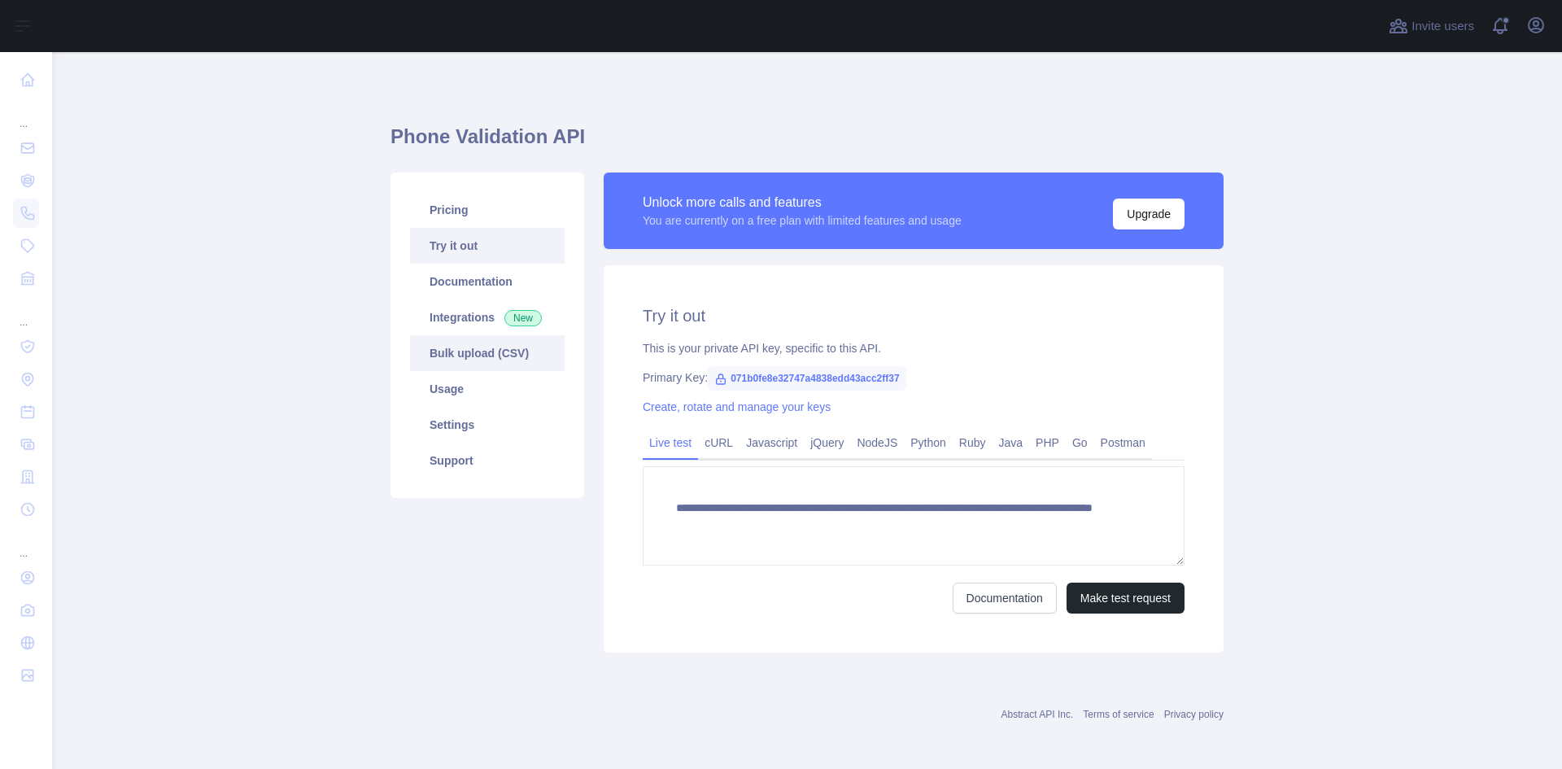
click at [484, 351] on link "Bulk upload (CSV)" at bounding box center [487, 353] width 155 height 36
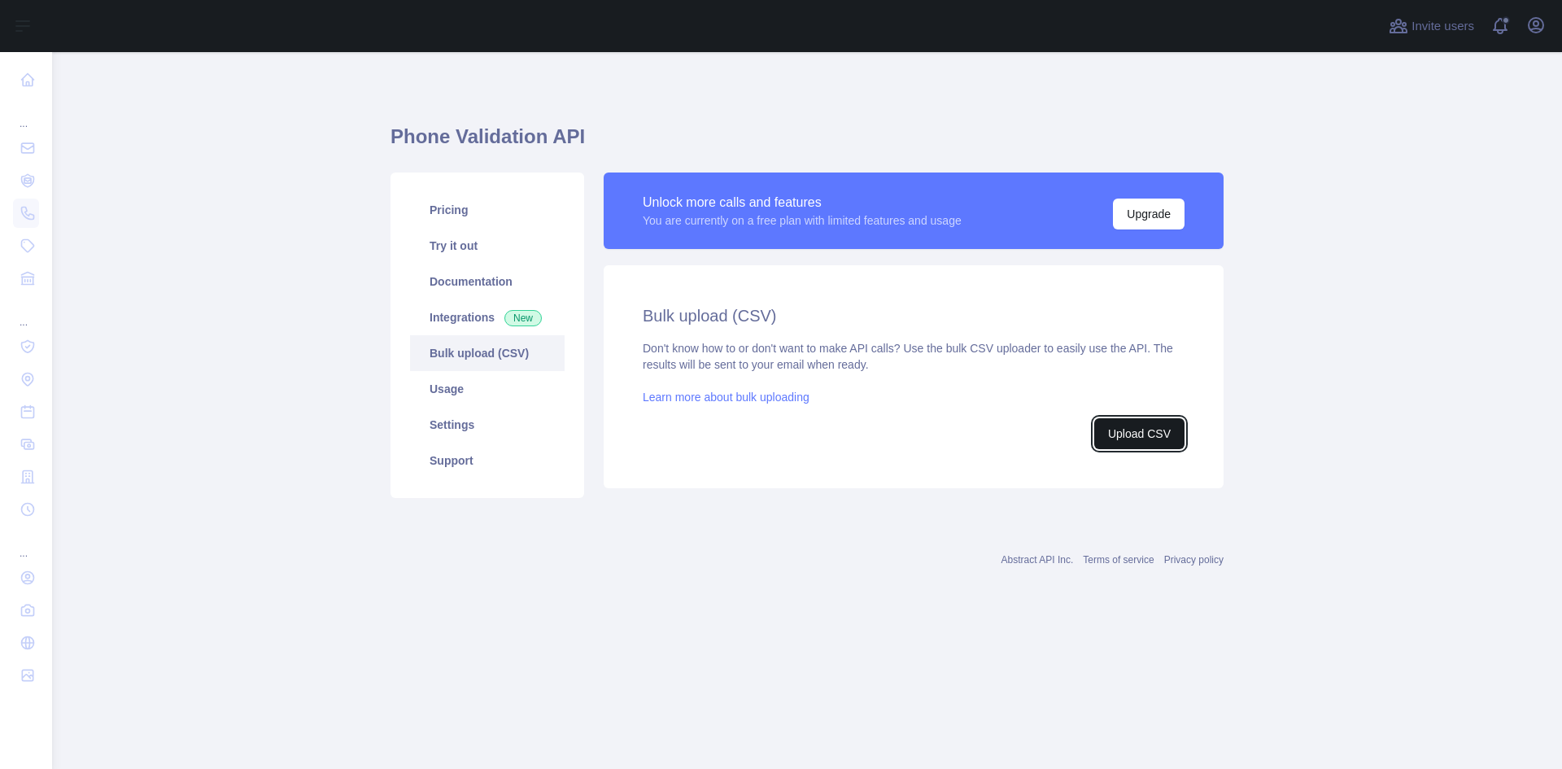
click at [1141, 434] on button "Upload CSV" at bounding box center [1139, 433] width 90 height 31
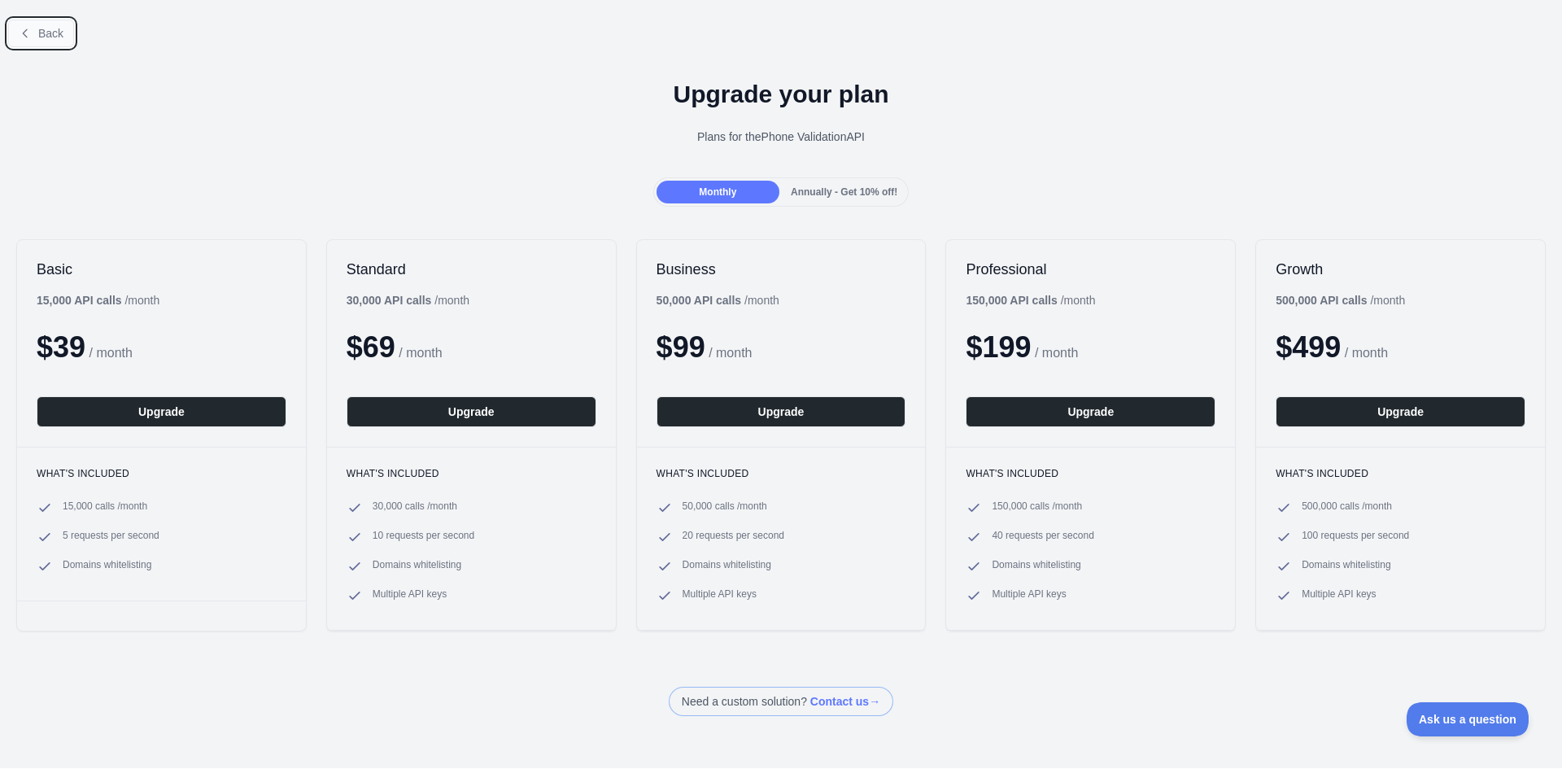
click at [55, 39] on span "Back" at bounding box center [50, 33] width 25 height 13
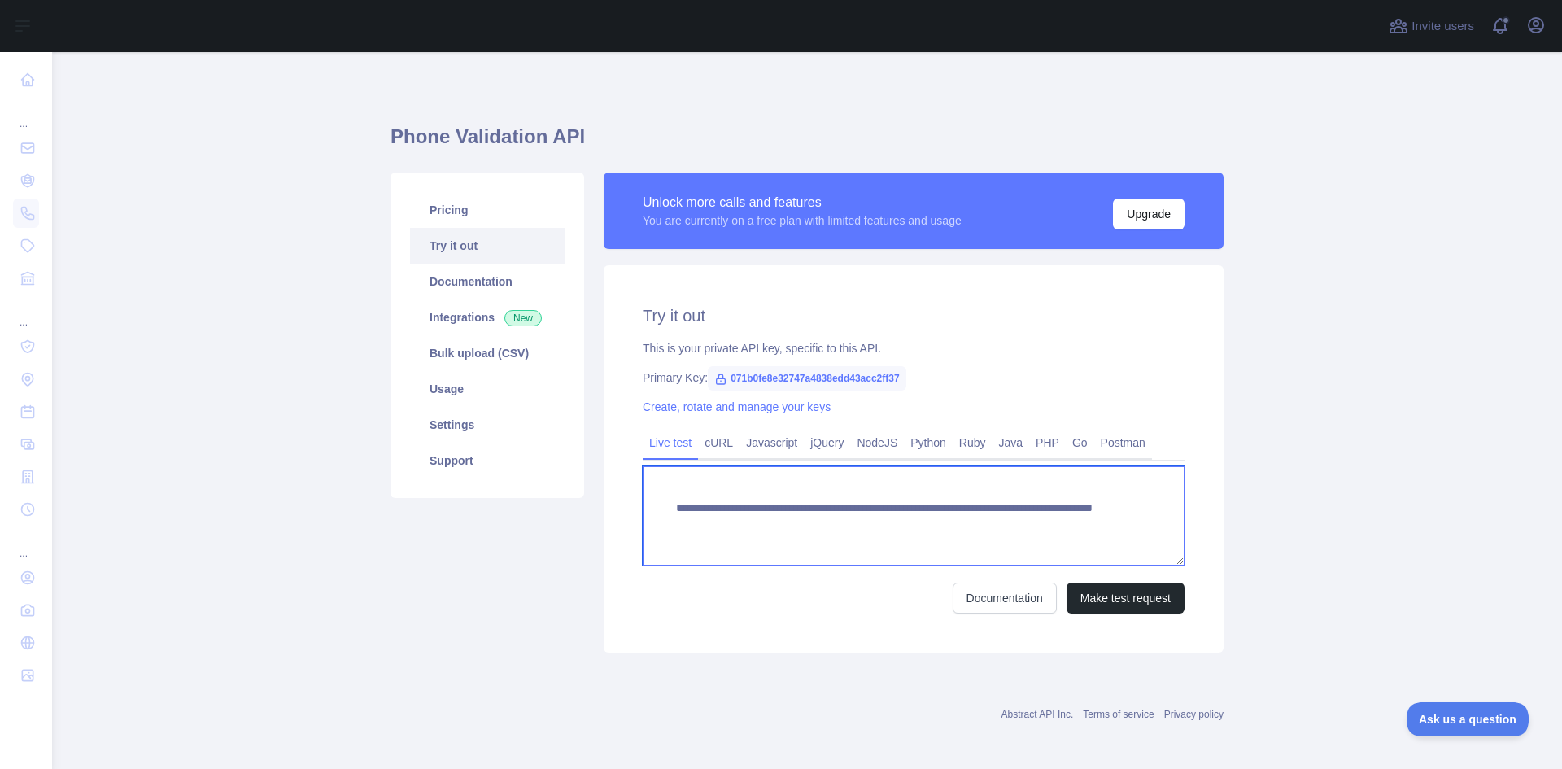
click at [1018, 525] on textarea "**********" at bounding box center [914, 515] width 542 height 99
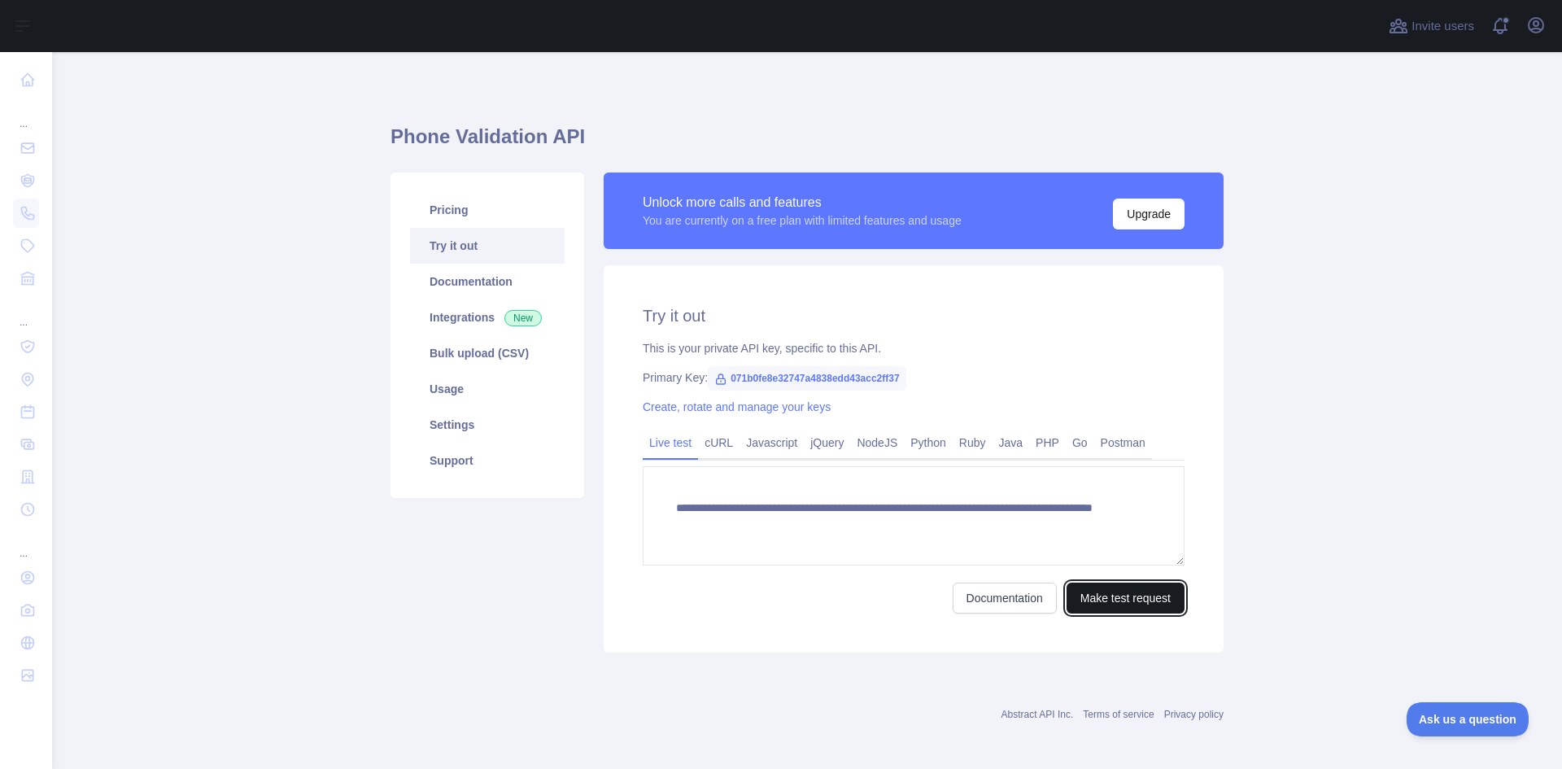
click at [1118, 595] on button "Make test request" at bounding box center [1125, 597] width 118 height 31
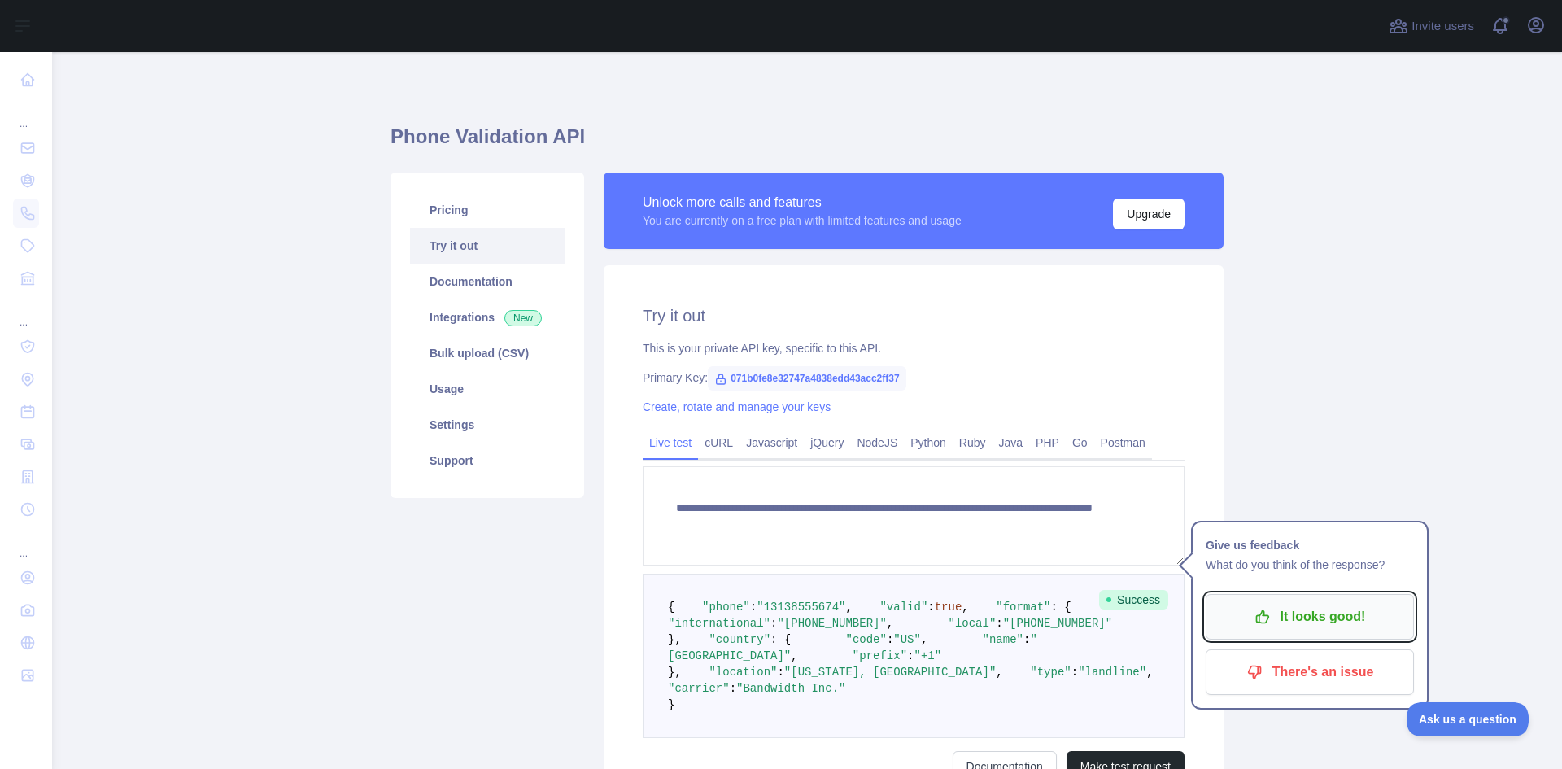
click at [1284, 619] on p "It looks good!" at bounding box center [1310, 617] width 184 height 28
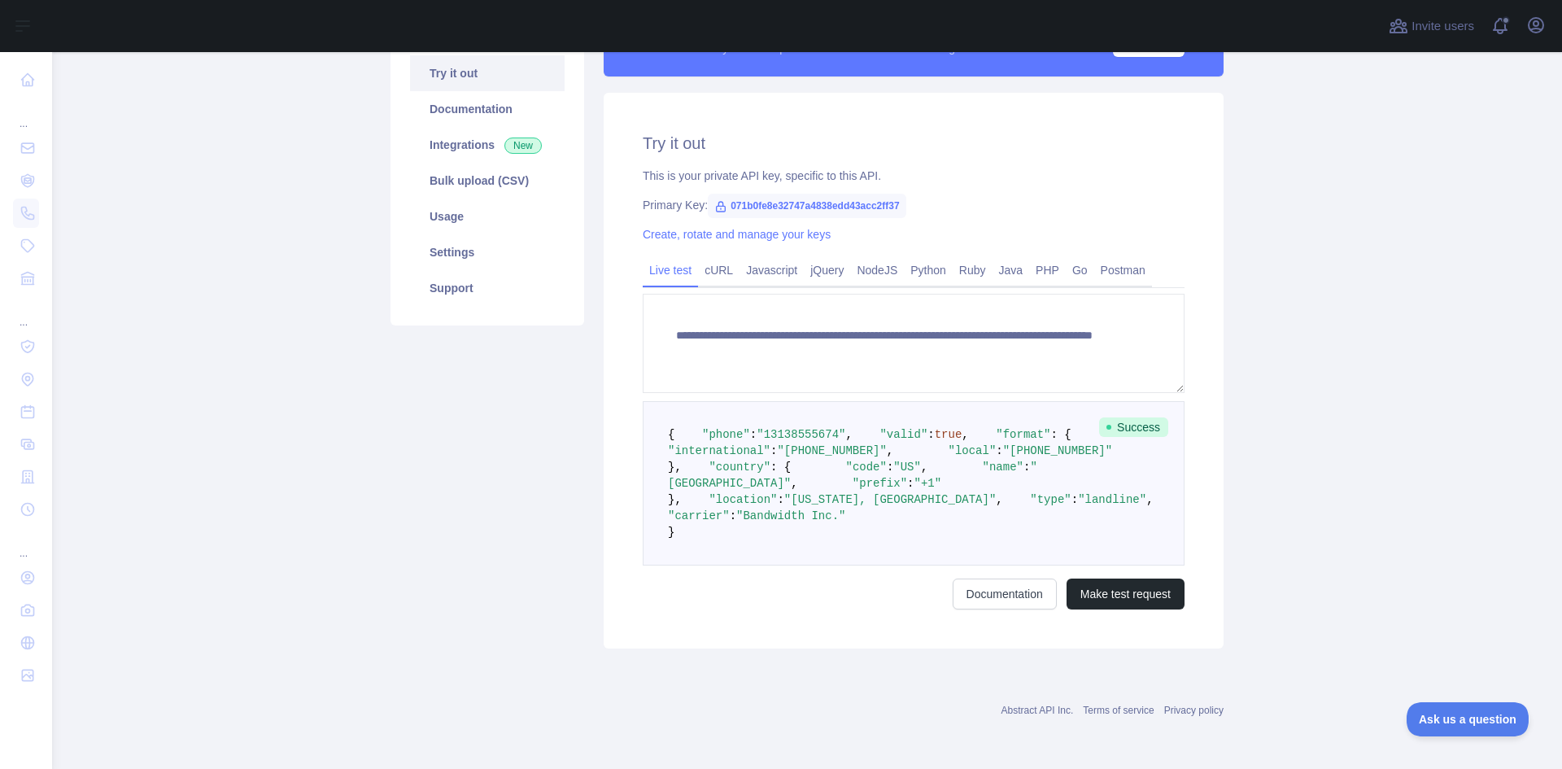
scroll to position [276, 0]
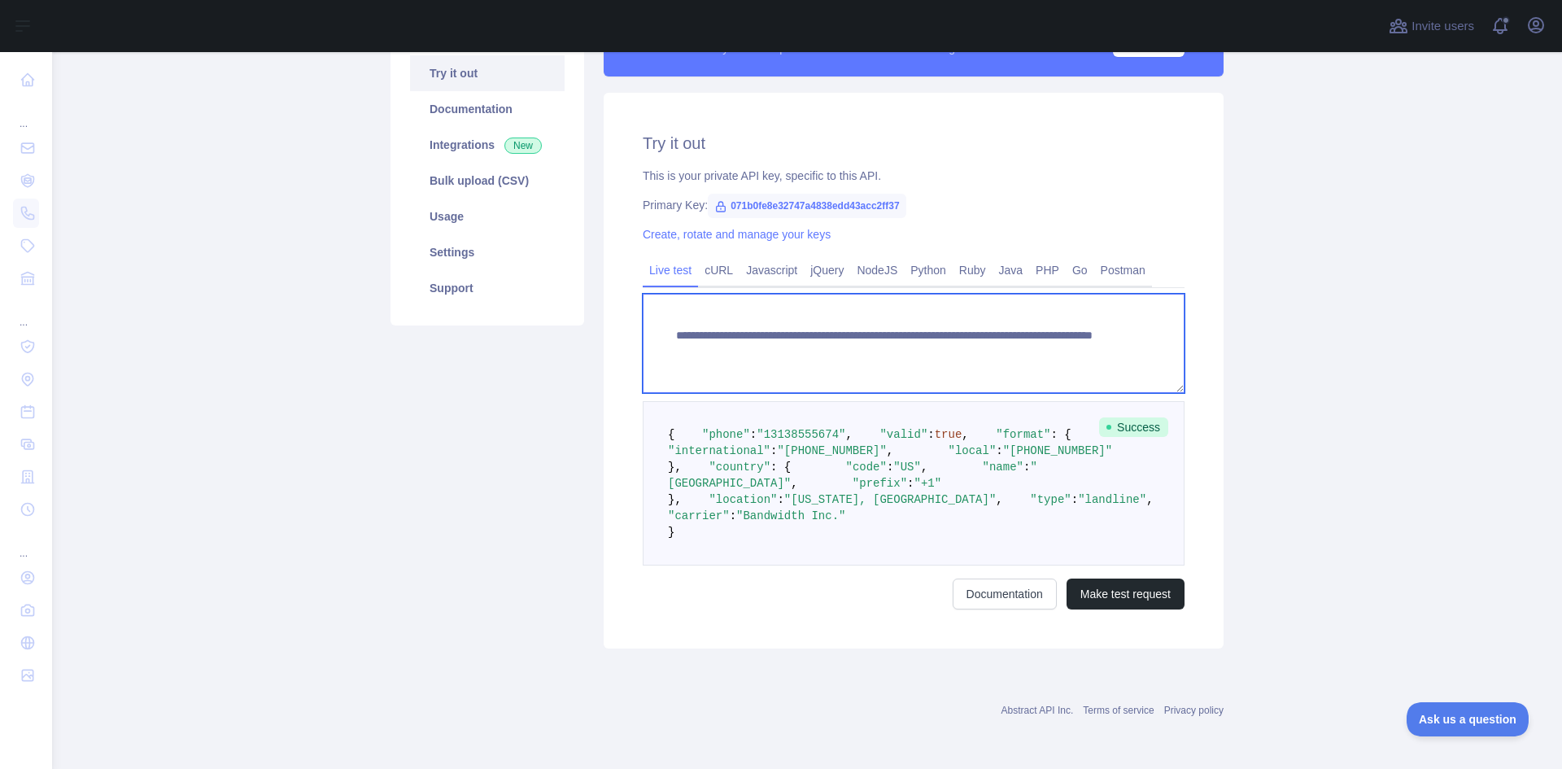
click at [1027, 294] on textarea "**********" at bounding box center [914, 343] width 542 height 99
type textarea "**********"
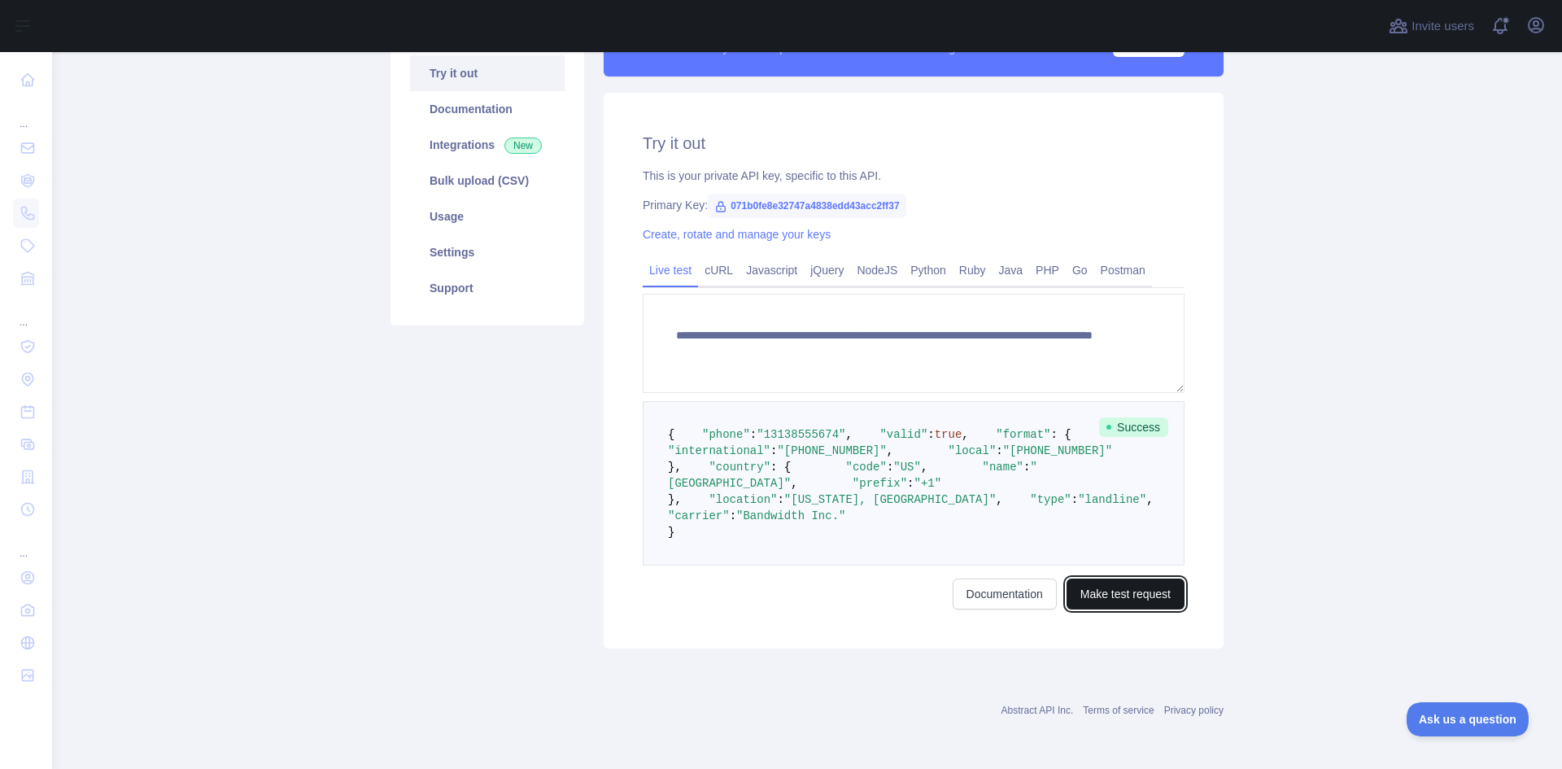
click at [1122, 609] on button "Make test request" at bounding box center [1125, 593] width 118 height 31
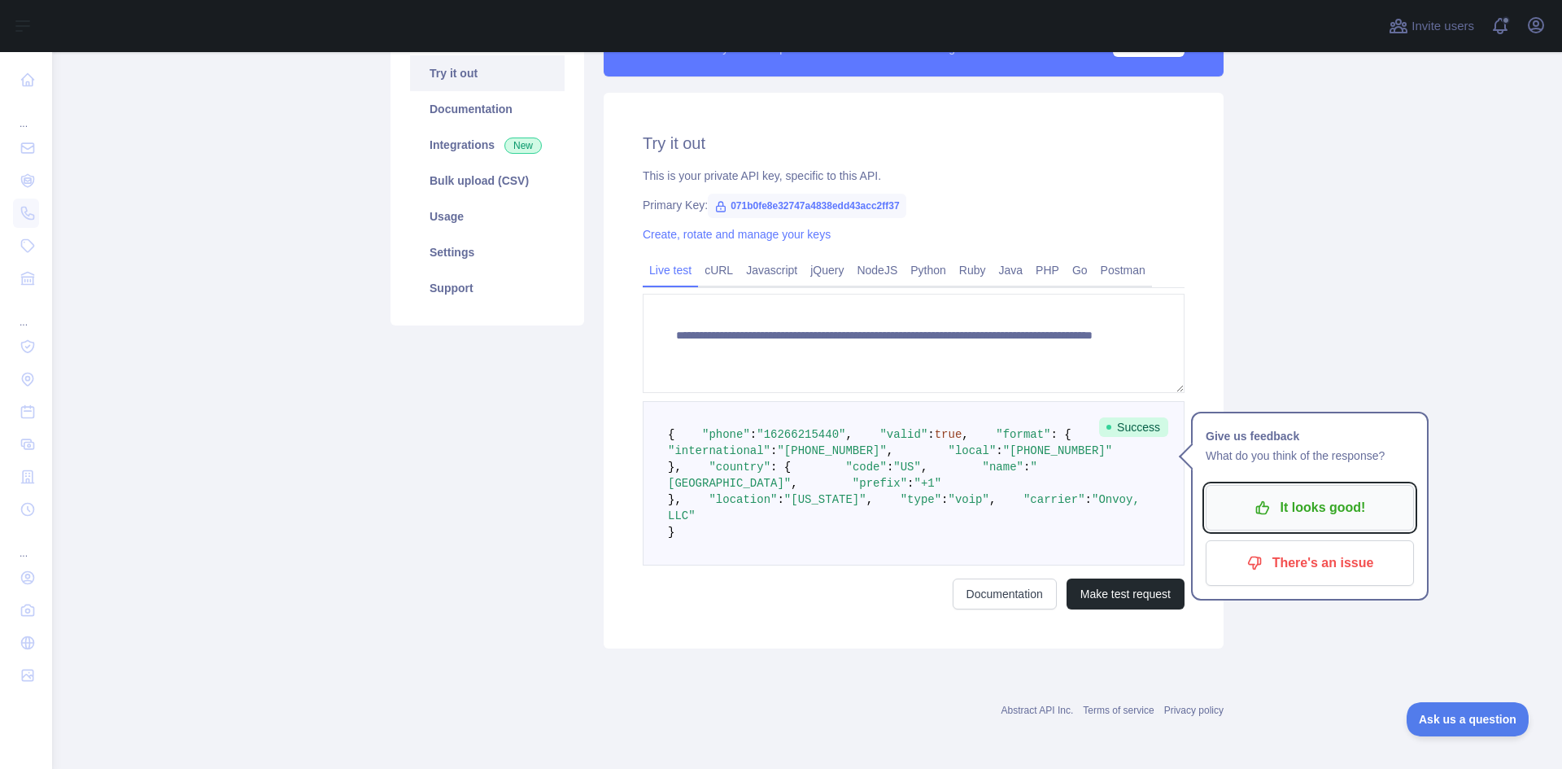
click at [1306, 494] on p "It looks good!" at bounding box center [1310, 508] width 184 height 28
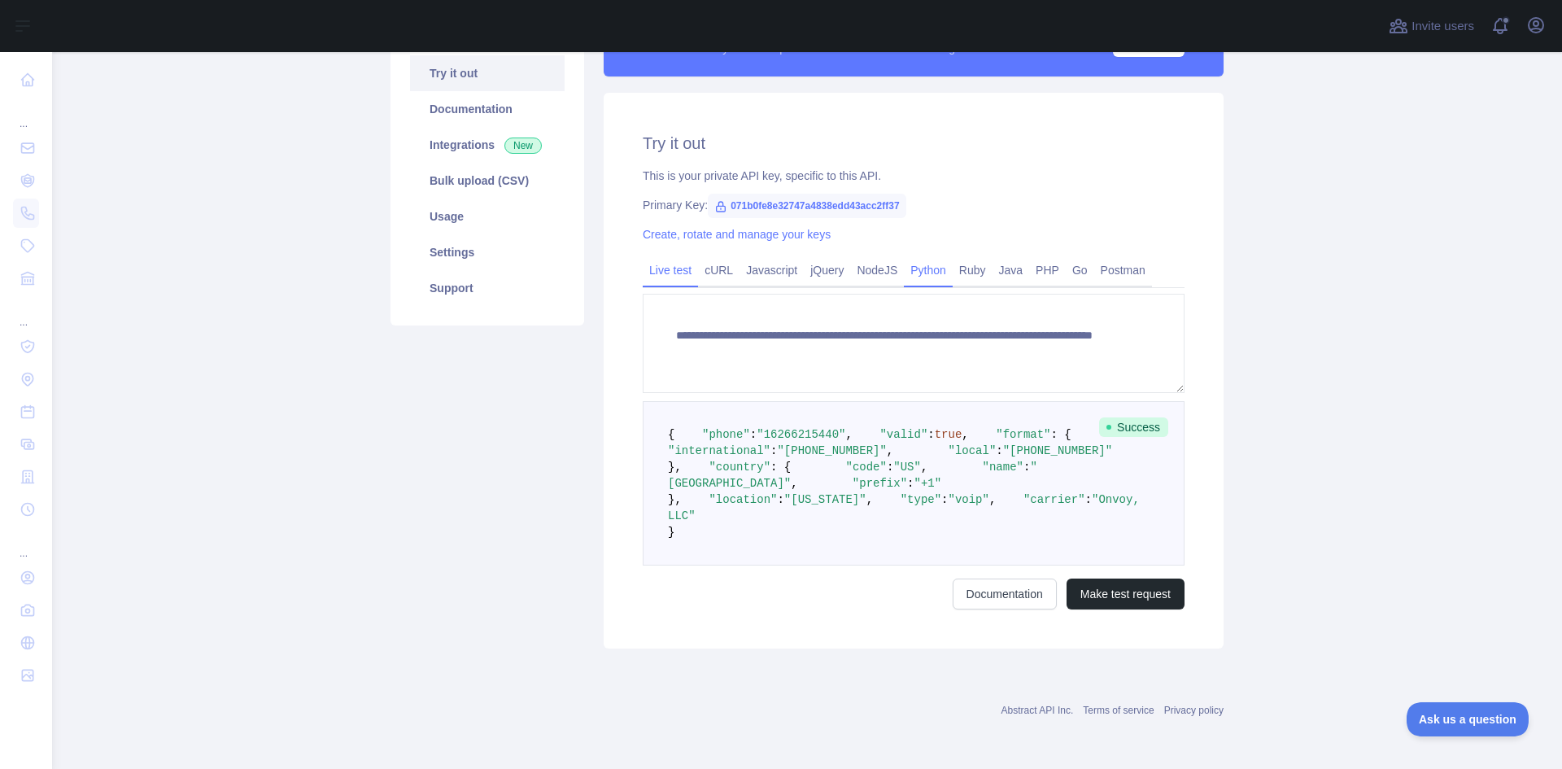
click at [923, 257] on link "Python" at bounding box center [928, 270] width 49 height 26
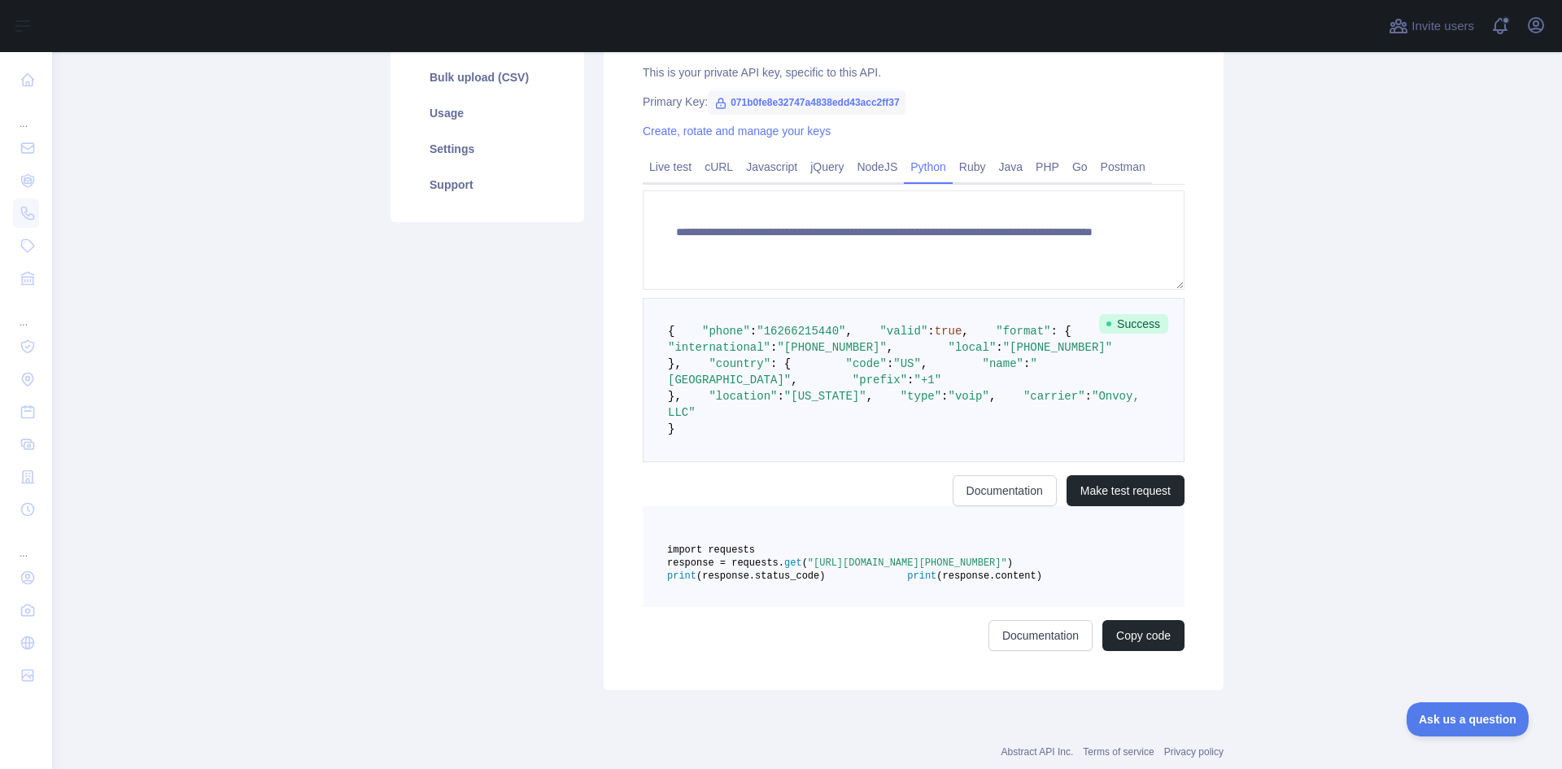
scroll to position [41, 0]
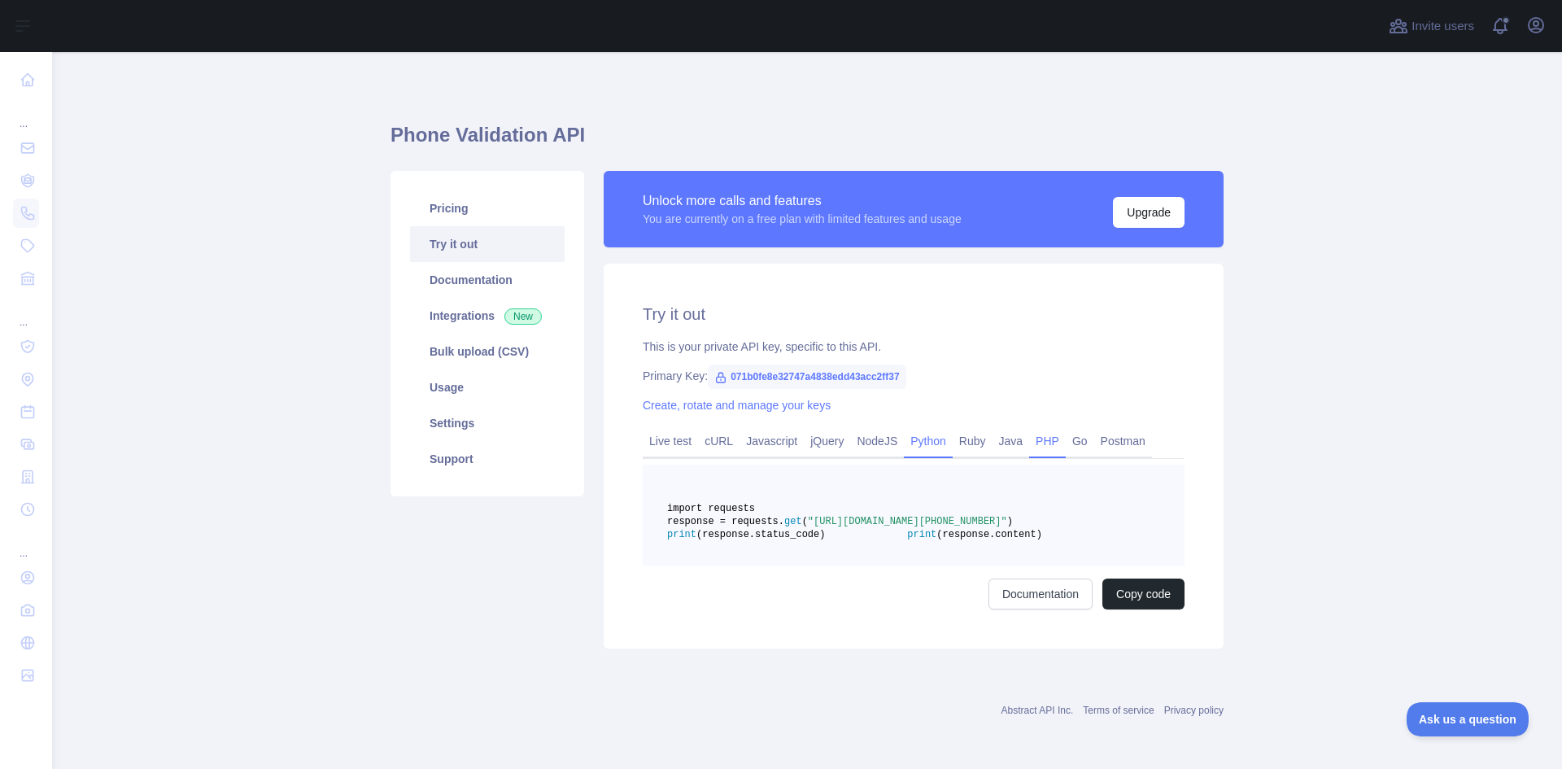
click at [1029, 428] on link "PHP" at bounding box center [1047, 441] width 37 height 26
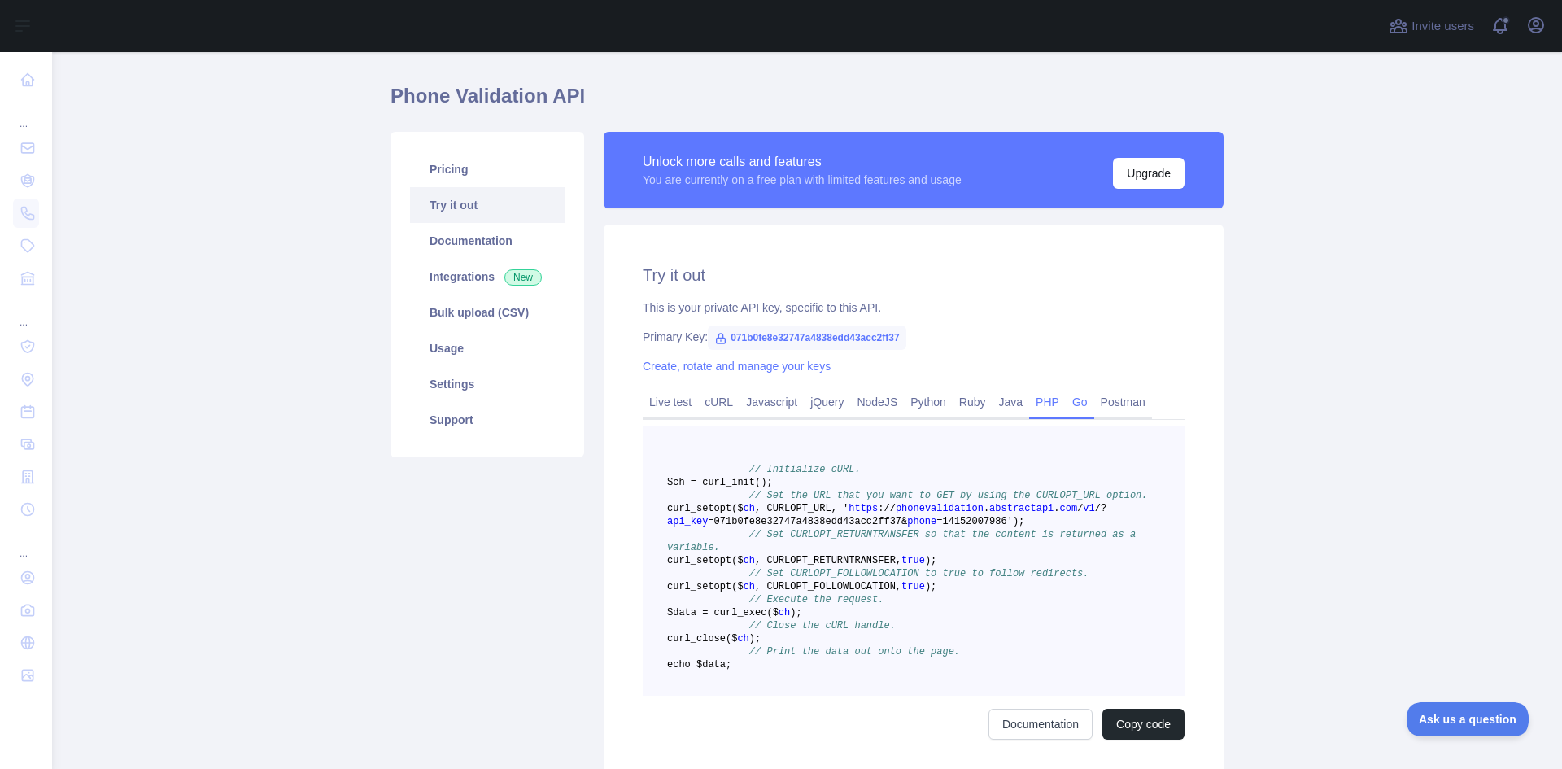
click at [1066, 403] on link "Go" at bounding box center [1080, 402] width 28 height 26
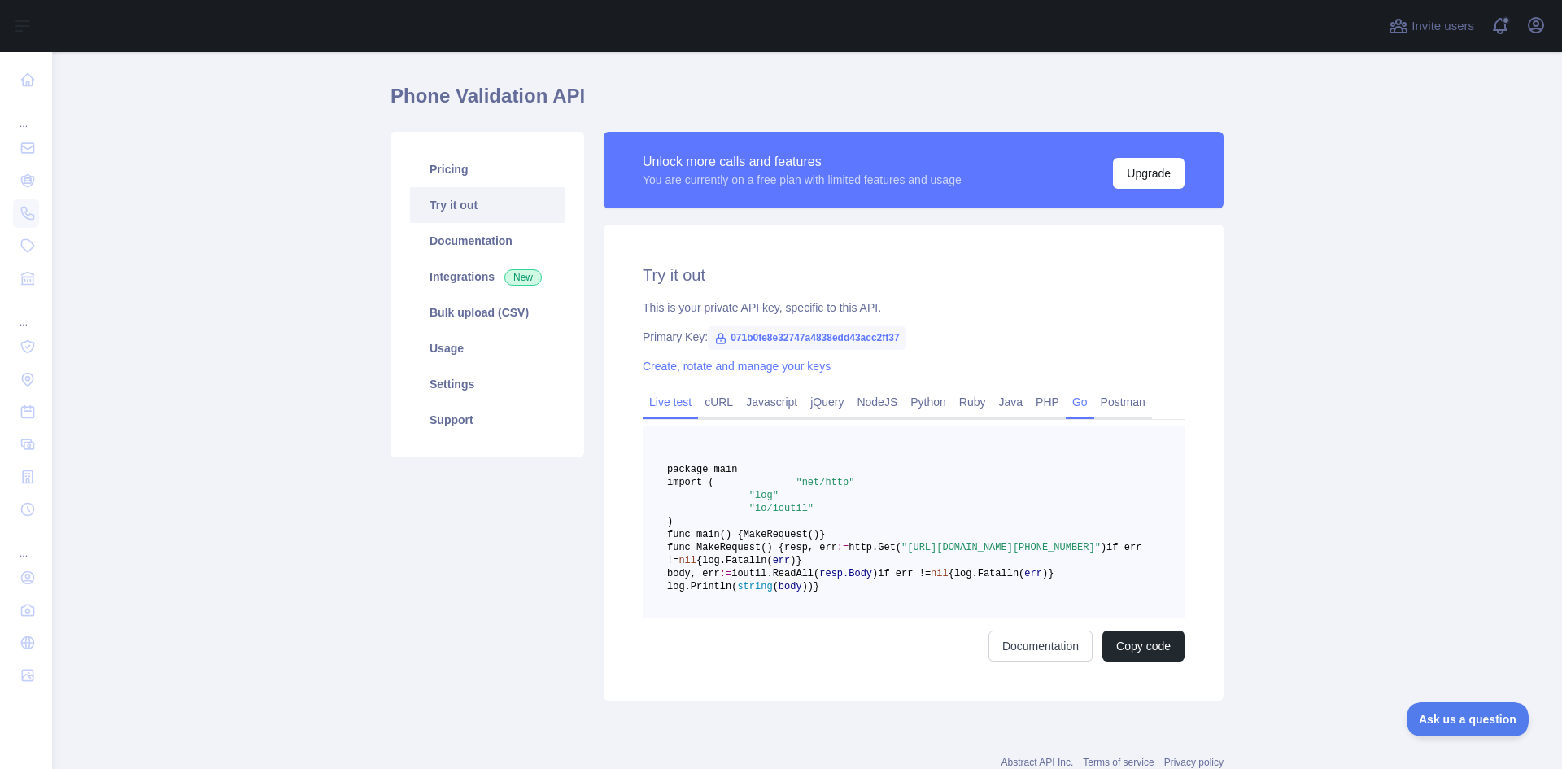
click at [674, 396] on link "Live test" at bounding box center [670, 402] width 55 height 26
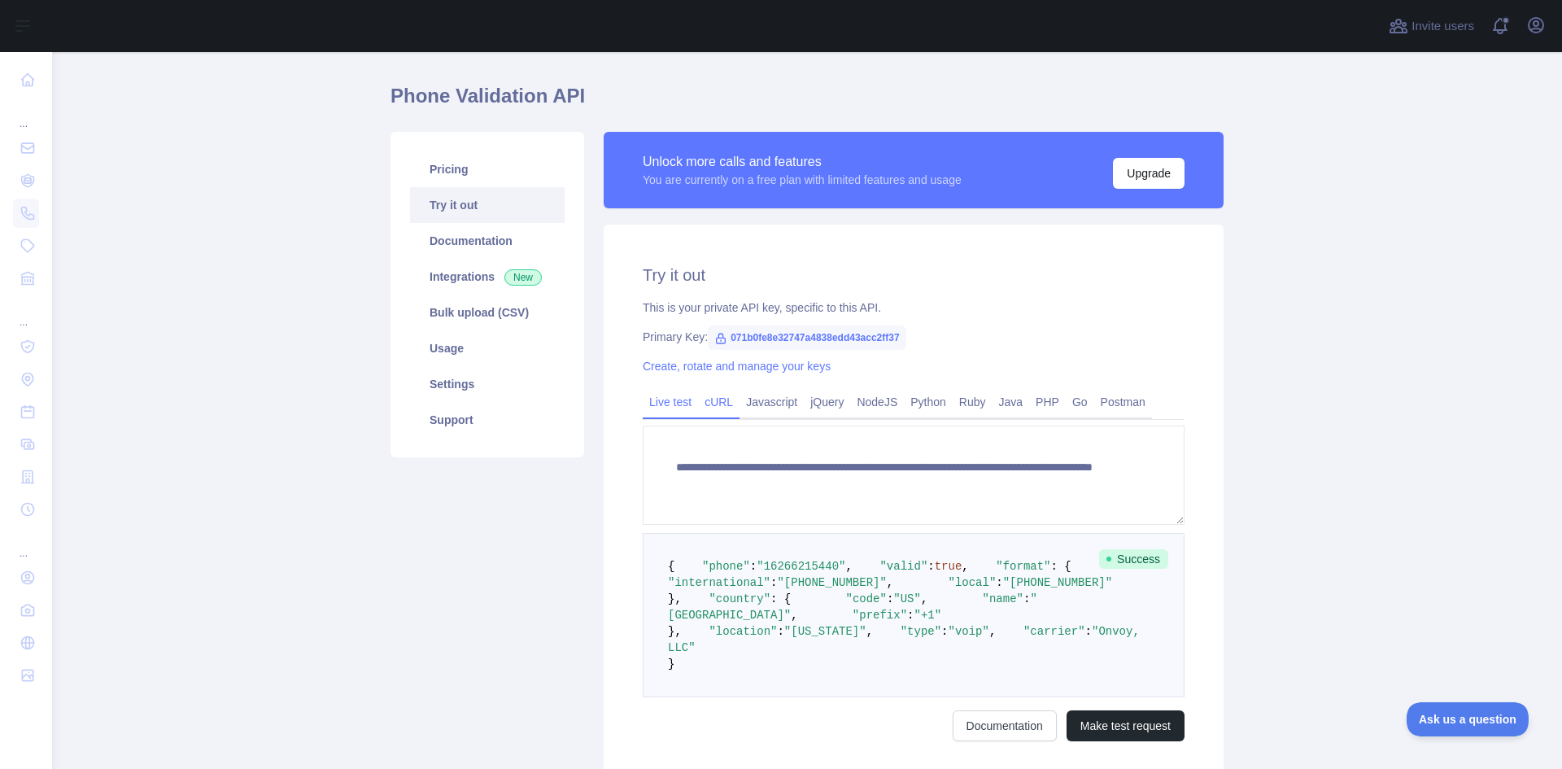
click at [717, 399] on link "cURL" at bounding box center [718, 402] width 41 height 26
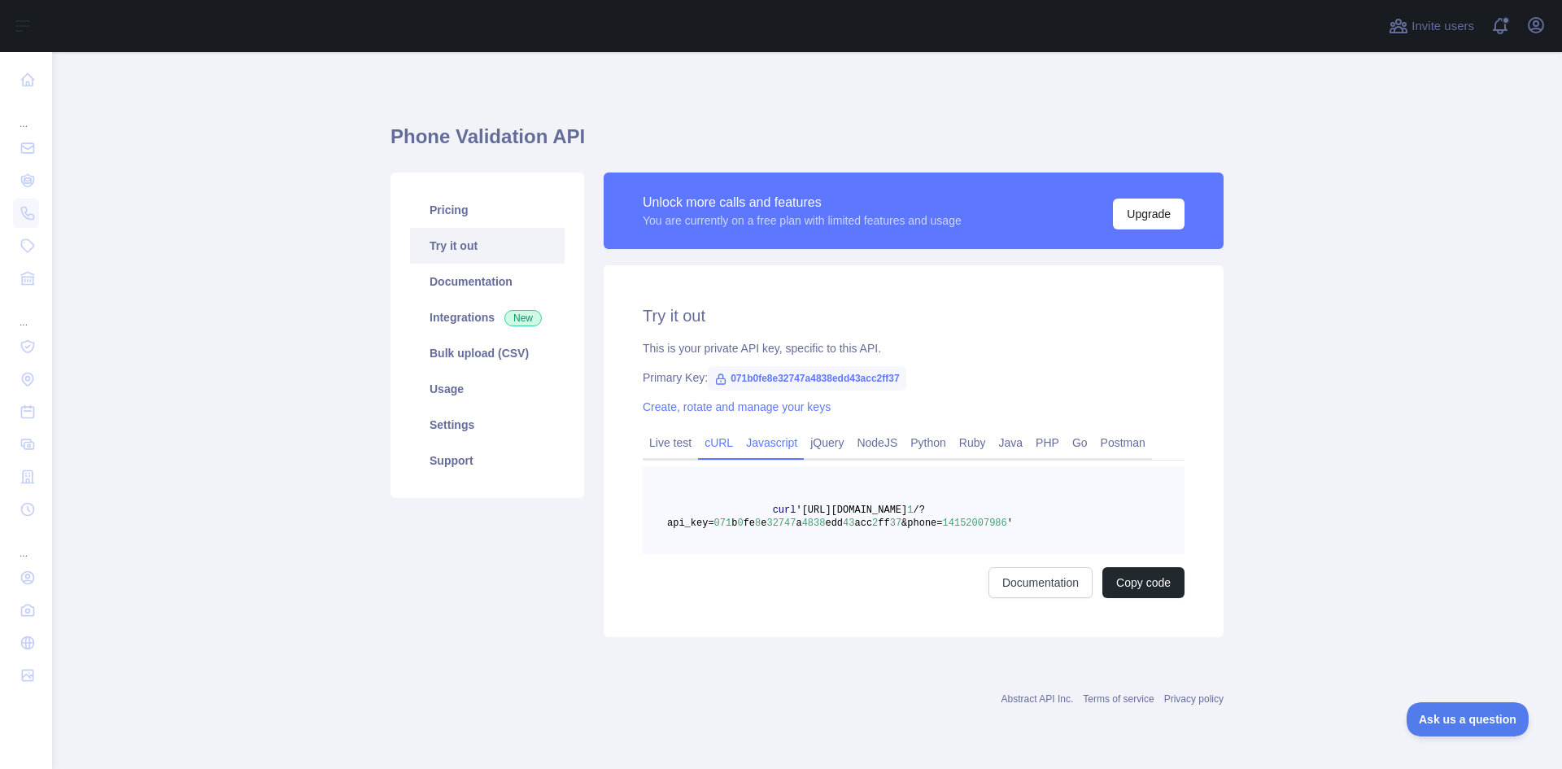
click at [768, 442] on link "Javascript" at bounding box center [771, 442] width 64 height 26
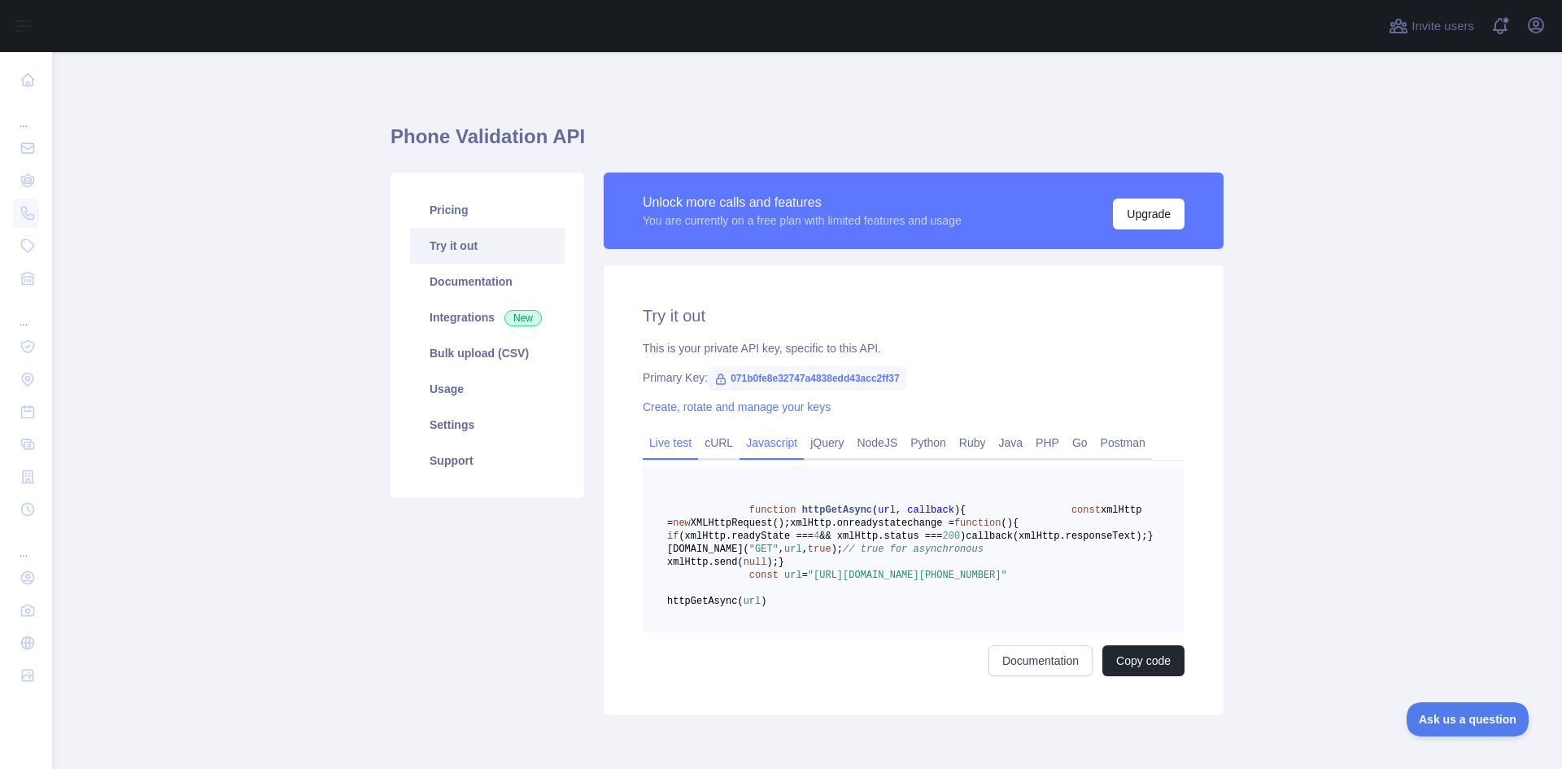
click at [663, 429] on link "Live test" at bounding box center [670, 442] width 55 height 26
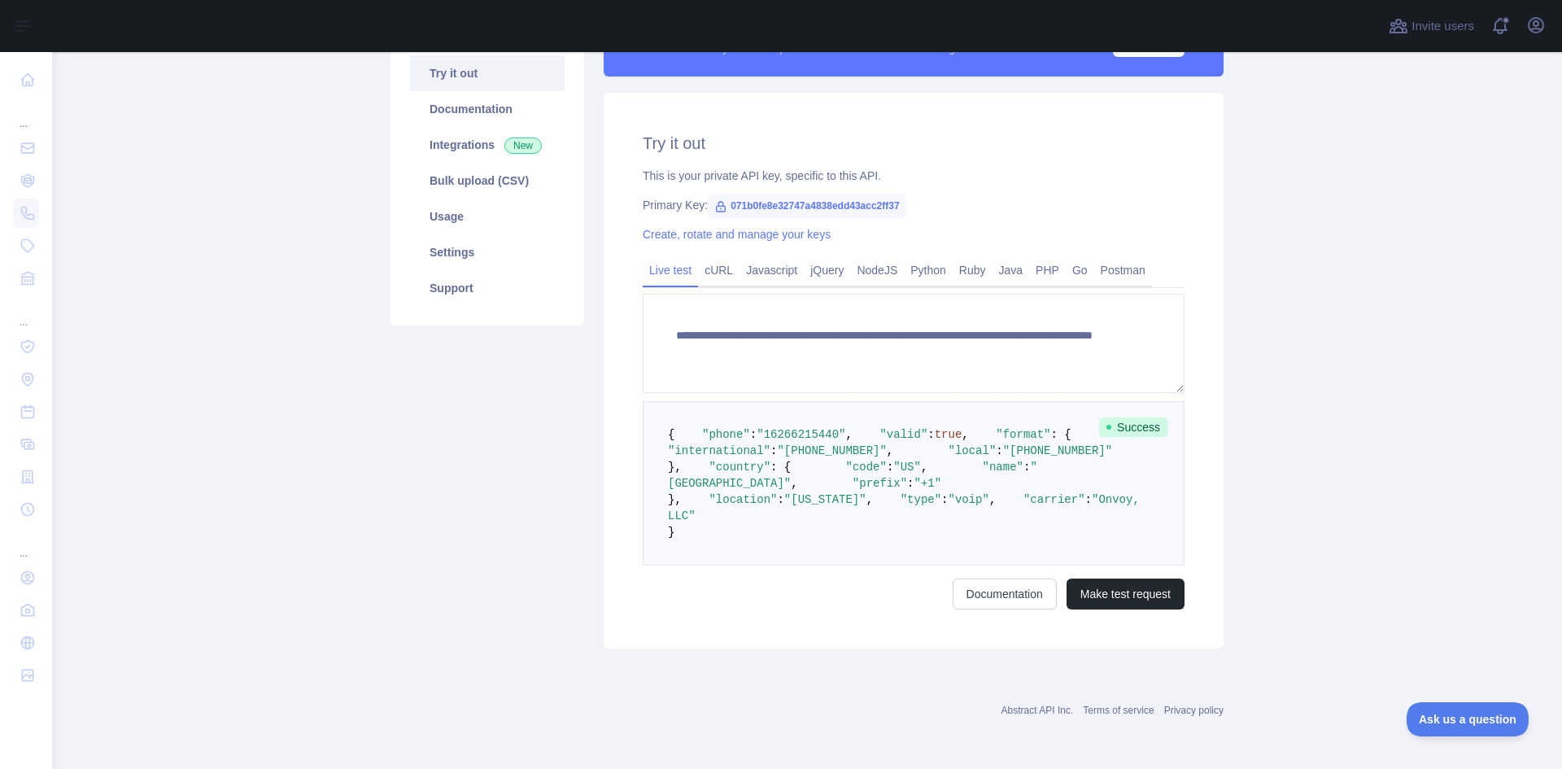
scroll to position [238, 0]
click at [450, 234] on link "Settings" at bounding box center [487, 252] width 155 height 36
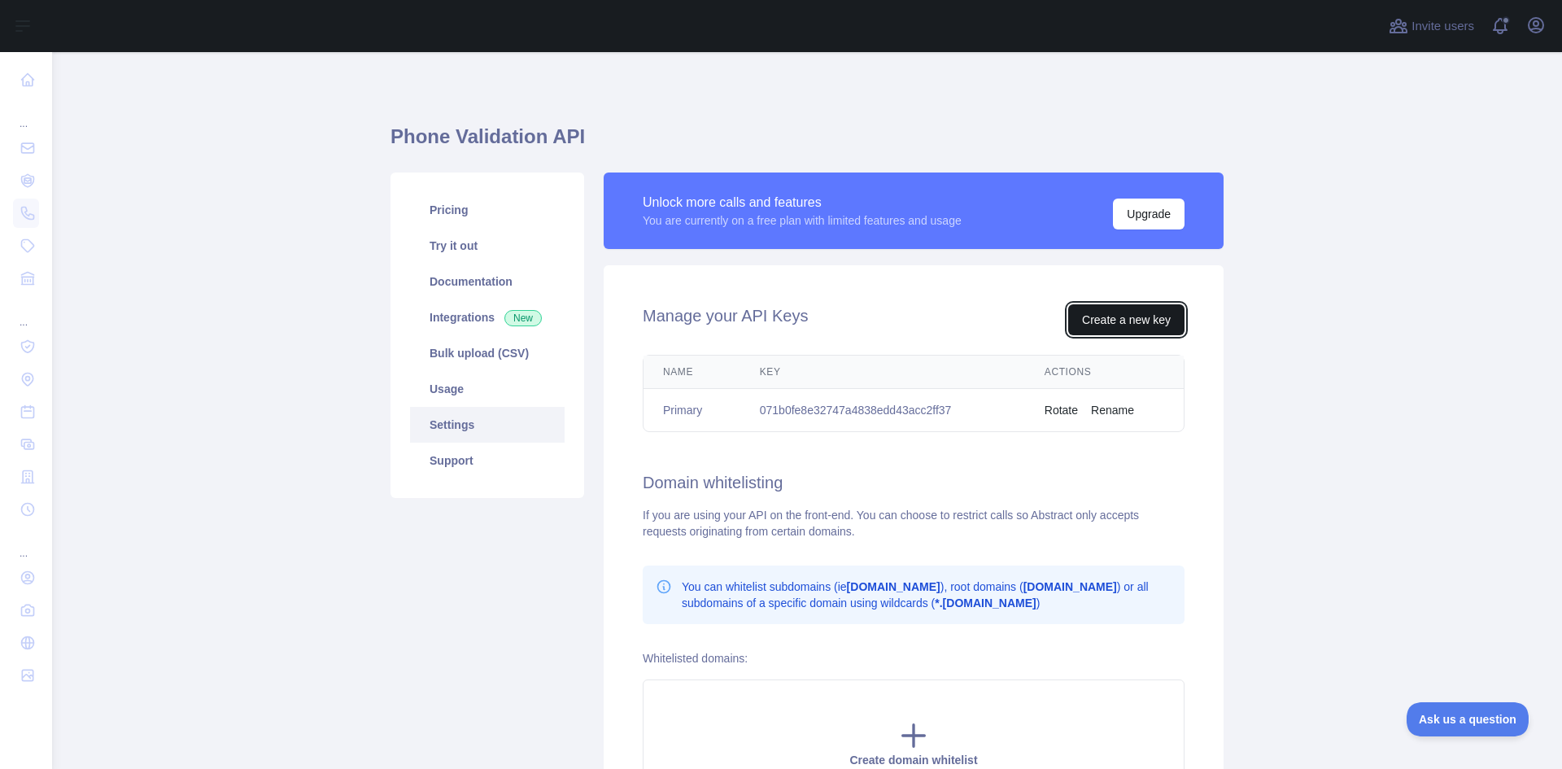
click at [1118, 317] on button "Create a new key" at bounding box center [1126, 319] width 116 height 31
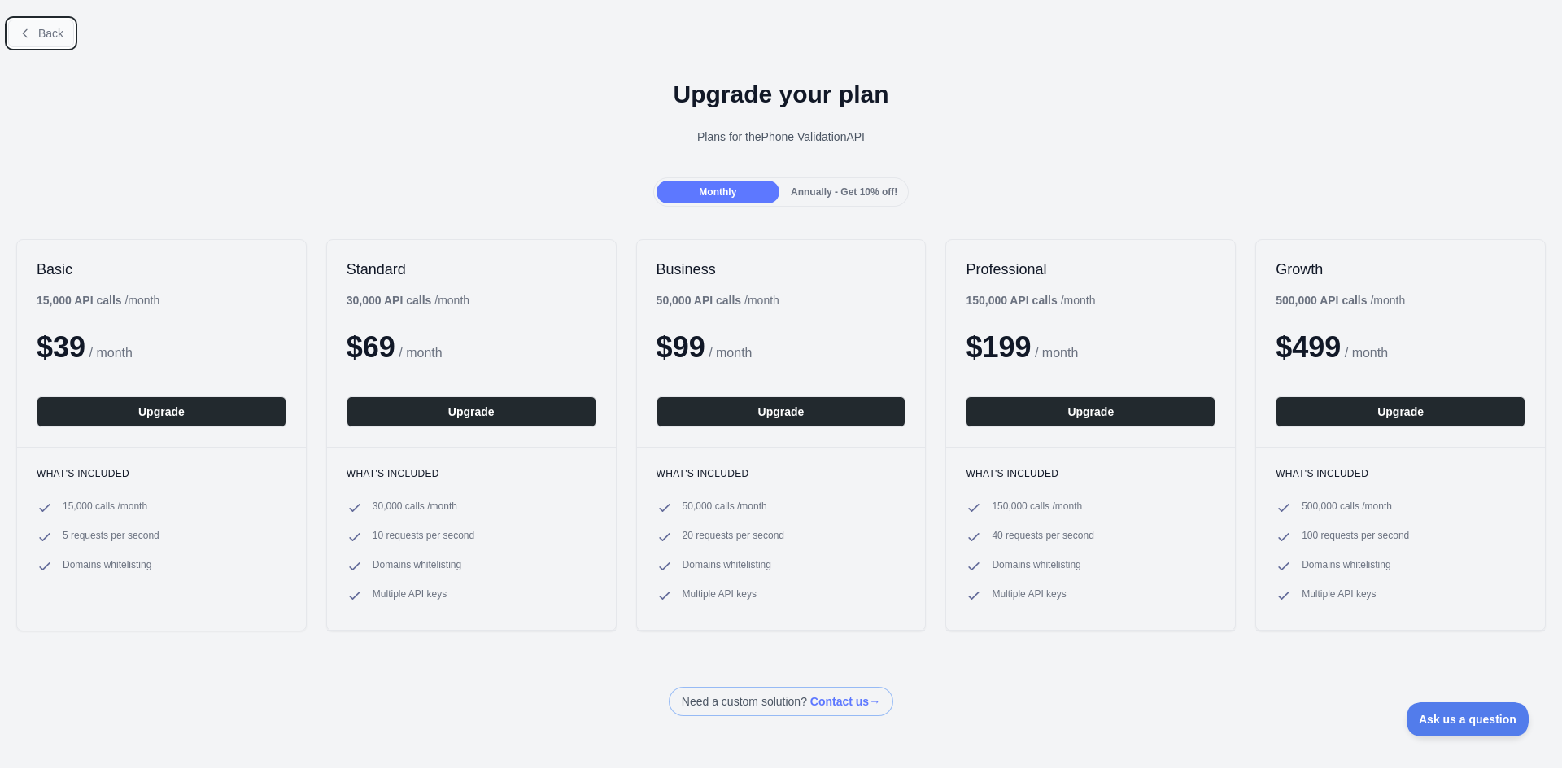
click at [28, 33] on icon at bounding box center [25, 33] width 13 height 13
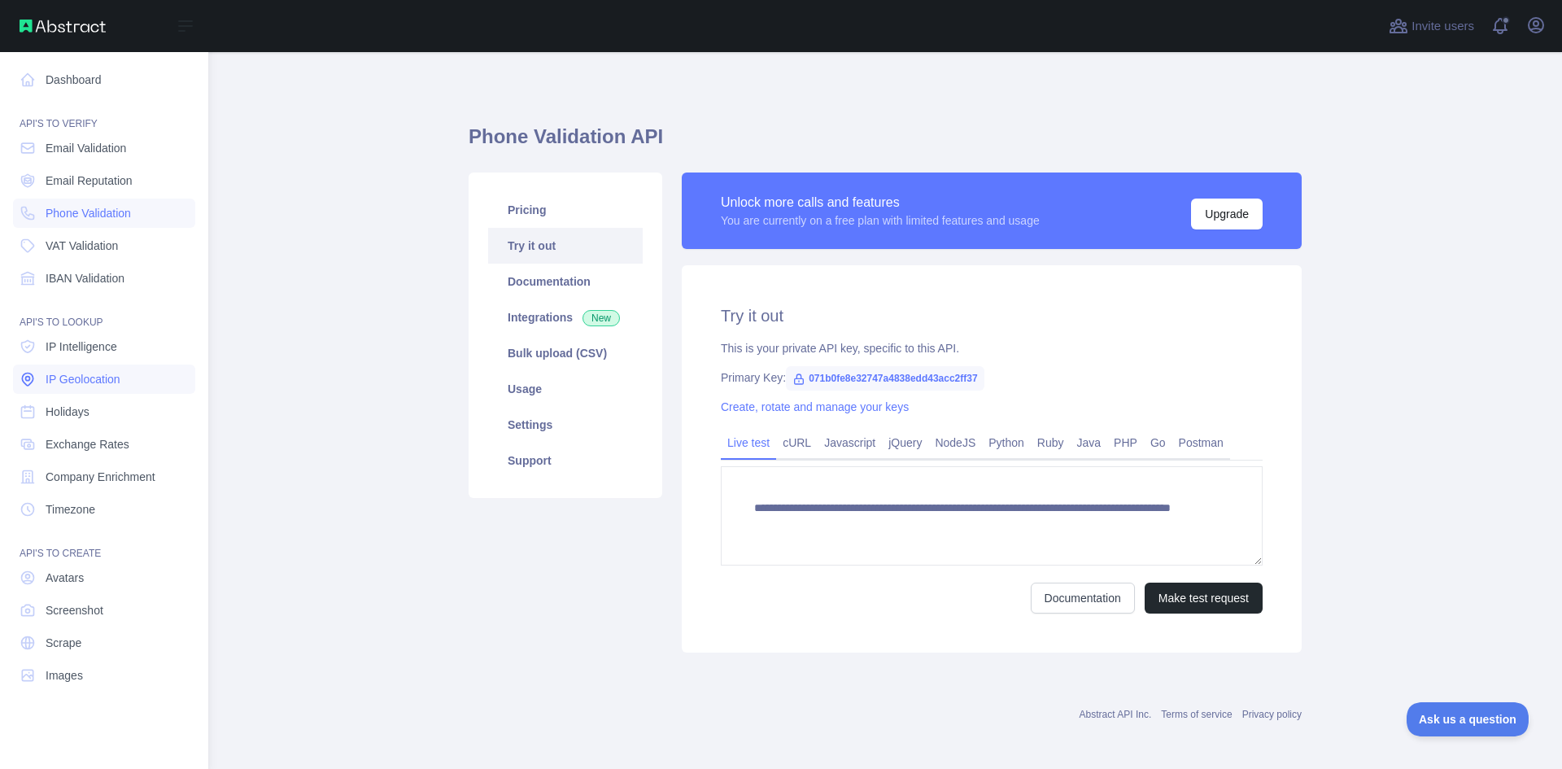
click at [77, 377] on span "IP Geolocation" at bounding box center [83, 379] width 75 height 16
click at [88, 603] on span "Screenshot" at bounding box center [75, 610] width 58 height 16
click at [102, 211] on span "Phone Validation" at bounding box center [88, 213] width 85 height 16
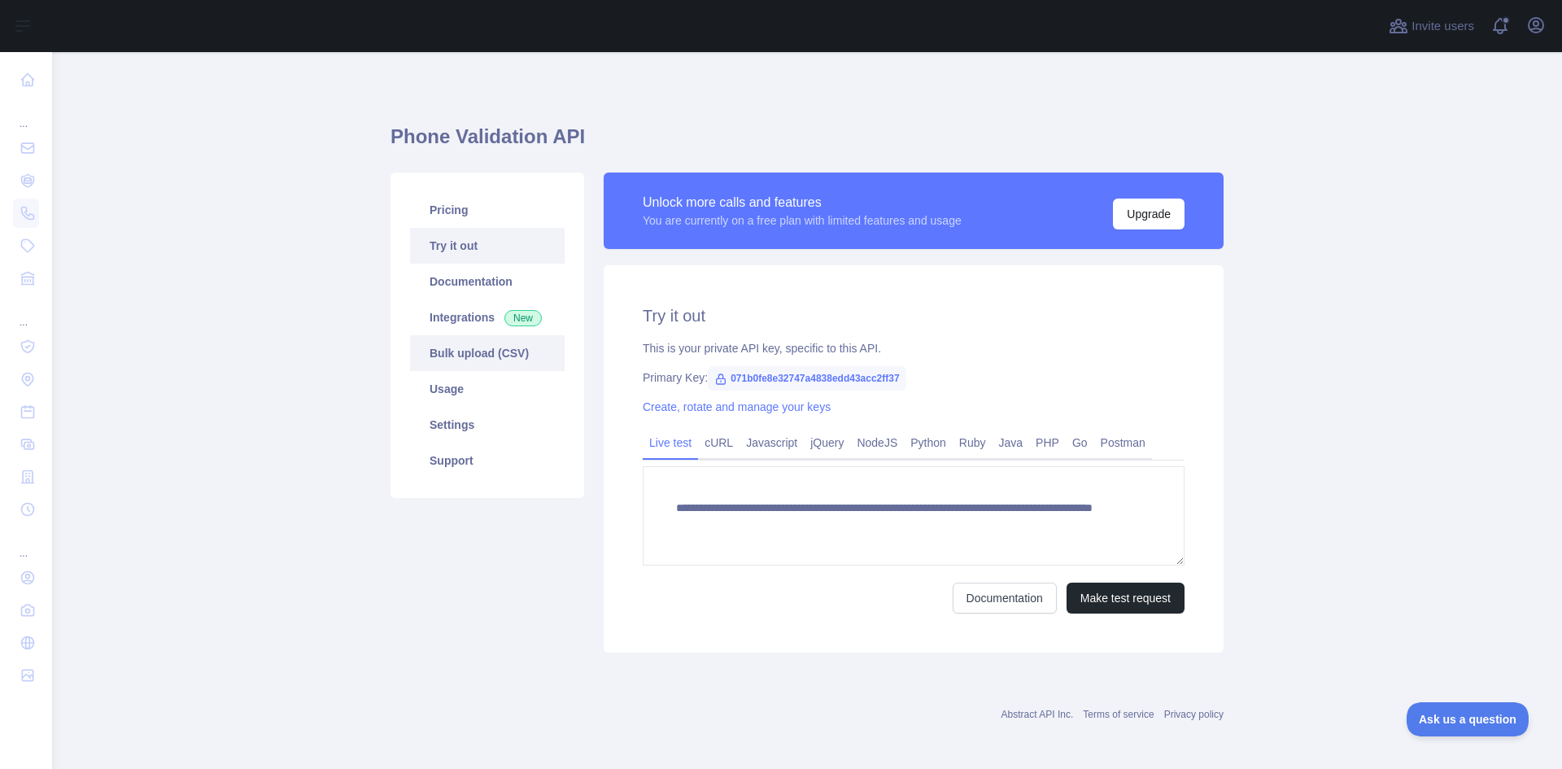
click at [481, 351] on link "Bulk upload (CSV)" at bounding box center [487, 353] width 155 height 36
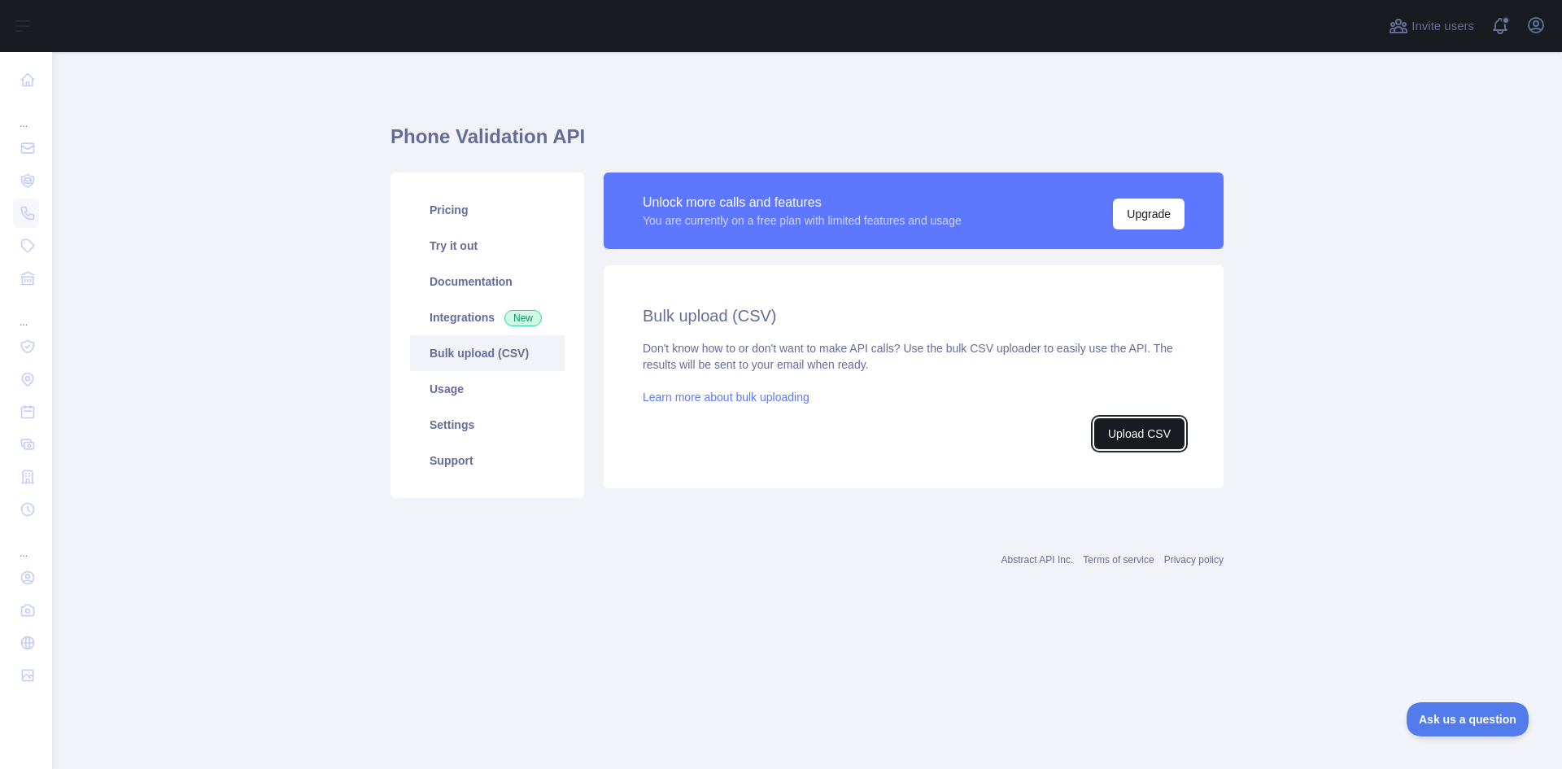
click at [1140, 433] on button "Upload CSV" at bounding box center [1139, 433] width 90 height 31
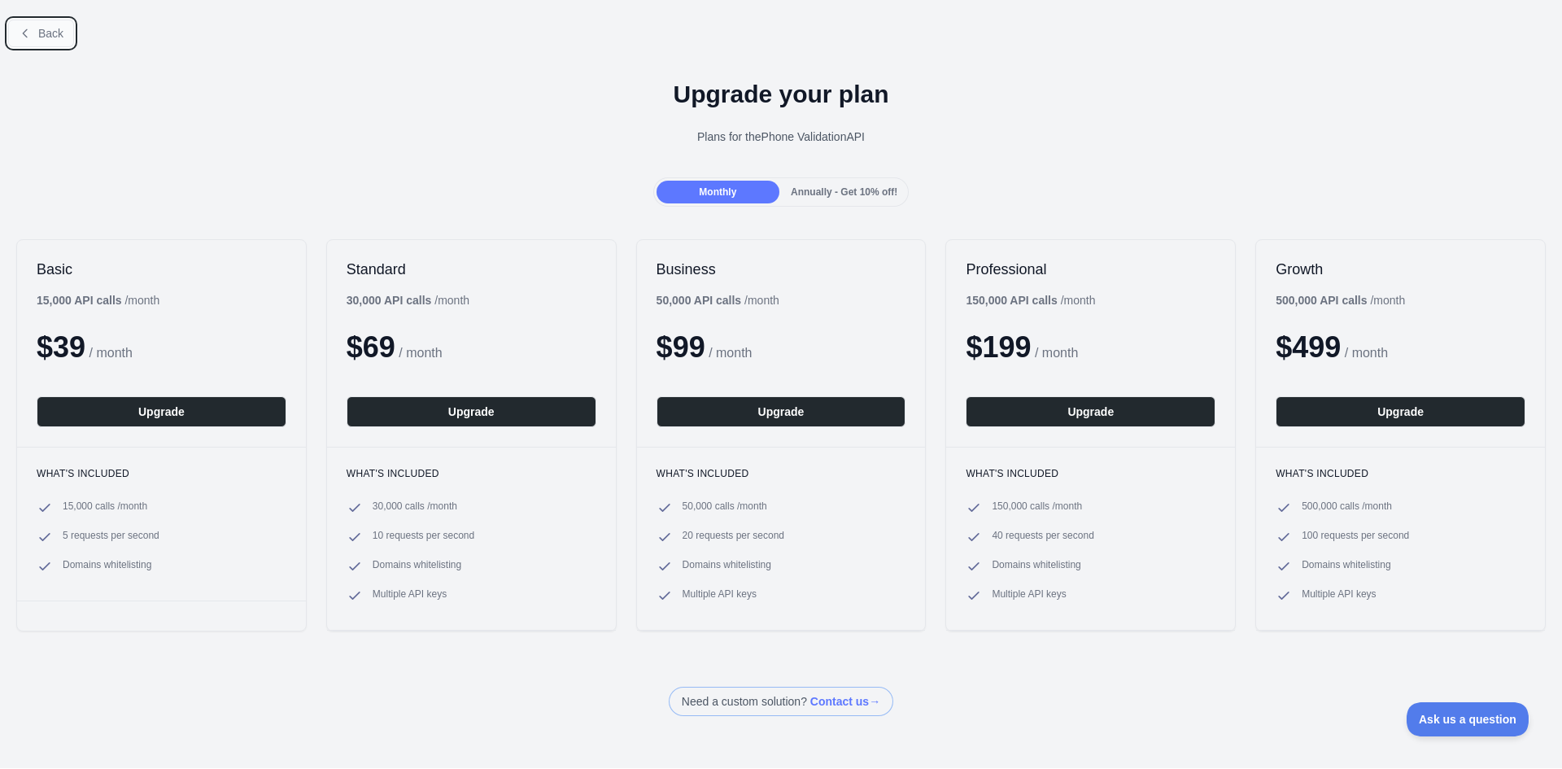
click at [33, 33] on button "Back" at bounding box center [41, 34] width 66 height 28
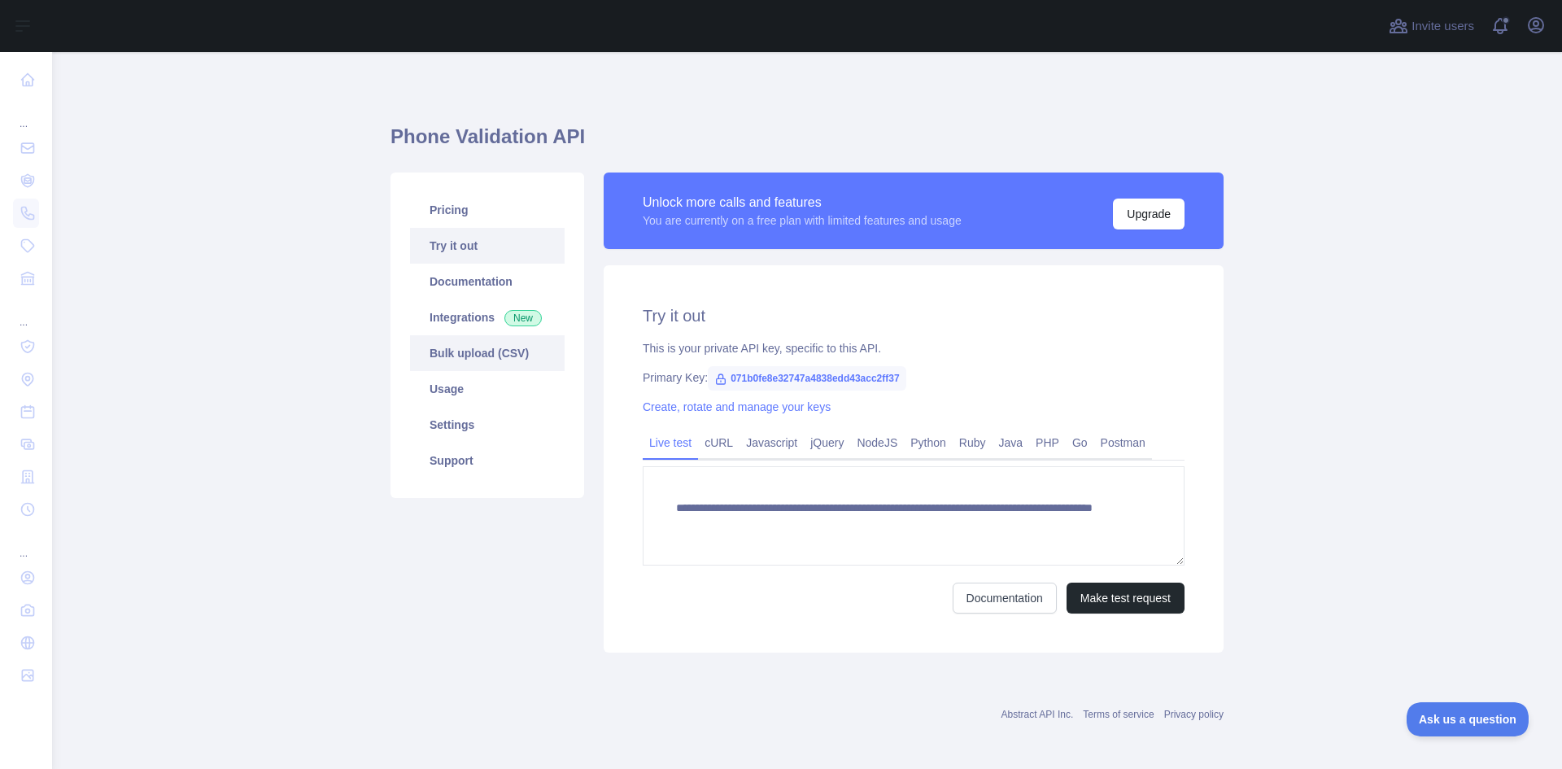
click at [491, 355] on link "Bulk upload (CSV)" at bounding box center [487, 353] width 155 height 36
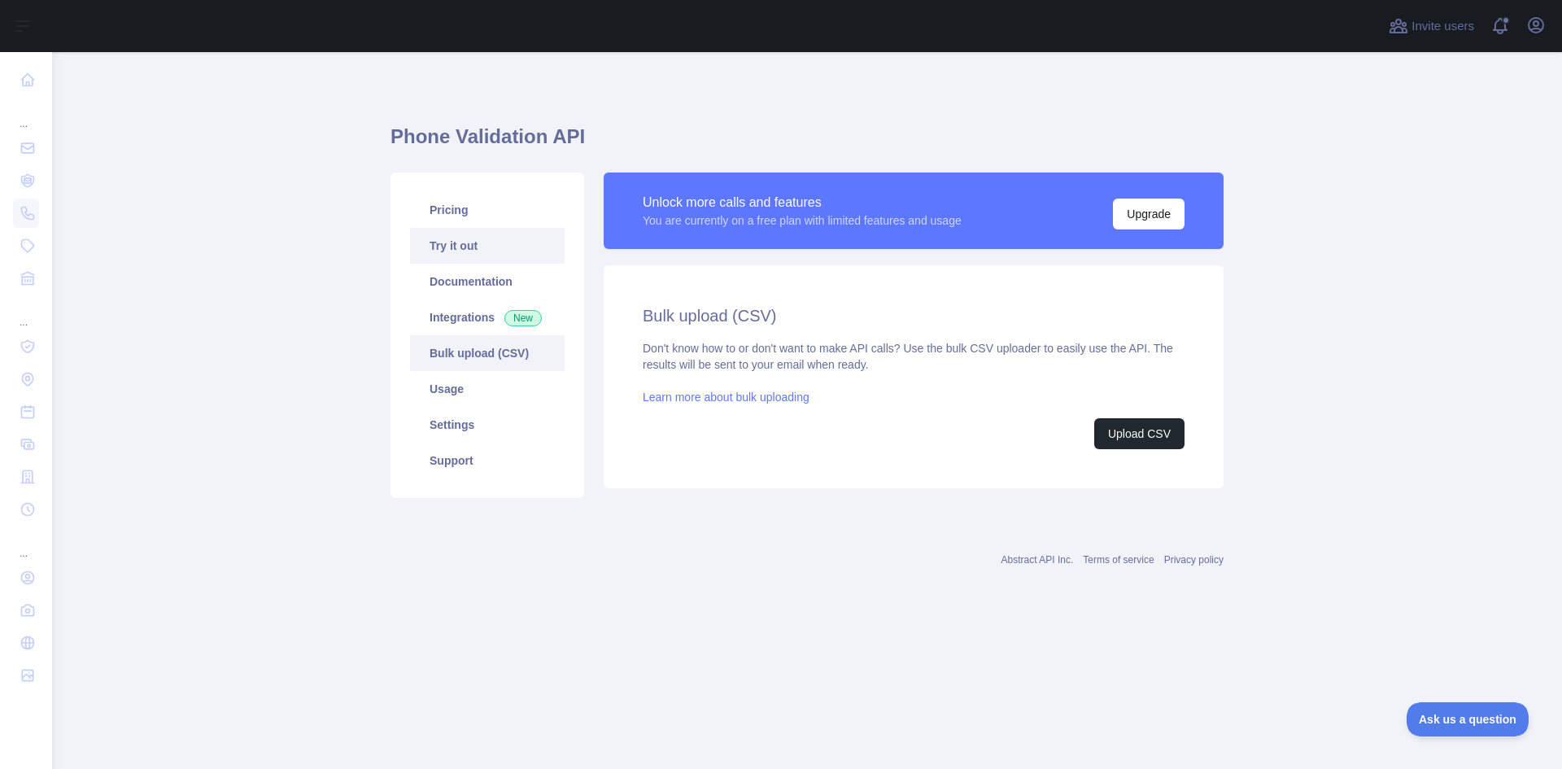
click at [463, 242] on link "Try it out" at bounding box center [487, 246] width 155 height 36
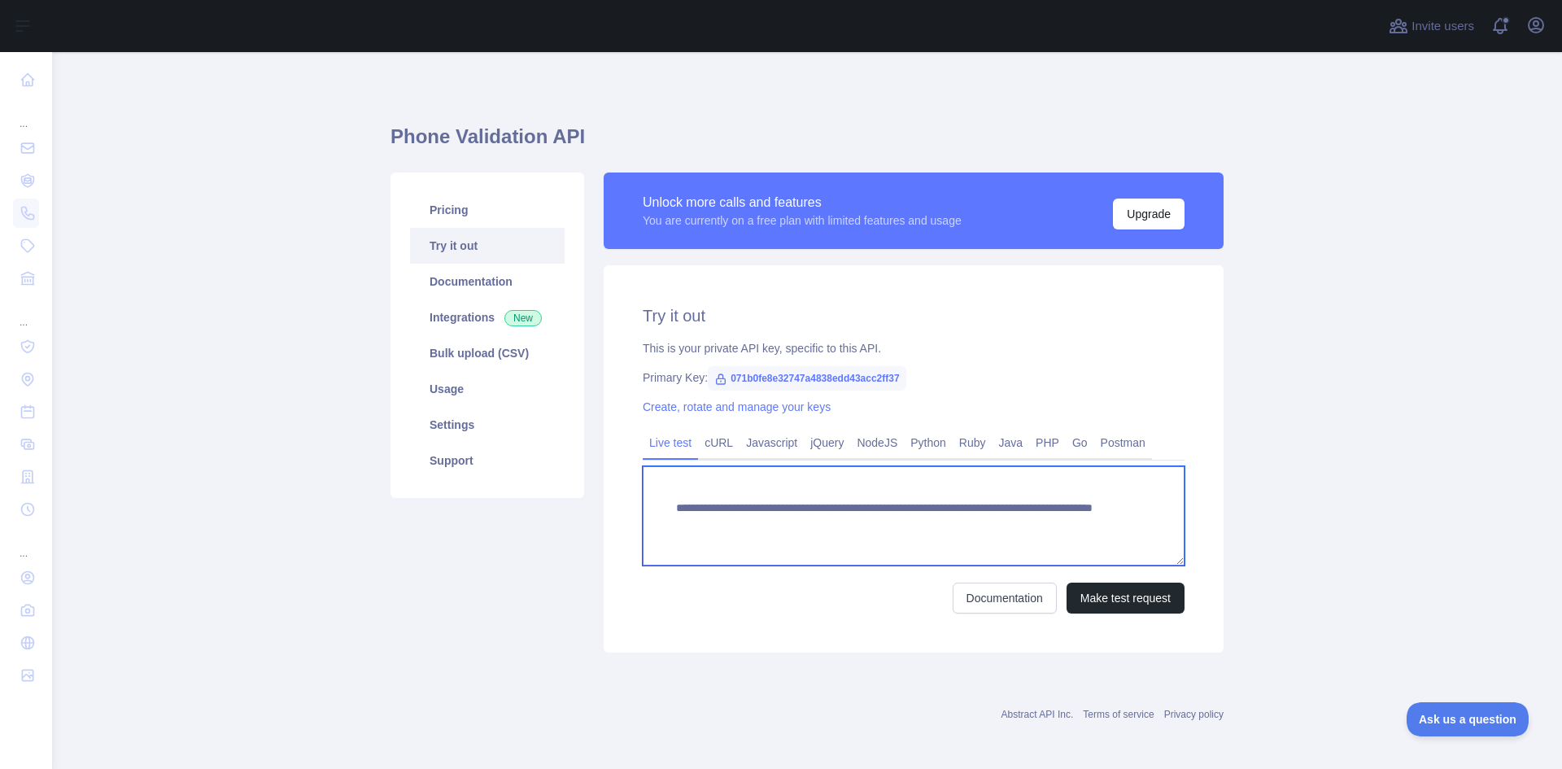
click at [1026, 525] on textarea "**********" at bounding box center [914, 515] width 542 height 99
type textarea "**********"
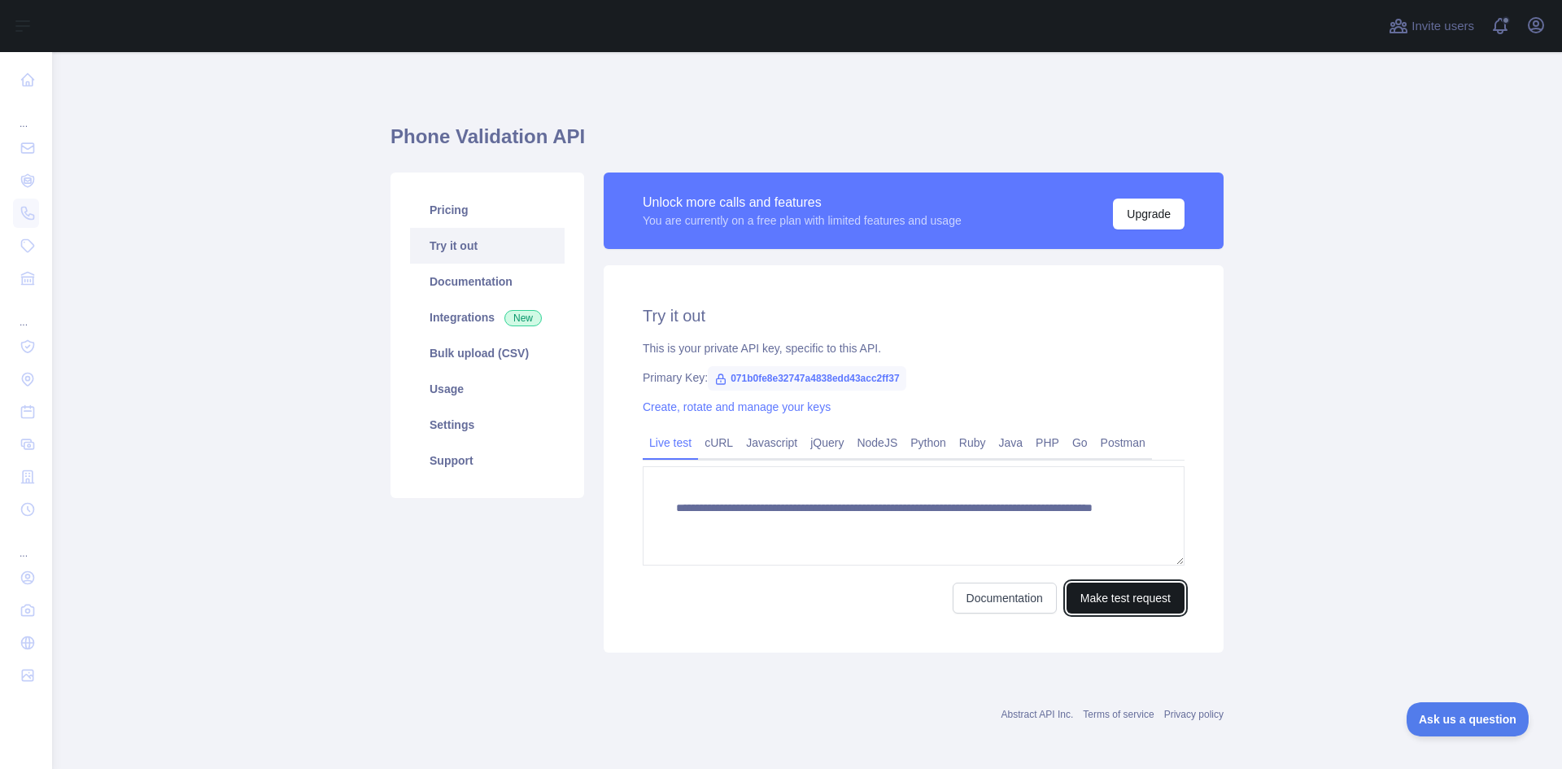
click at [1108, 600] on button "Make test request" at bounding box center [1125, 597] width 118 height 31
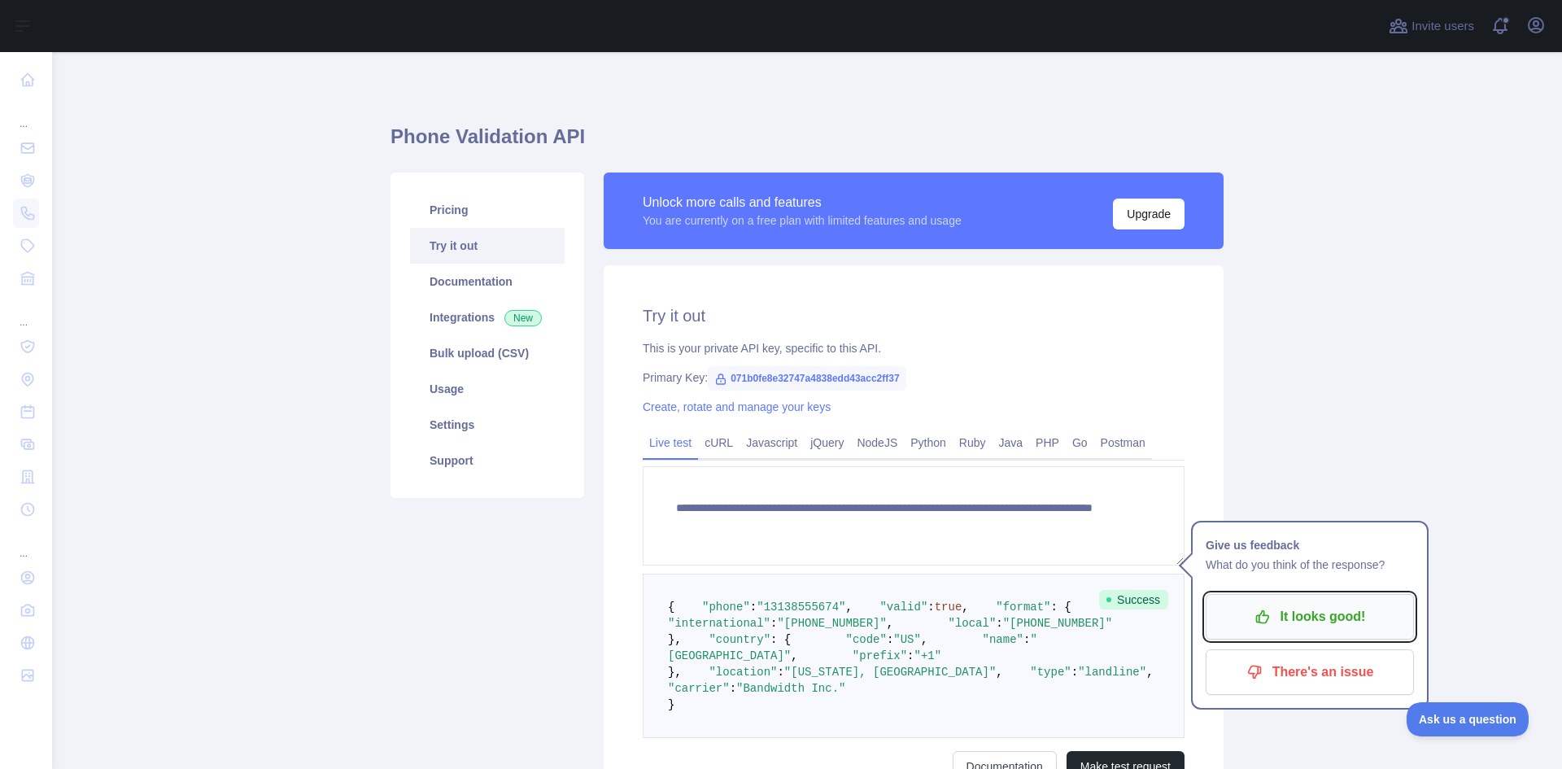
click at [1290, 619] on p "It looks good!" at bounding box center [1310, 617] width 184 height 28
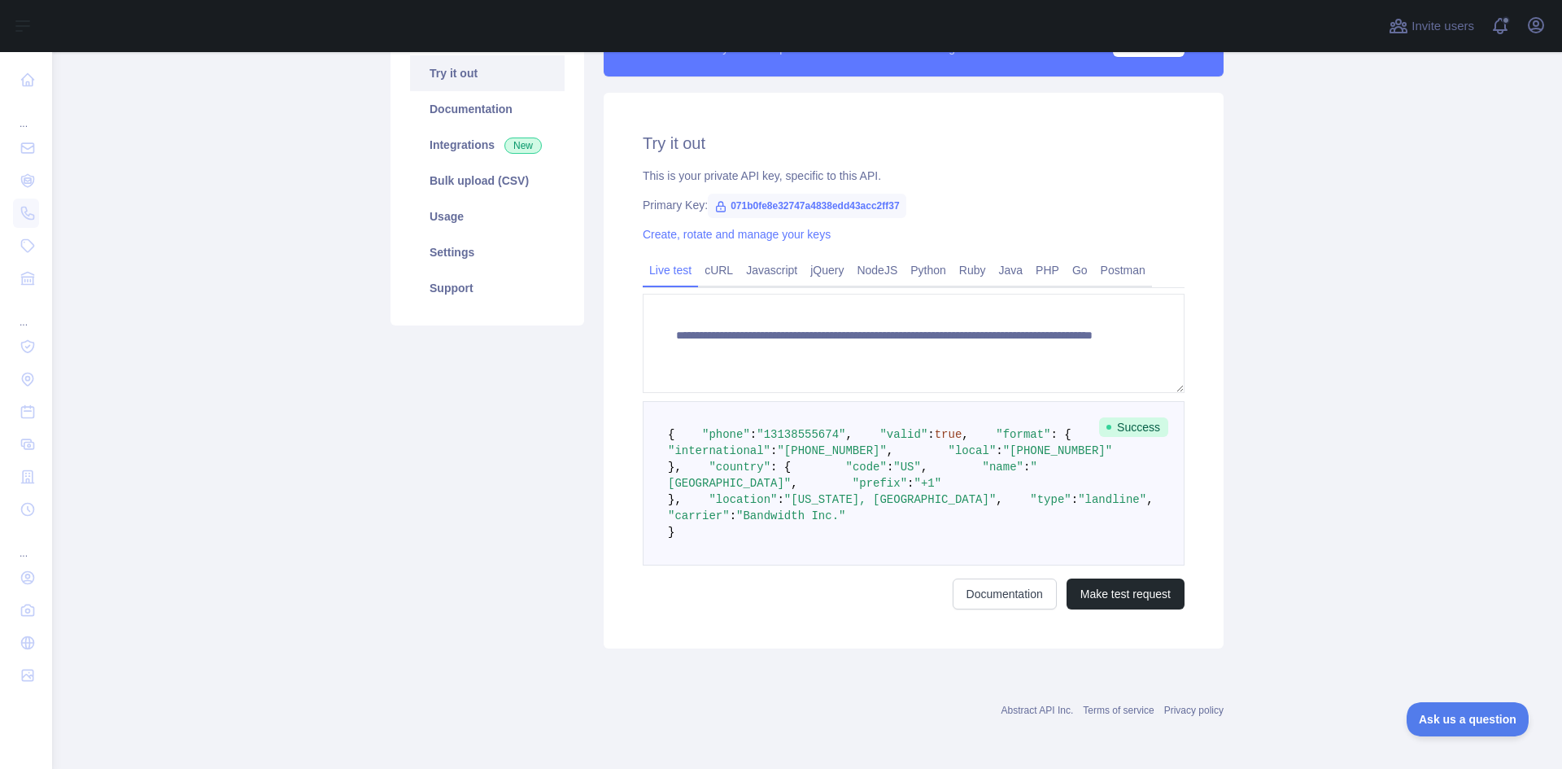
scroll to position [319, 0]
click at [1114, 417] on span "Success" at bounding box center [1133, 427] width 69 height 20
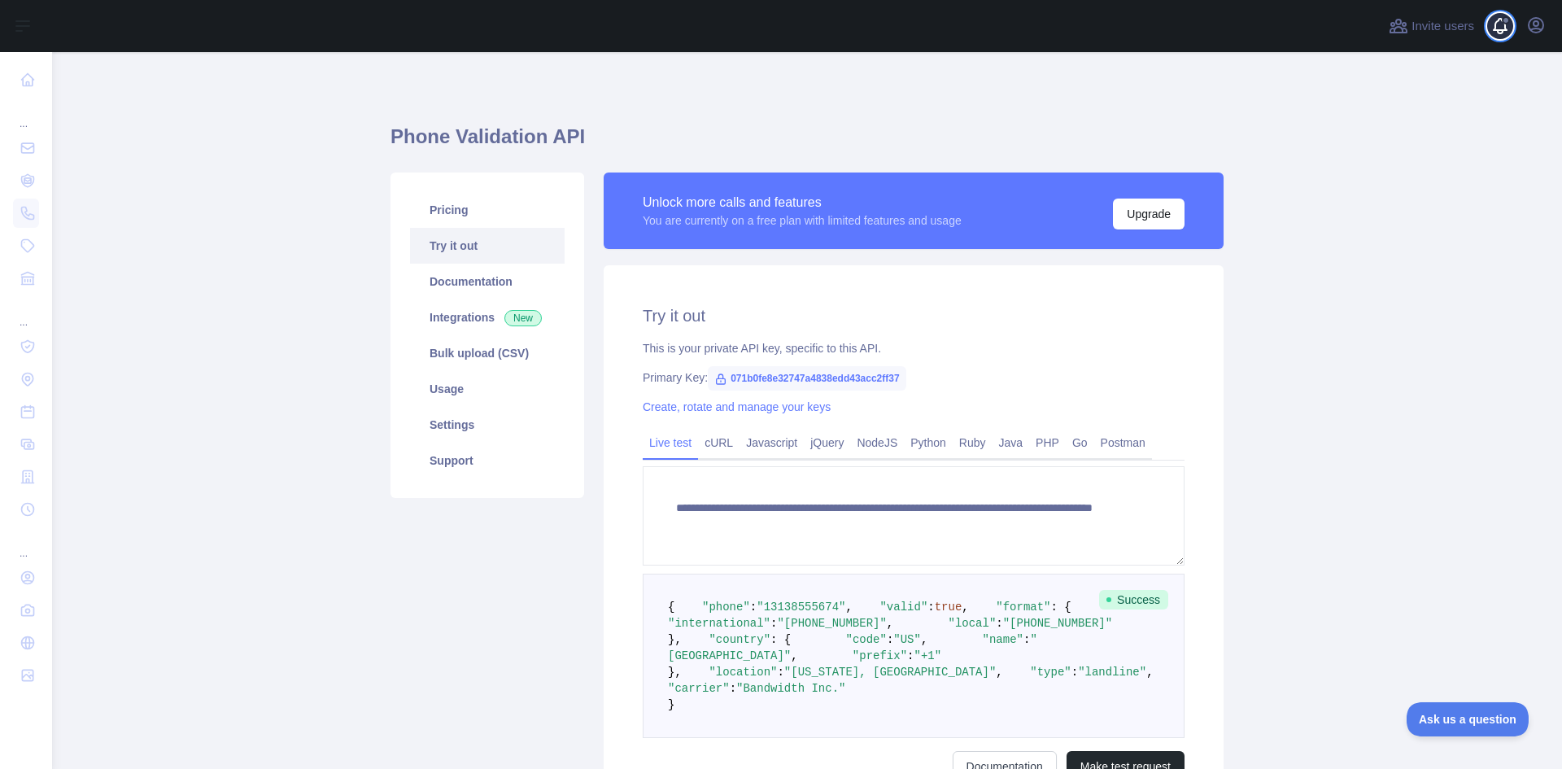
click at [1492, 29] on span at bounding box center [1506, 26] width 33 height 52
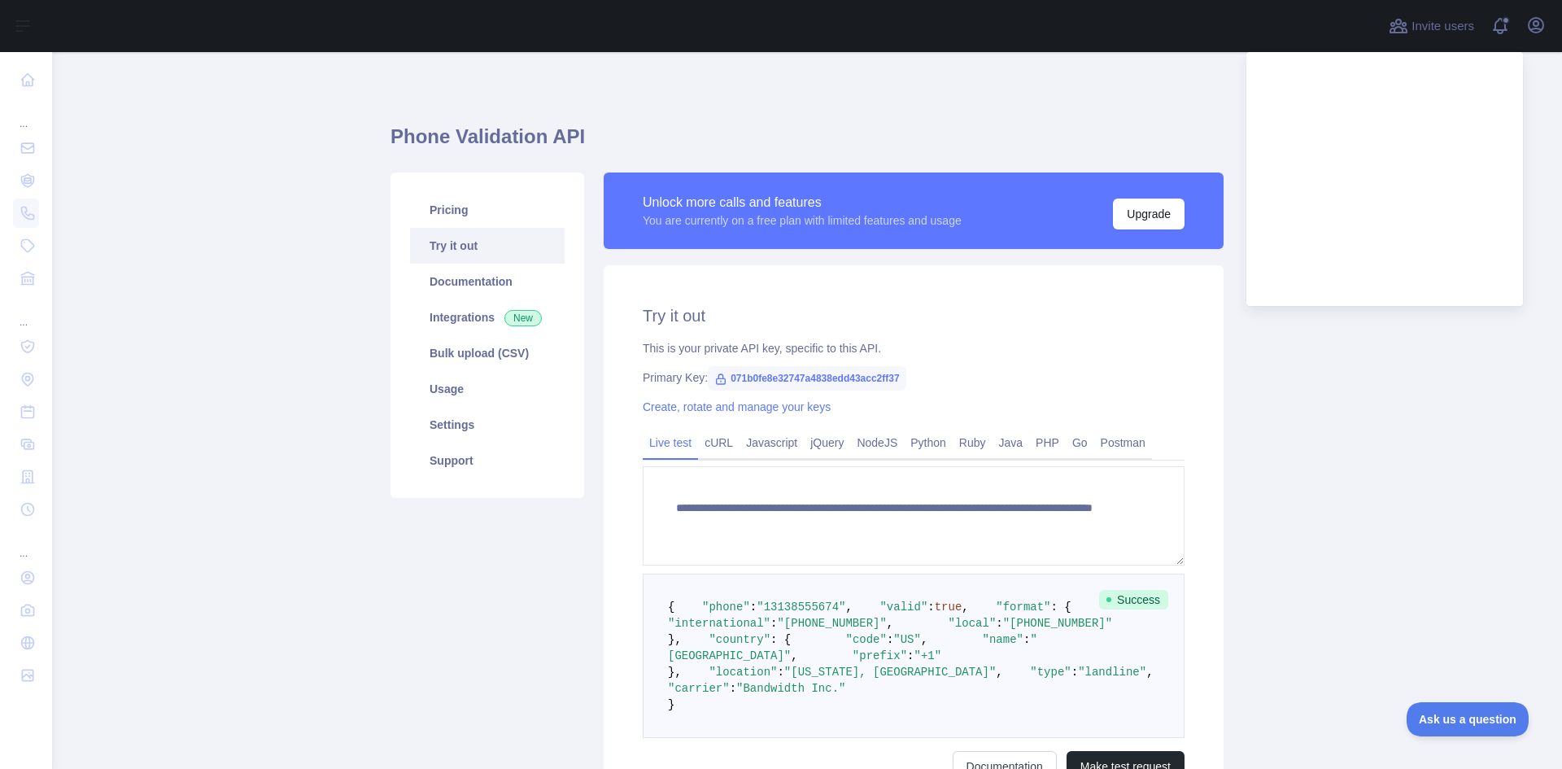
click at [1384, 374] on main "**********" at bounding box center [807, 410] width 1510 height 717
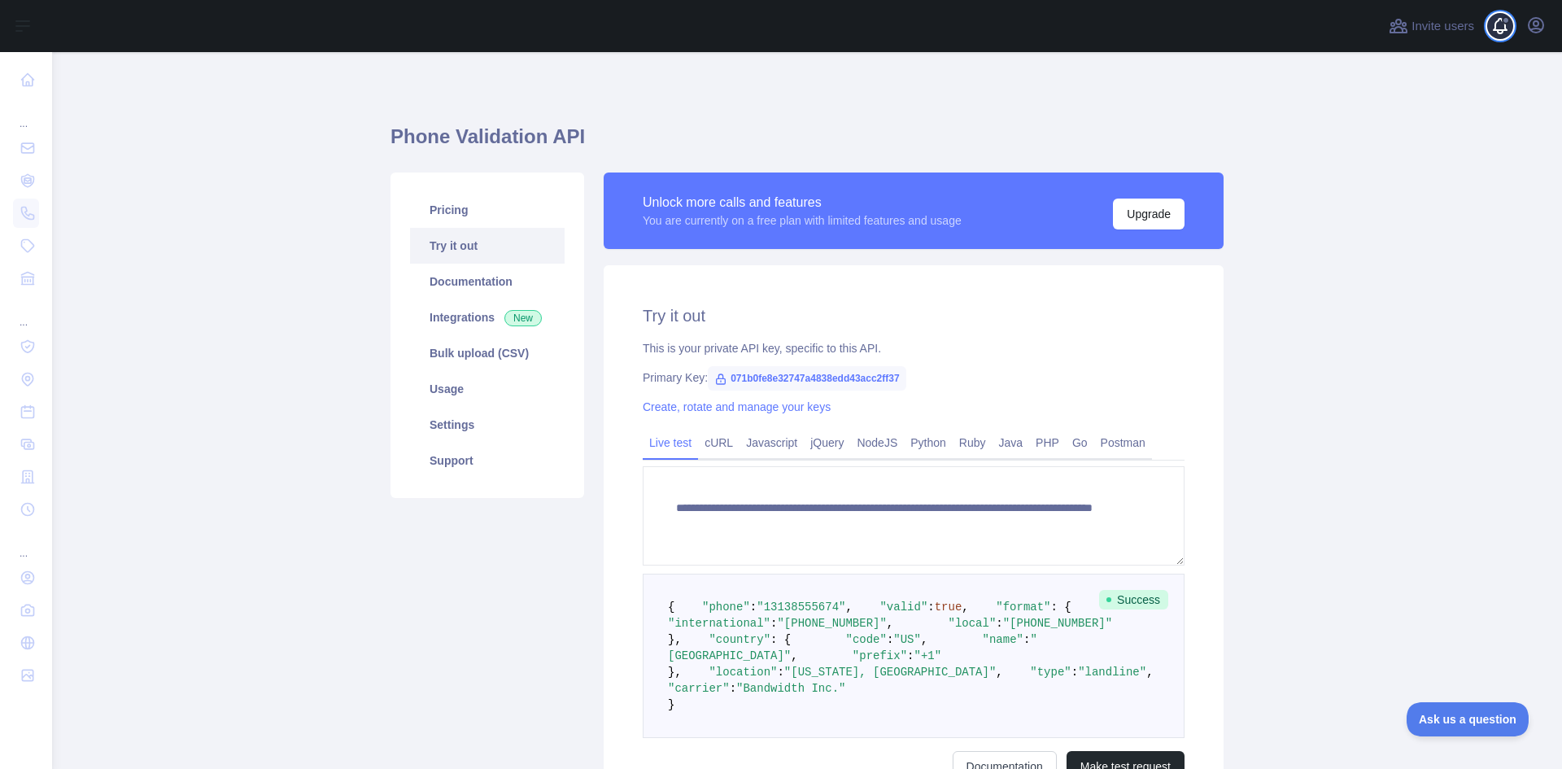
click at [1494, 27] on span at bounding box center [1506, 26] width 33 height 52
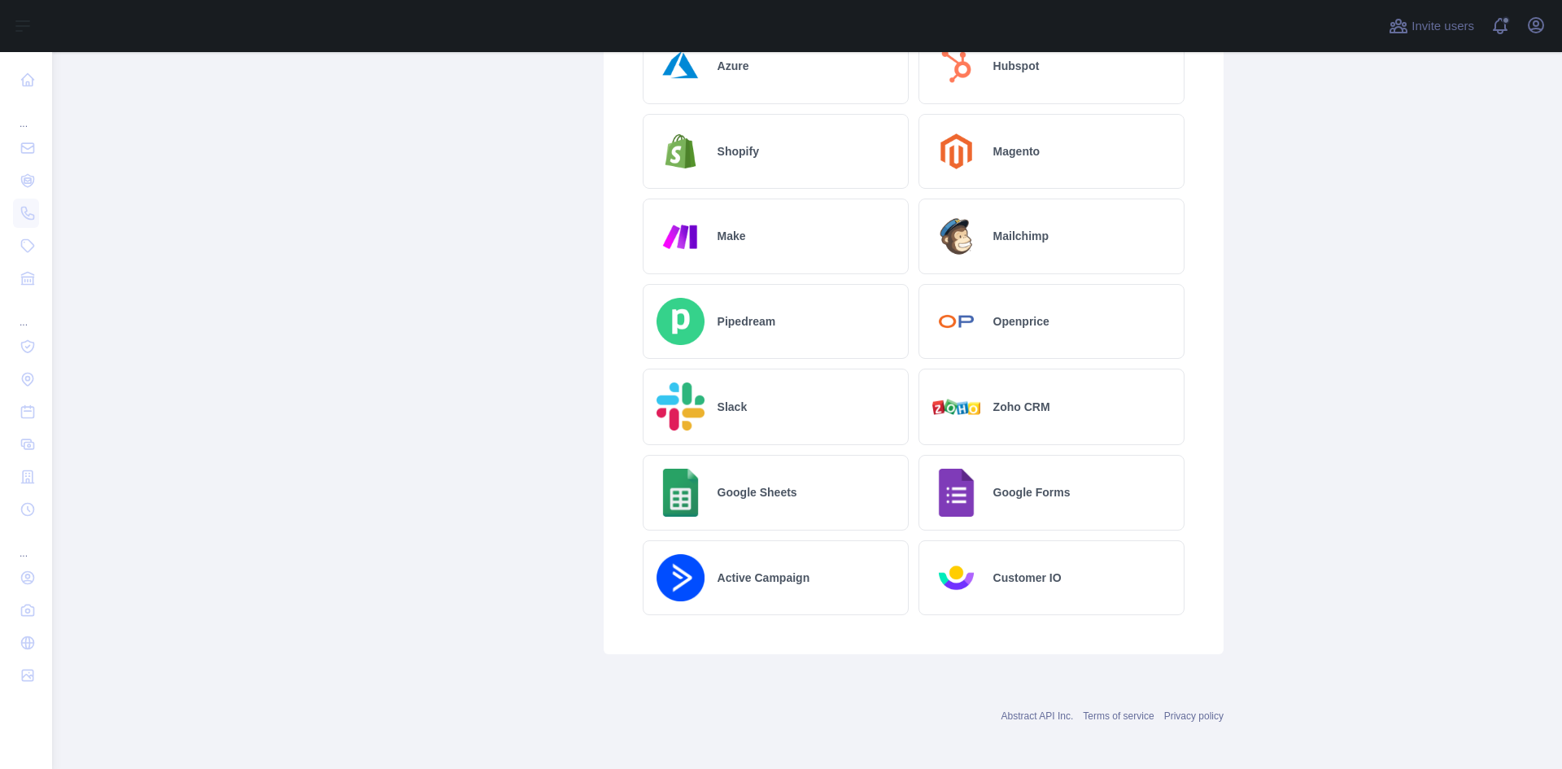
scroll to position [772, 0]
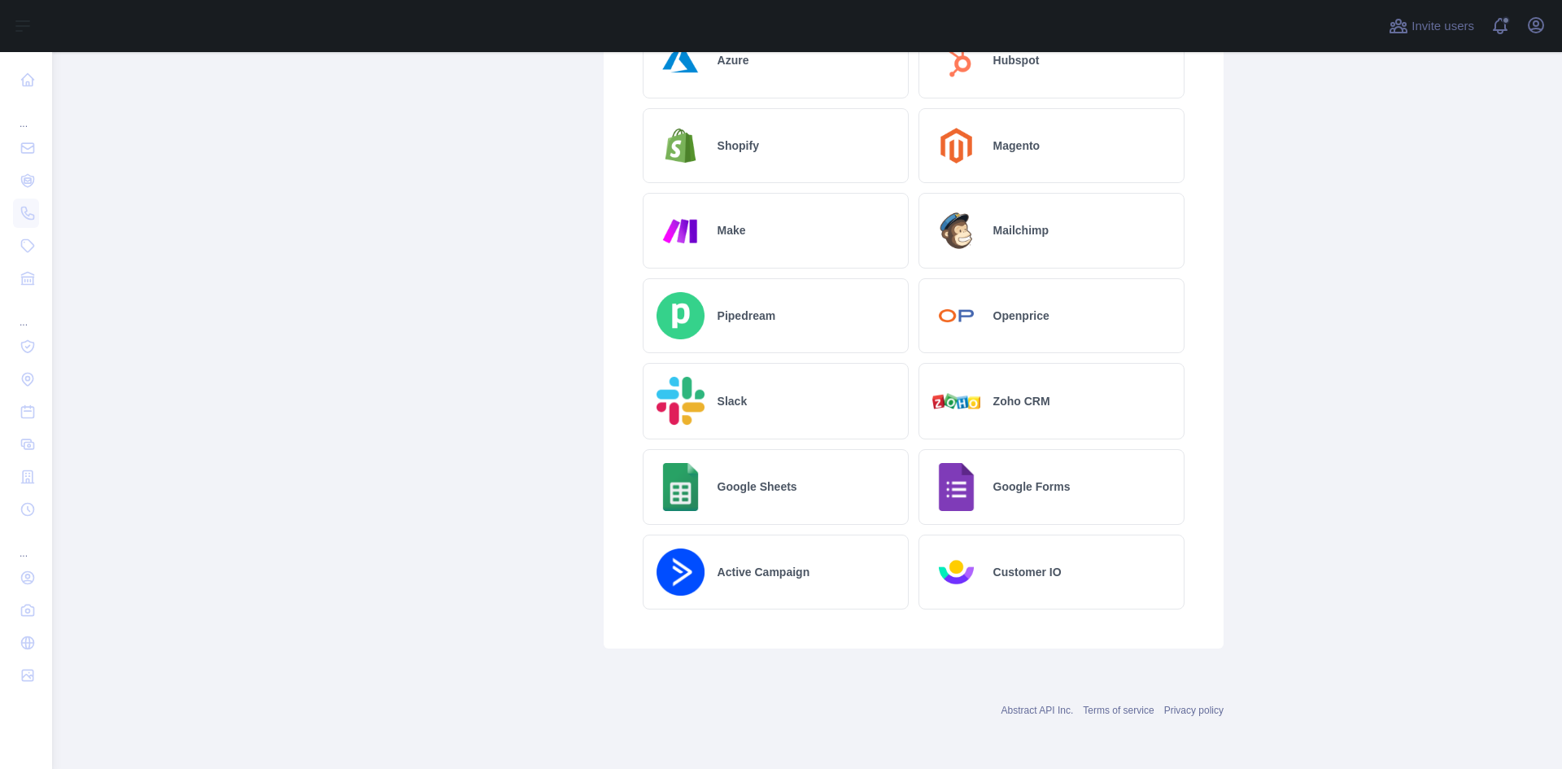
click at [734, 477] on div "Google Sheets" at bounding box center [776, 487] width 266 height 76
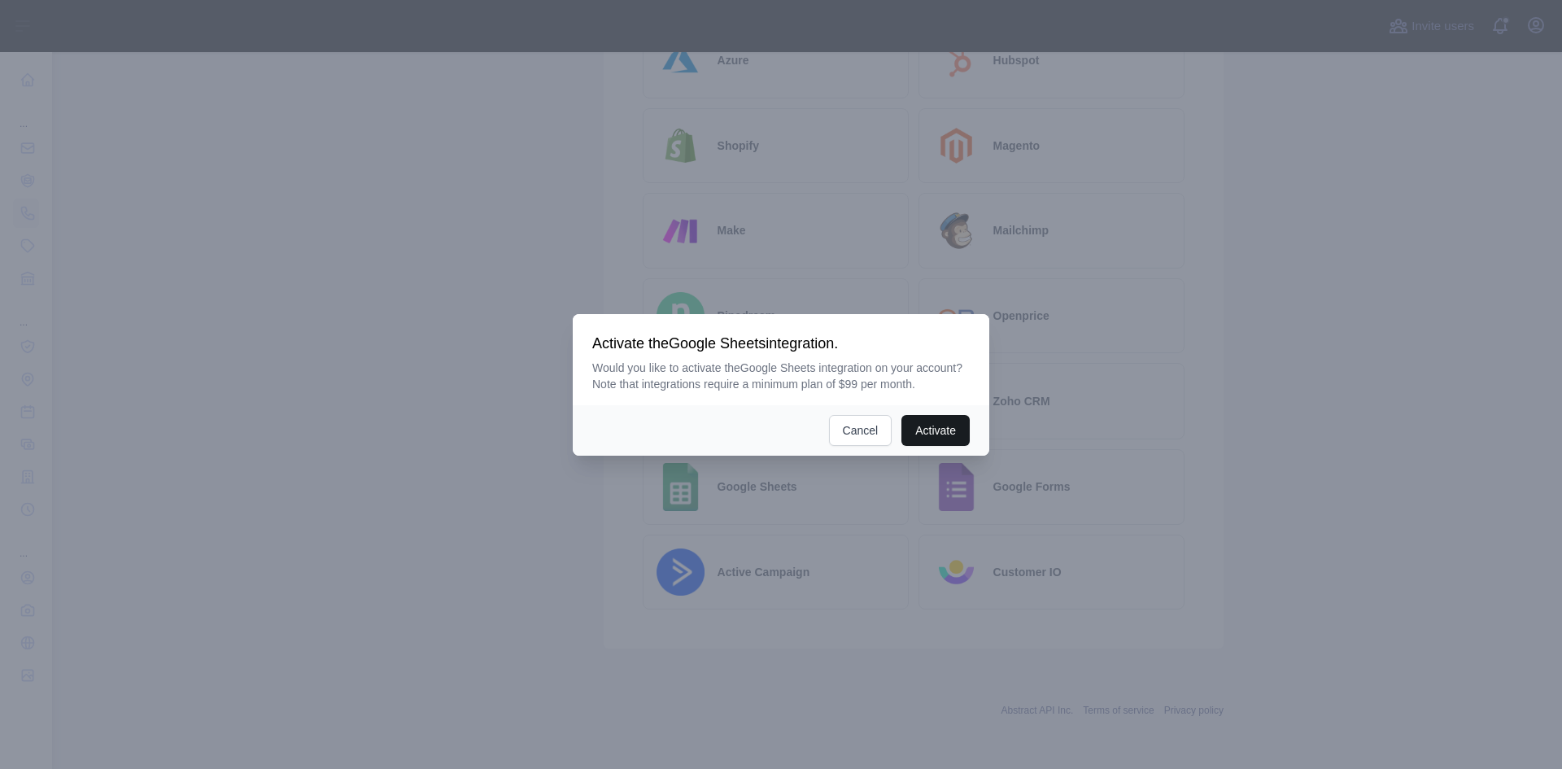
click at [928, 437] on button "Activate" at bounding box center [935, 430] width 68 height 31
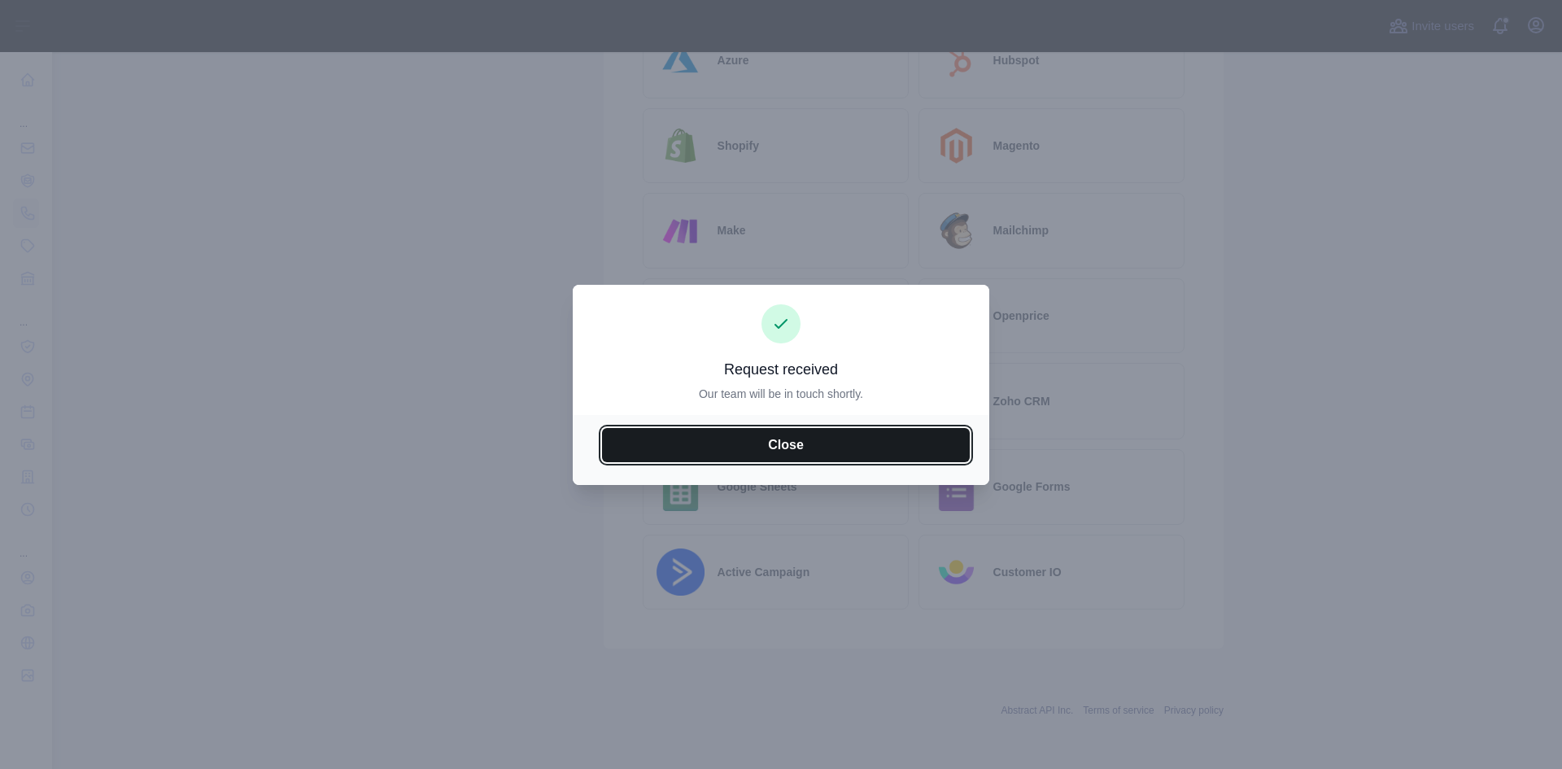
click at [778, 438] on button "Close" at bounding box center [786, 445] width 368 height 34
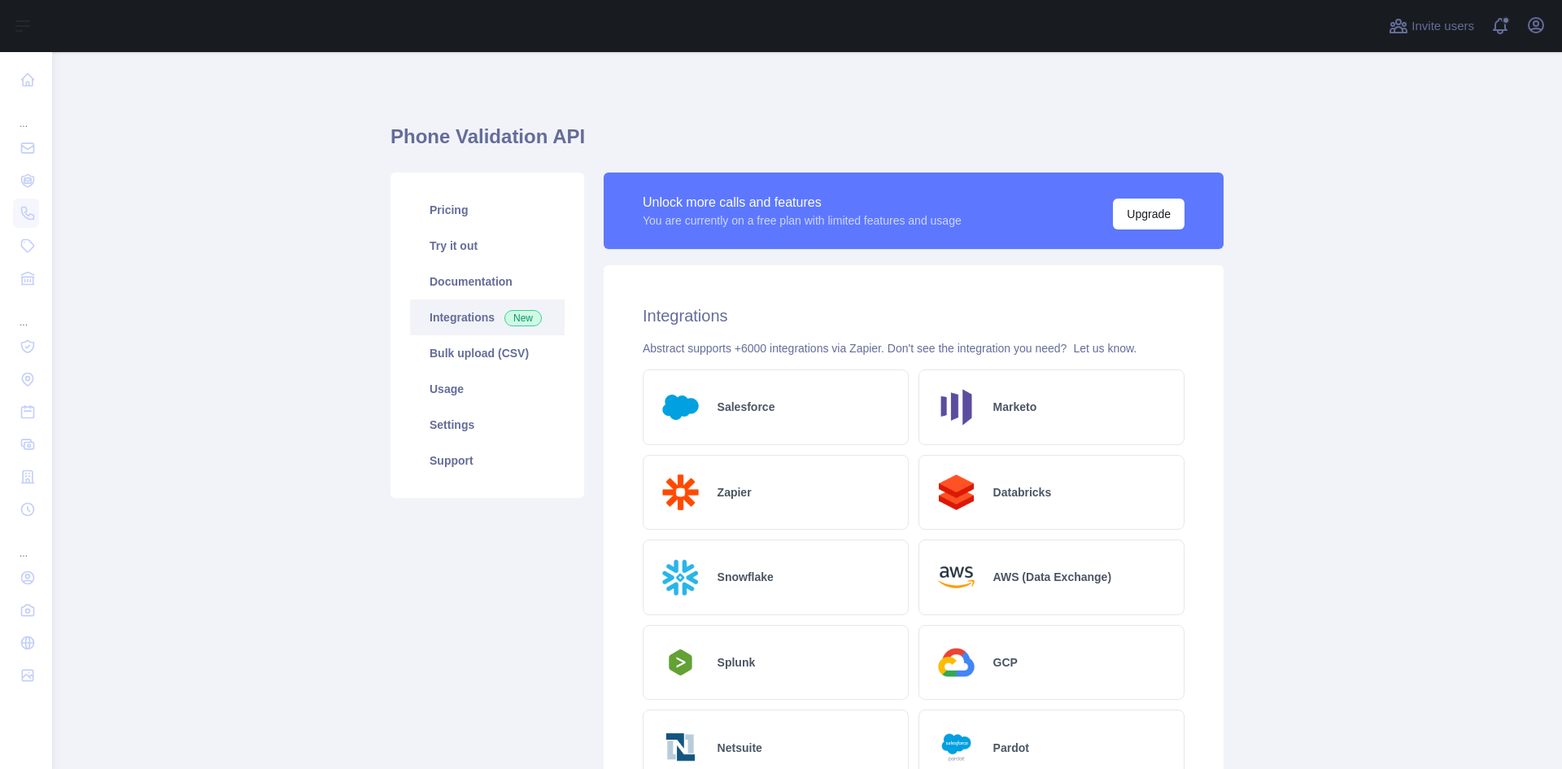
scroll to position [0, 0]
